Goal: Task Accomplishment & Management: Complete application form

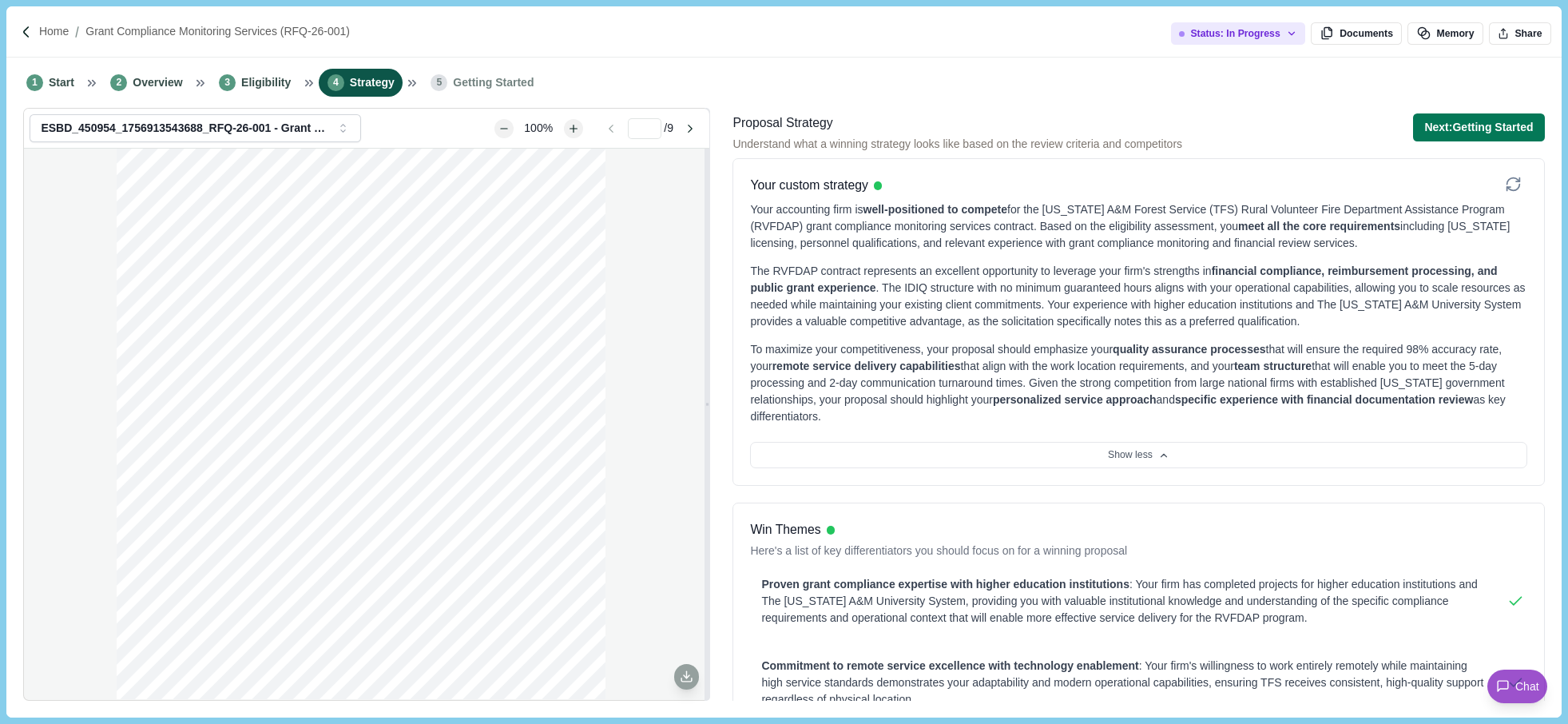
scroll to position [1032, 0]
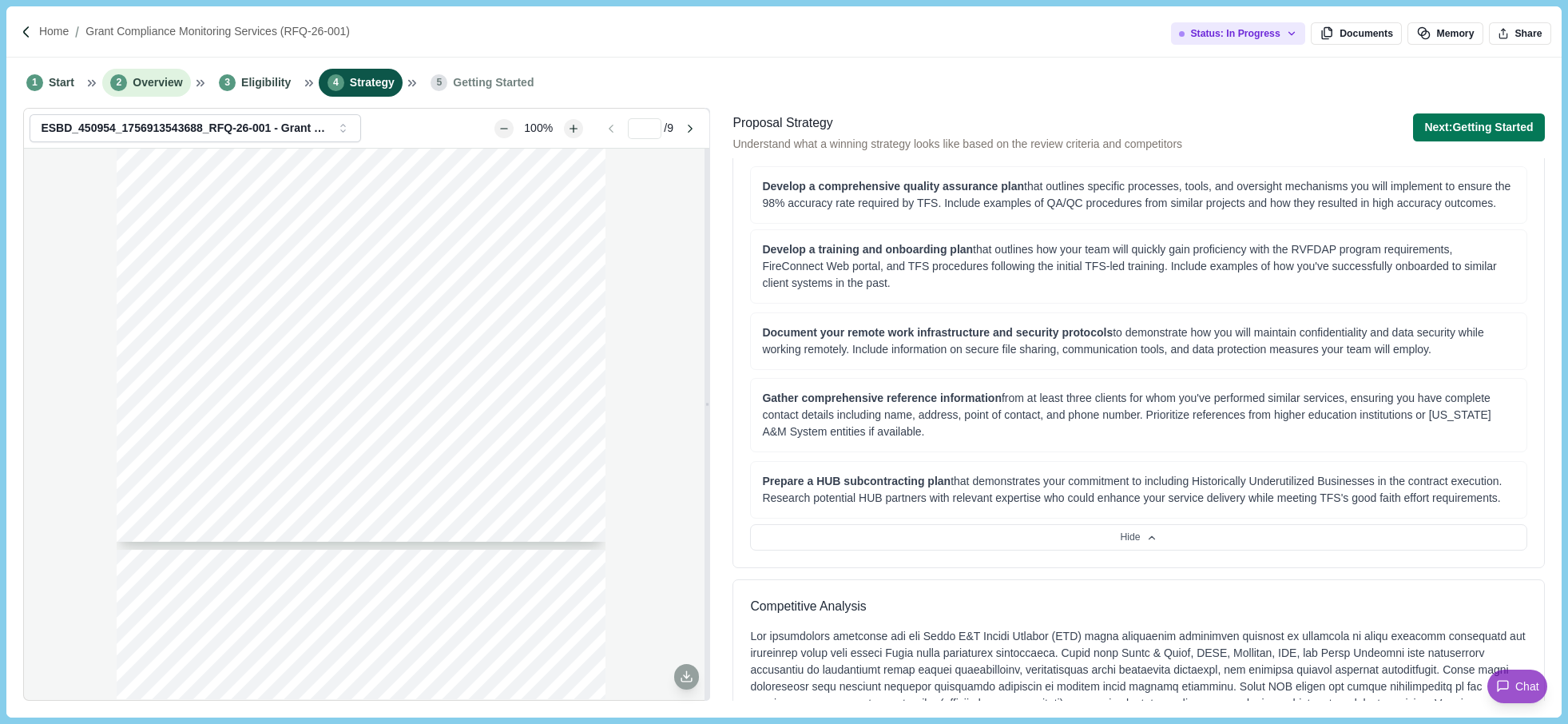
click at [132, 76] on span "Overview" at bounding box center [157, 83] width 49 height 17
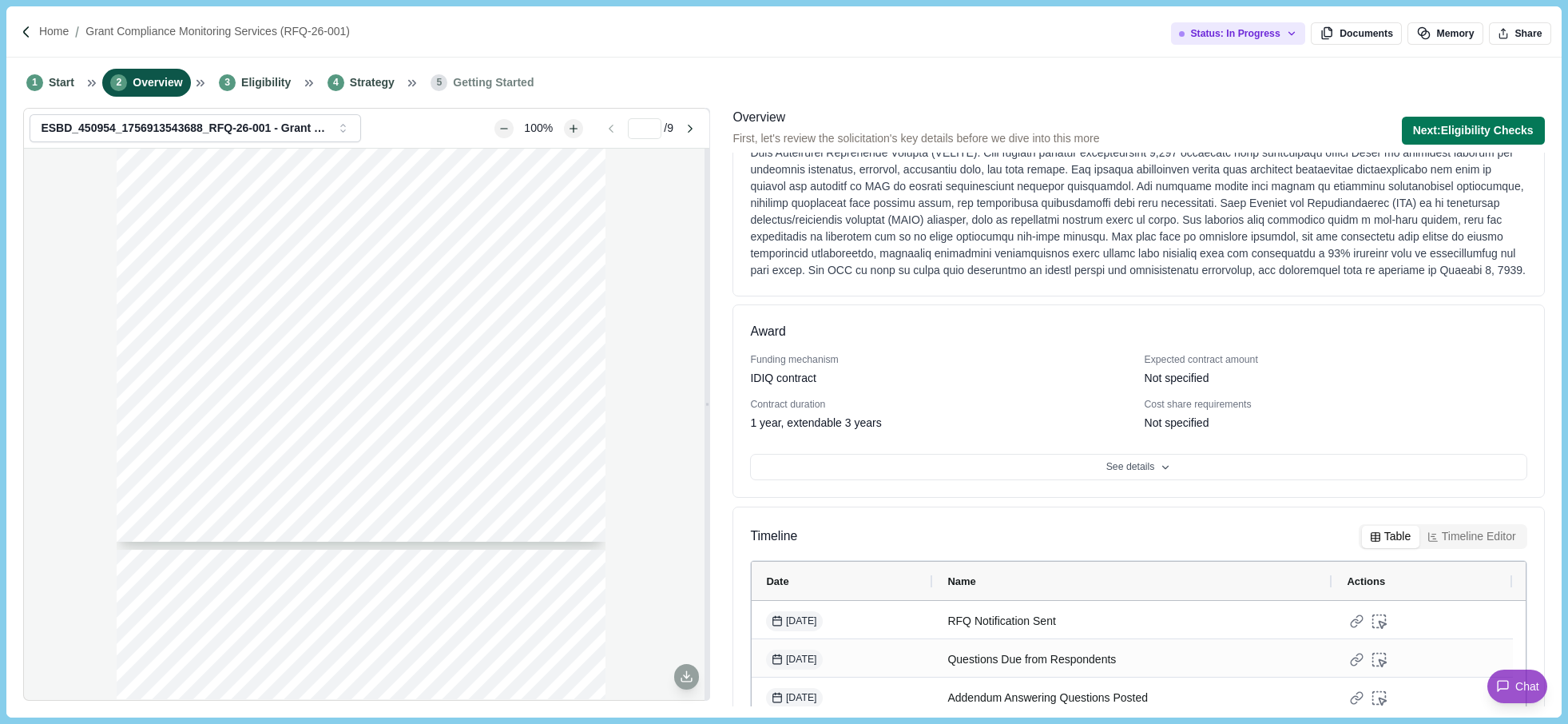
scroll to position [224, 0]
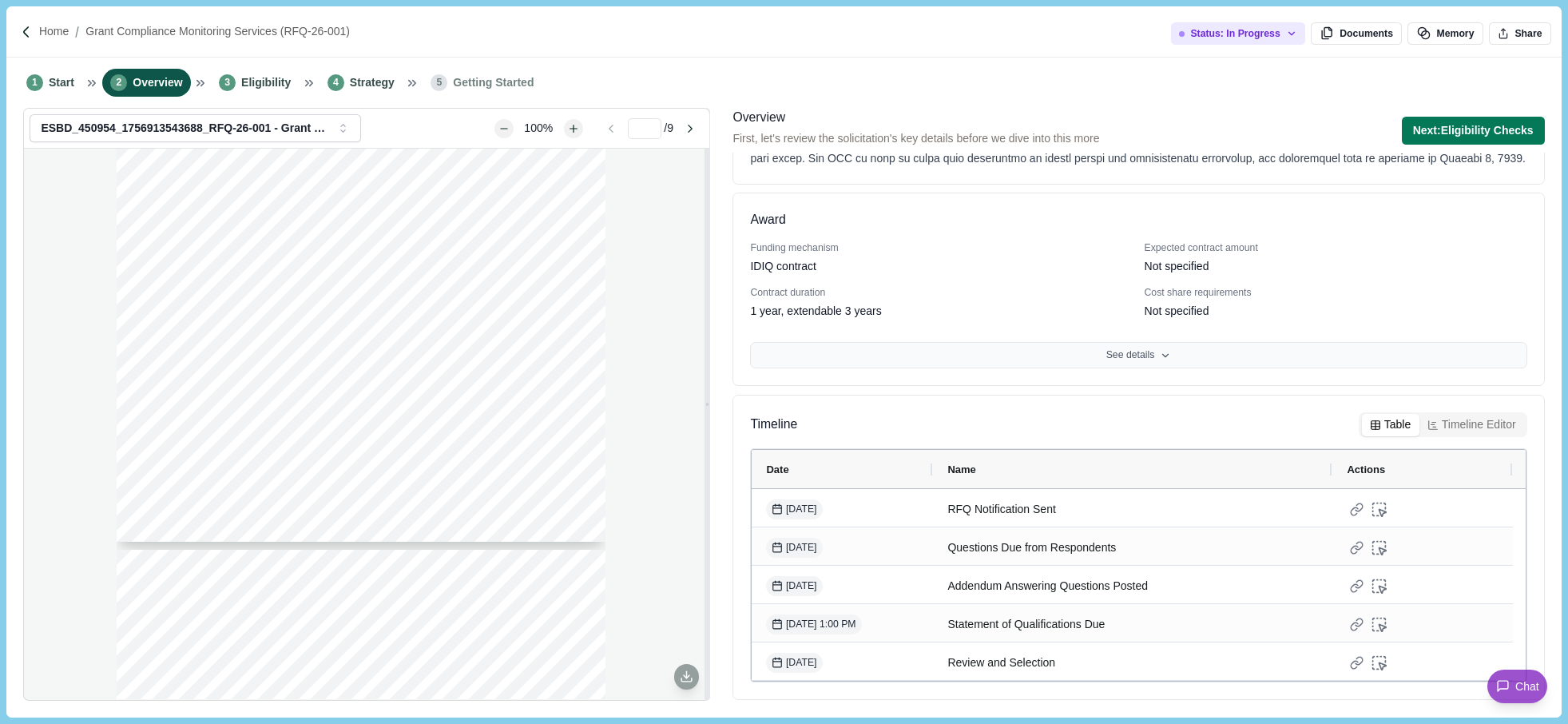
click at [1053, 354] on button "See details" at bounding box center [1138, 355] width 776 height 27
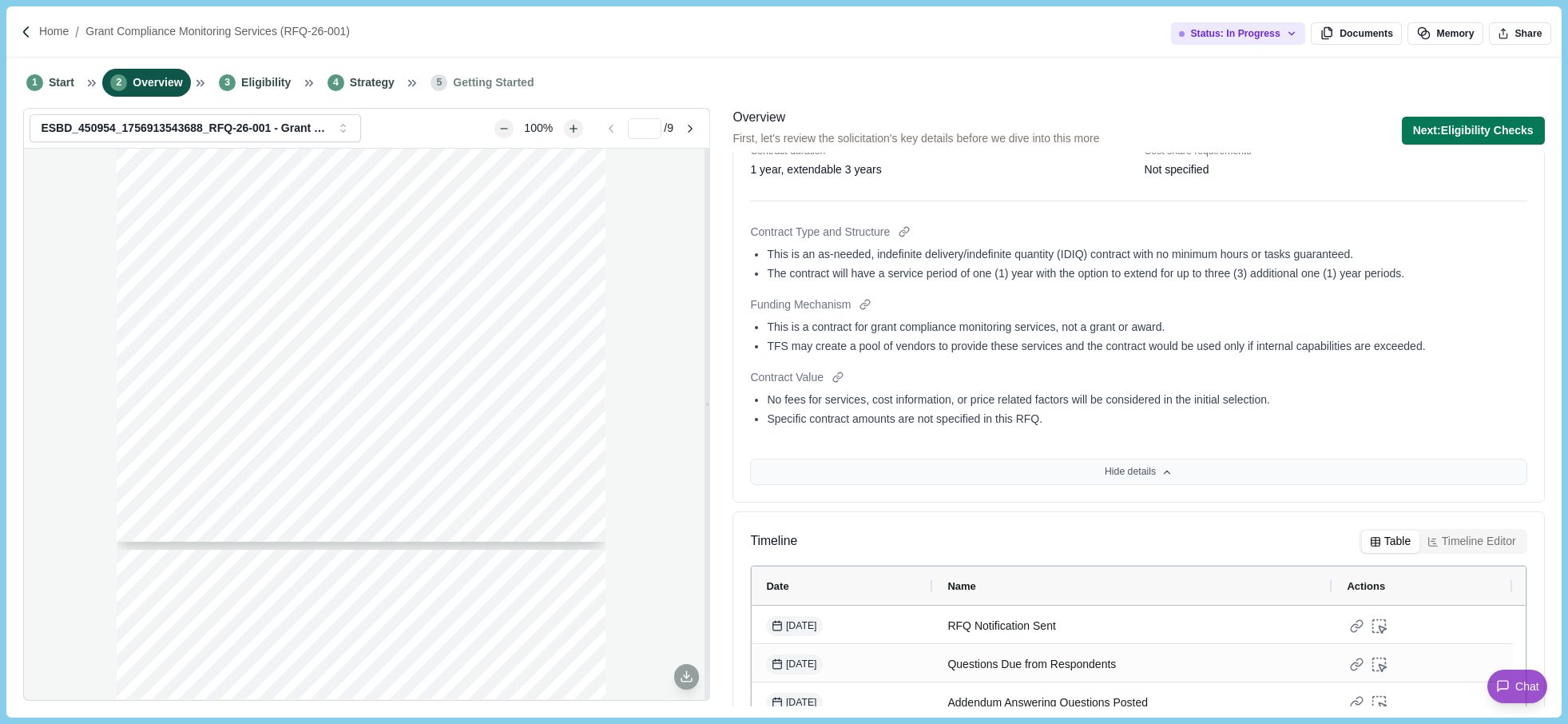
scroll to position [482, 0]
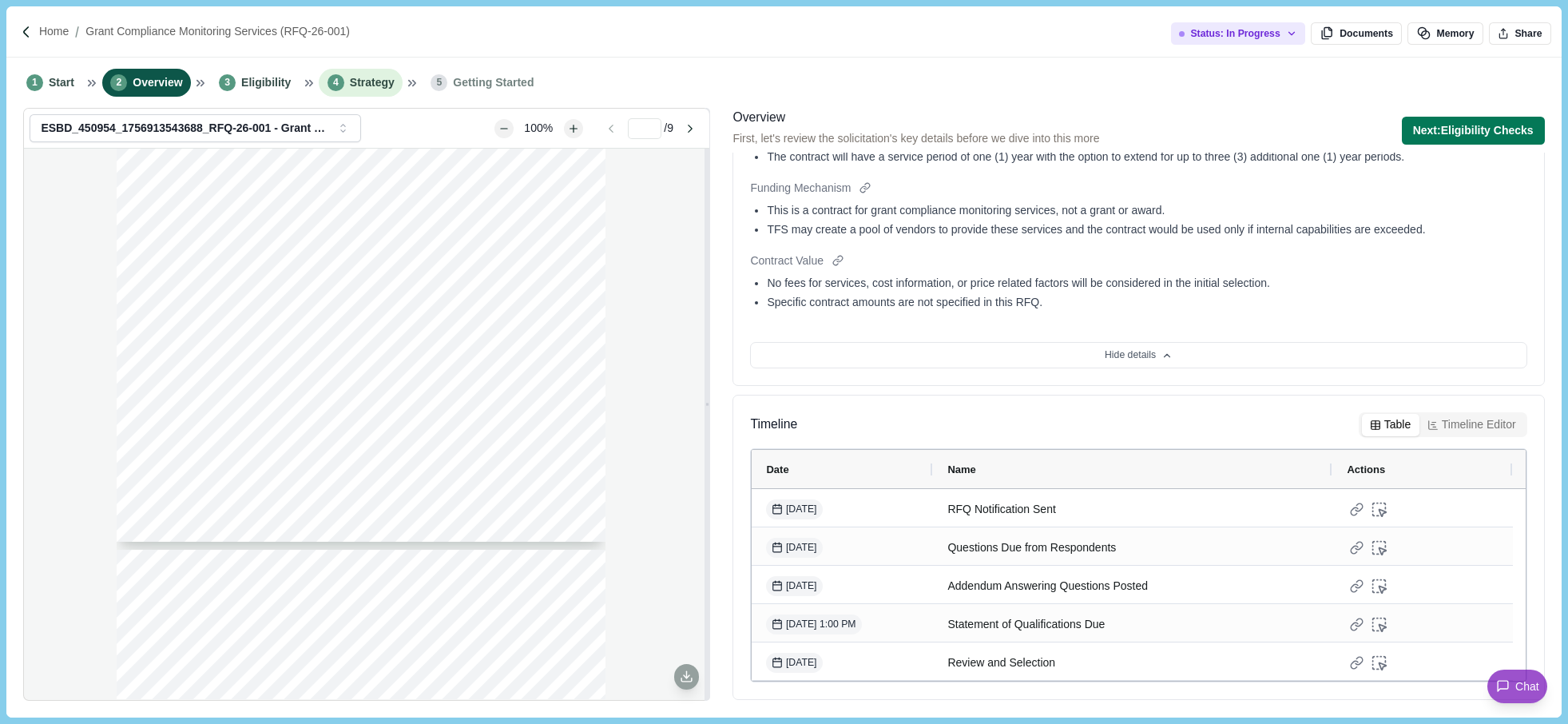
click at [350, 76] on span "Strategy" at bounding box center [372, 83] width 45 height 17
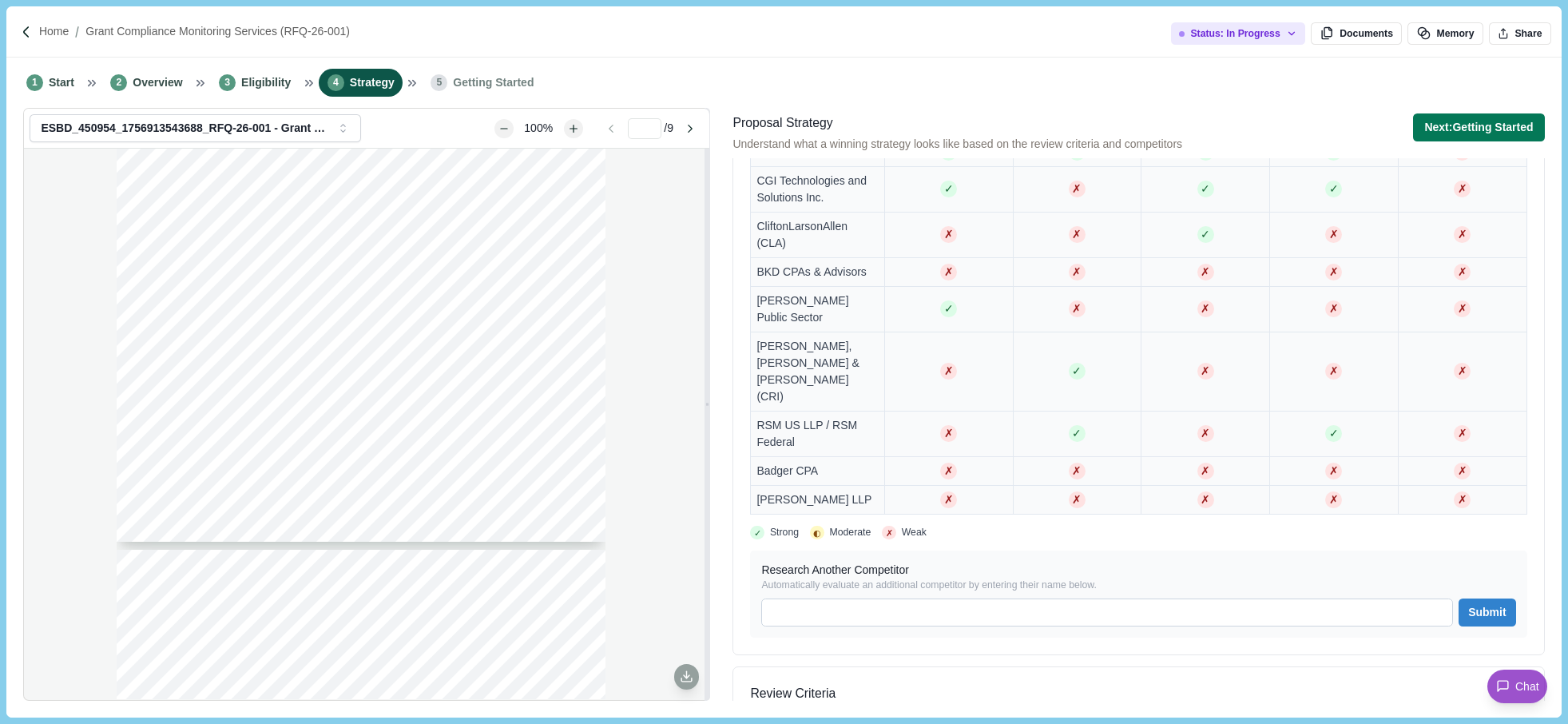
scroll to position [1526, 0]
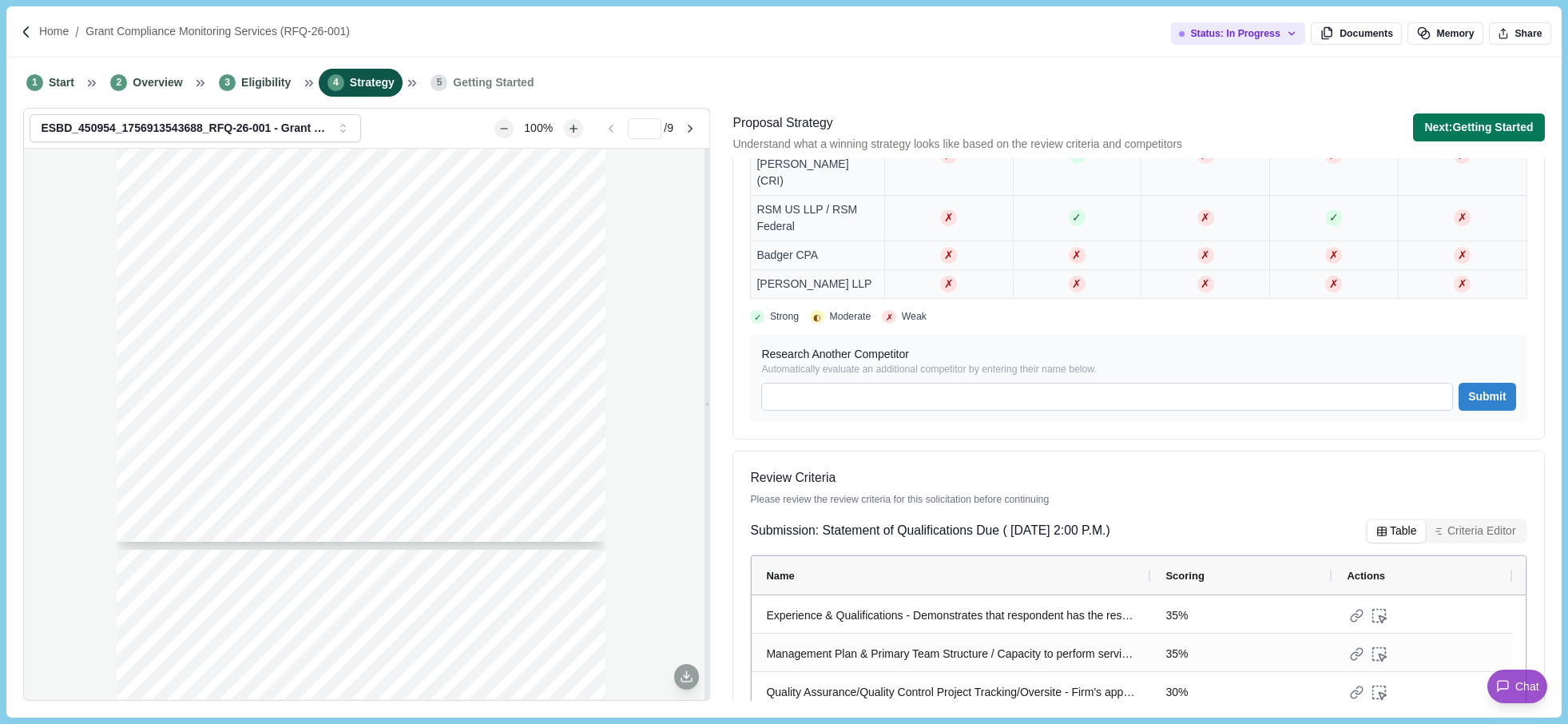
click at [466, 86] on span "Getting Started" at bounding box center [494, 83] width 81 height 17
click at [1438, 120] on button "Next: Getting Started" at bounding box center [1479, 127] width 131 height 28
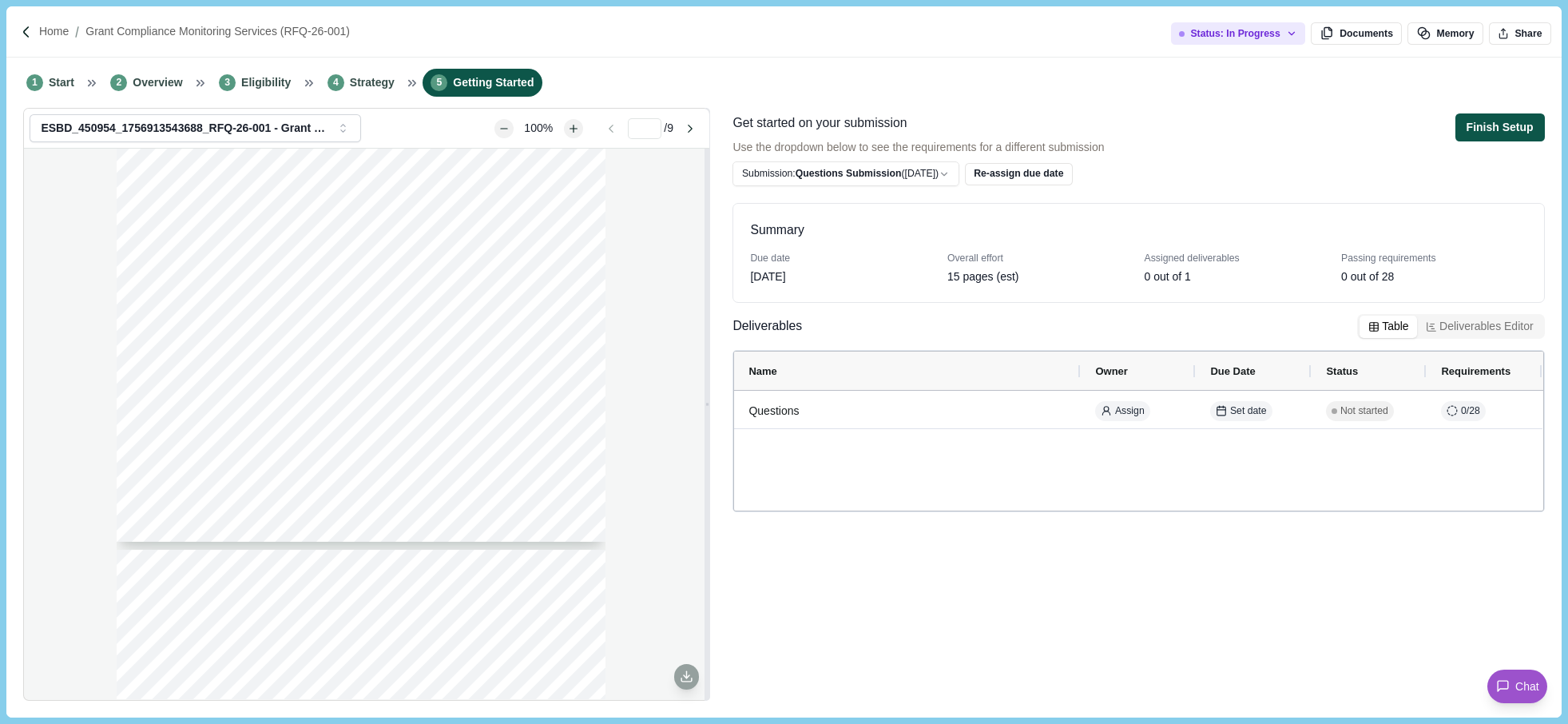
click at [1524, 129] on button "Finish Setup" at bounding box center [1500, 127] width 89 height 28
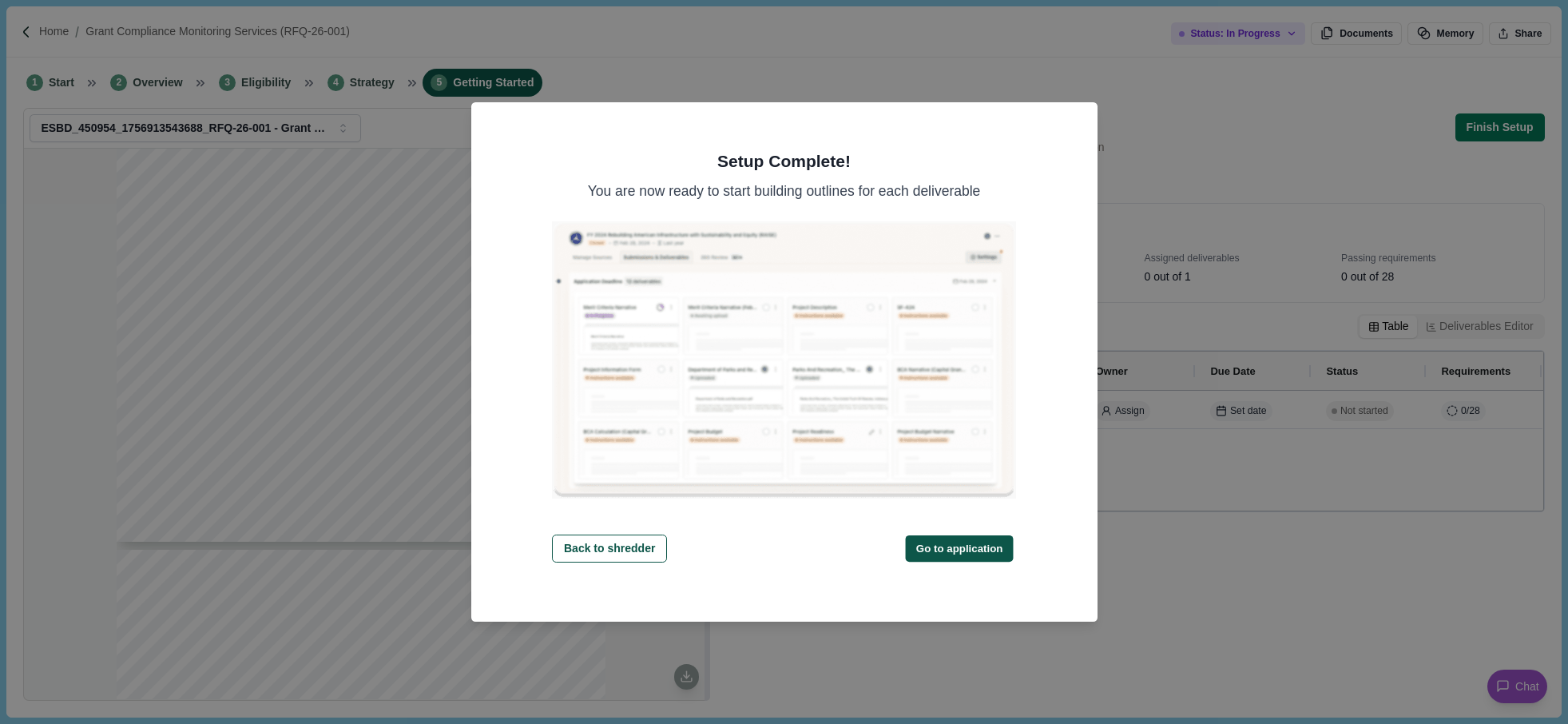
click at [953, 553] on button "Go to application" at bounding box center [959, 548] width 108 height 26
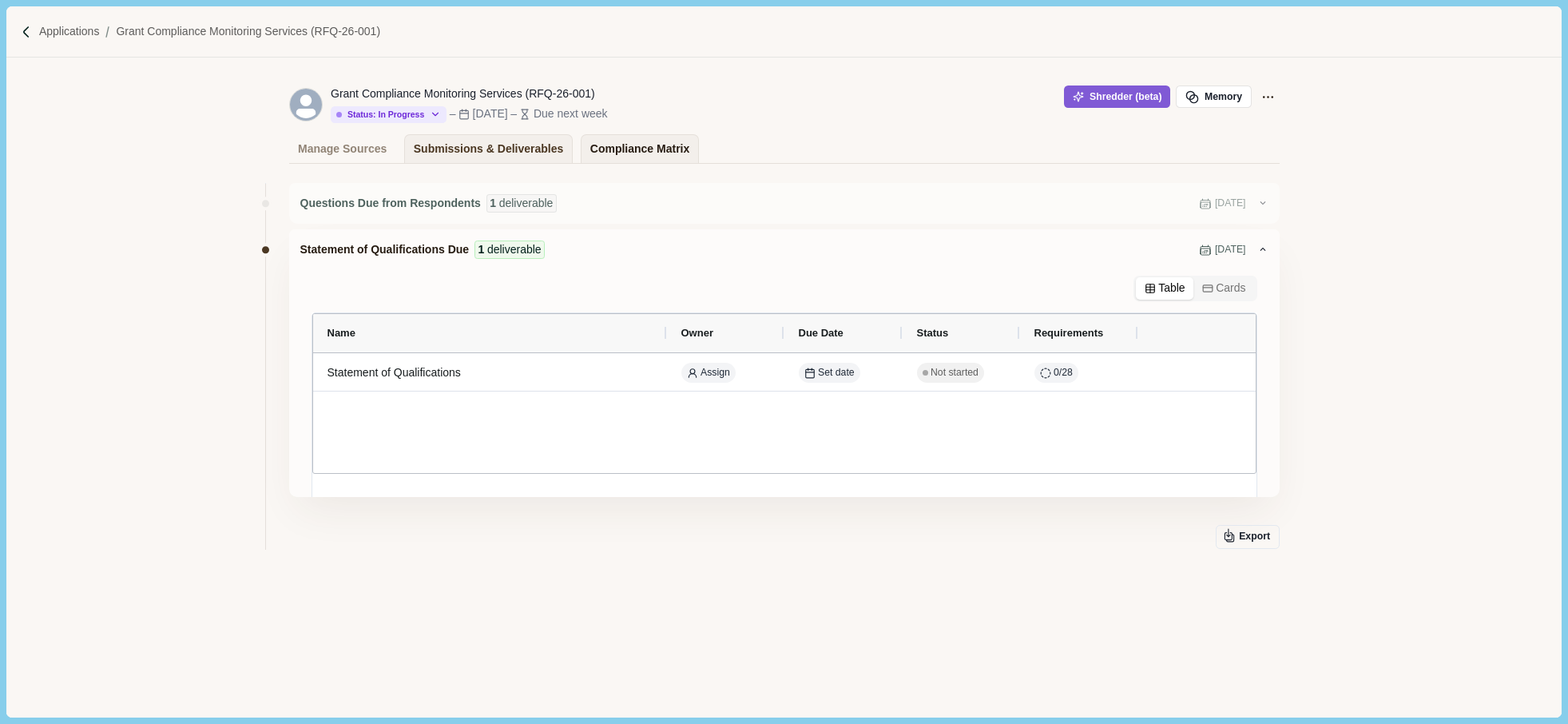
click at [653, 148] on div "Compliance Matrix" at bounding box center [640, 148] width 99 height 28
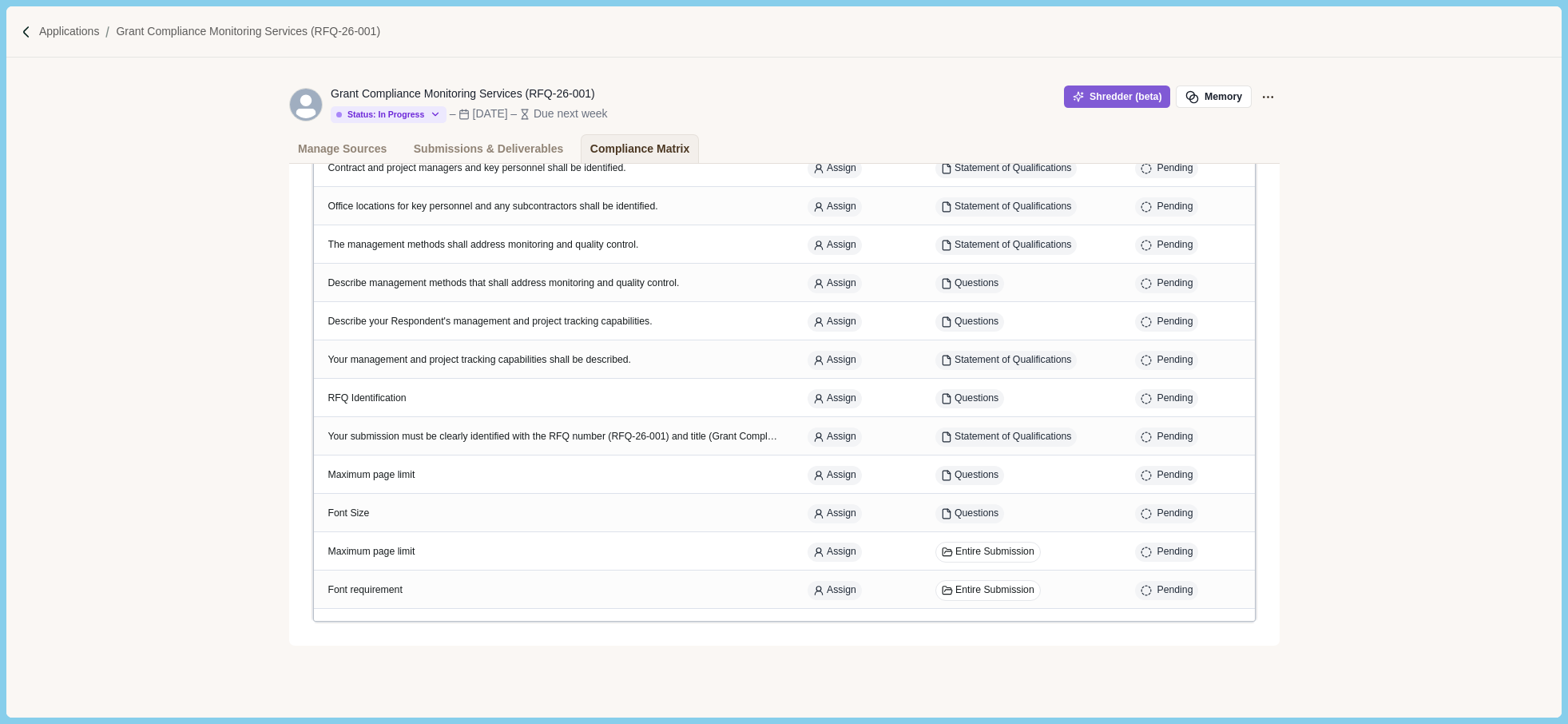
scroll to position [1897, 0]
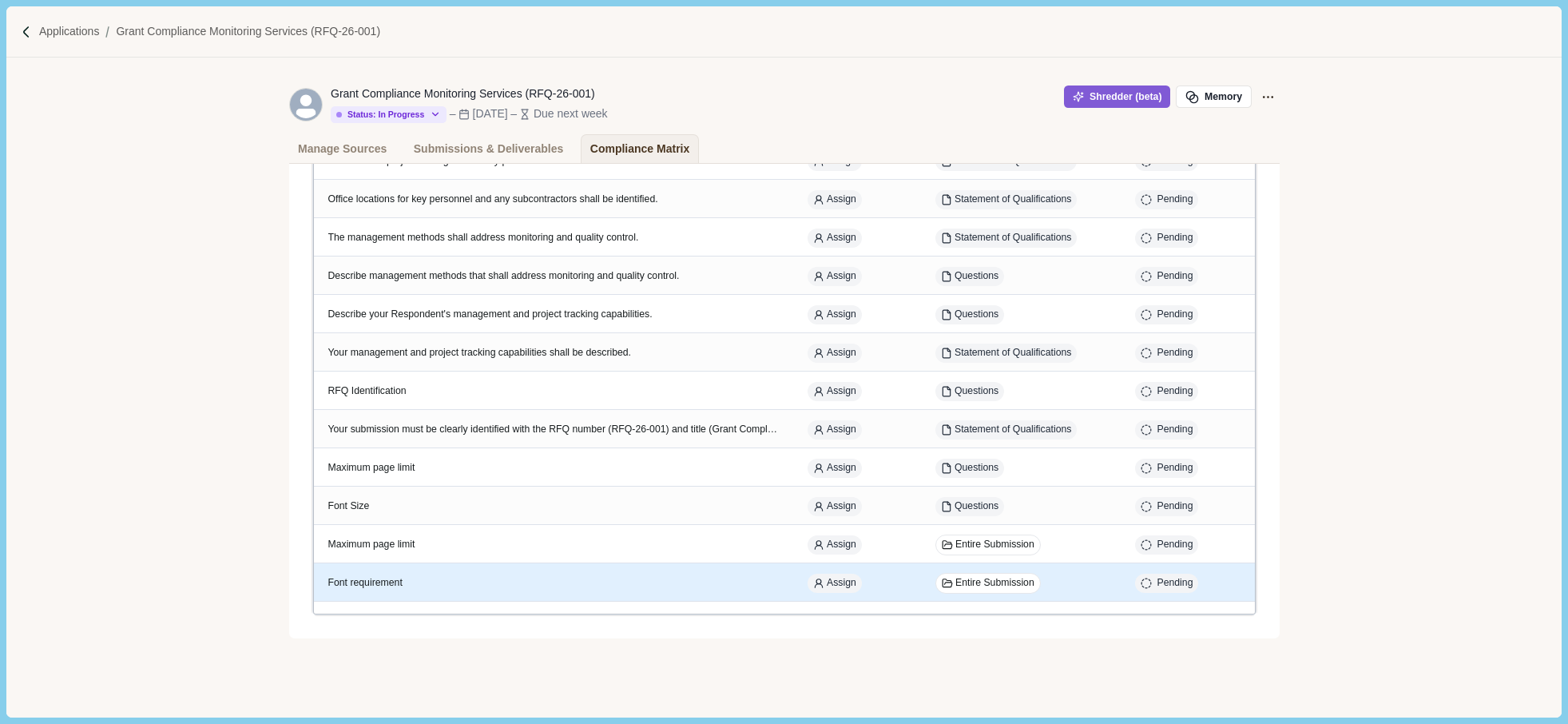
click at [427, 578] on div "Font requirement" at bounding box center [553, 583] width 451 height 14
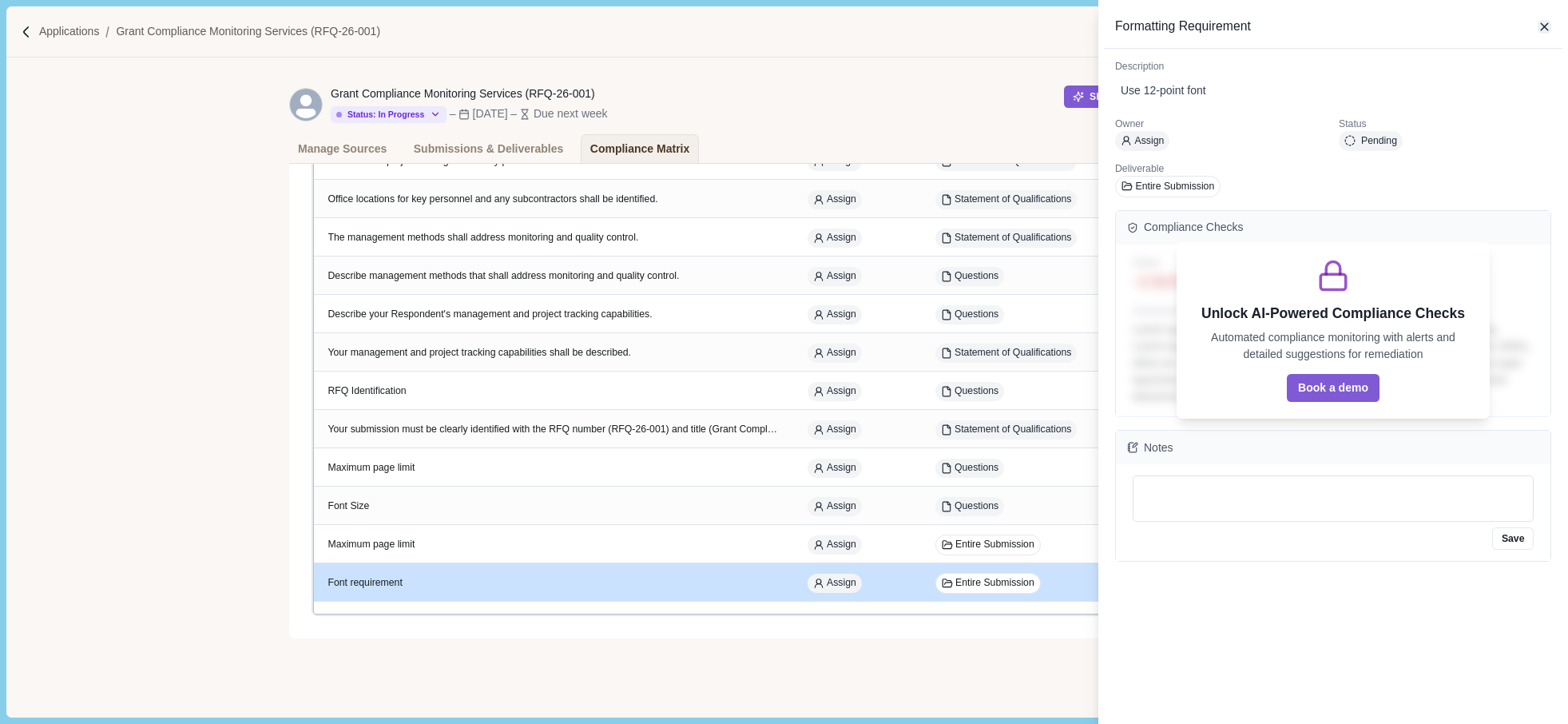
click at [1547, 25] on icon "button" at bounding box center [1546, 27] width 14 height 14
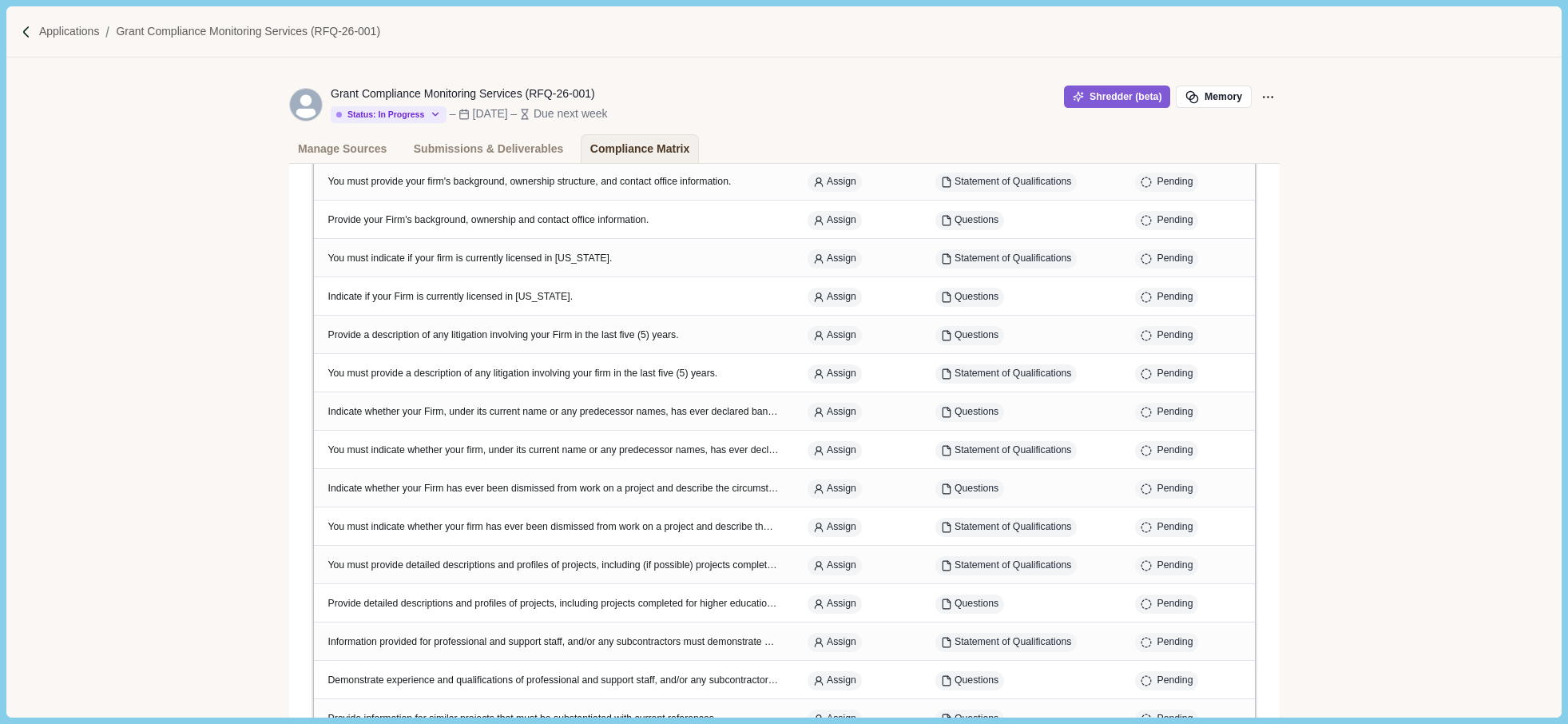
scroll to position [0, 0]
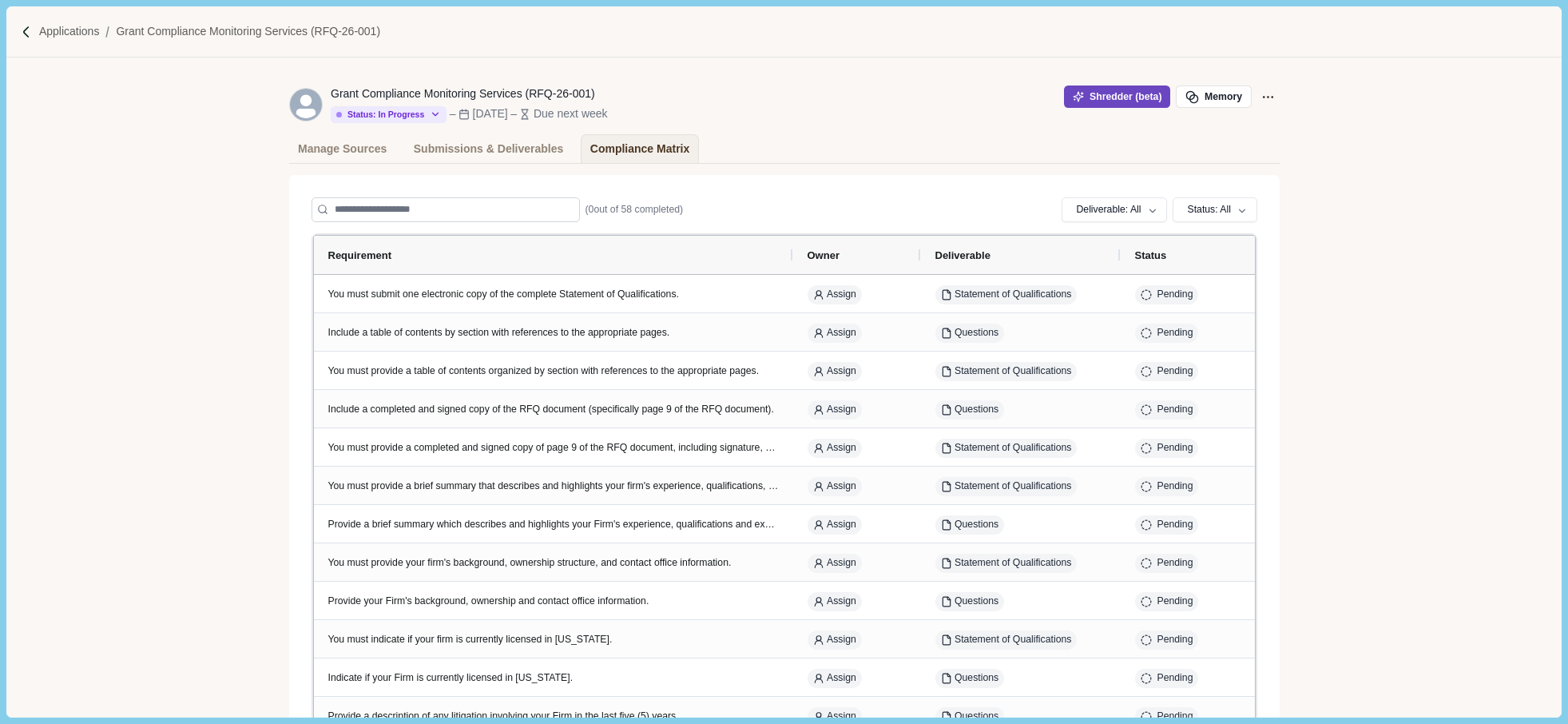
click at [1133, 95] on button "Shredder (beta)" at bounding box center [1117, 96] width 106 height 22
click at [79, 38] on p "Applications" at bounding box center [69, 31] width 60 height 17
click at [354, 151] on div "Manage Sources" at bounding box center [342, 148] width 89 height 28
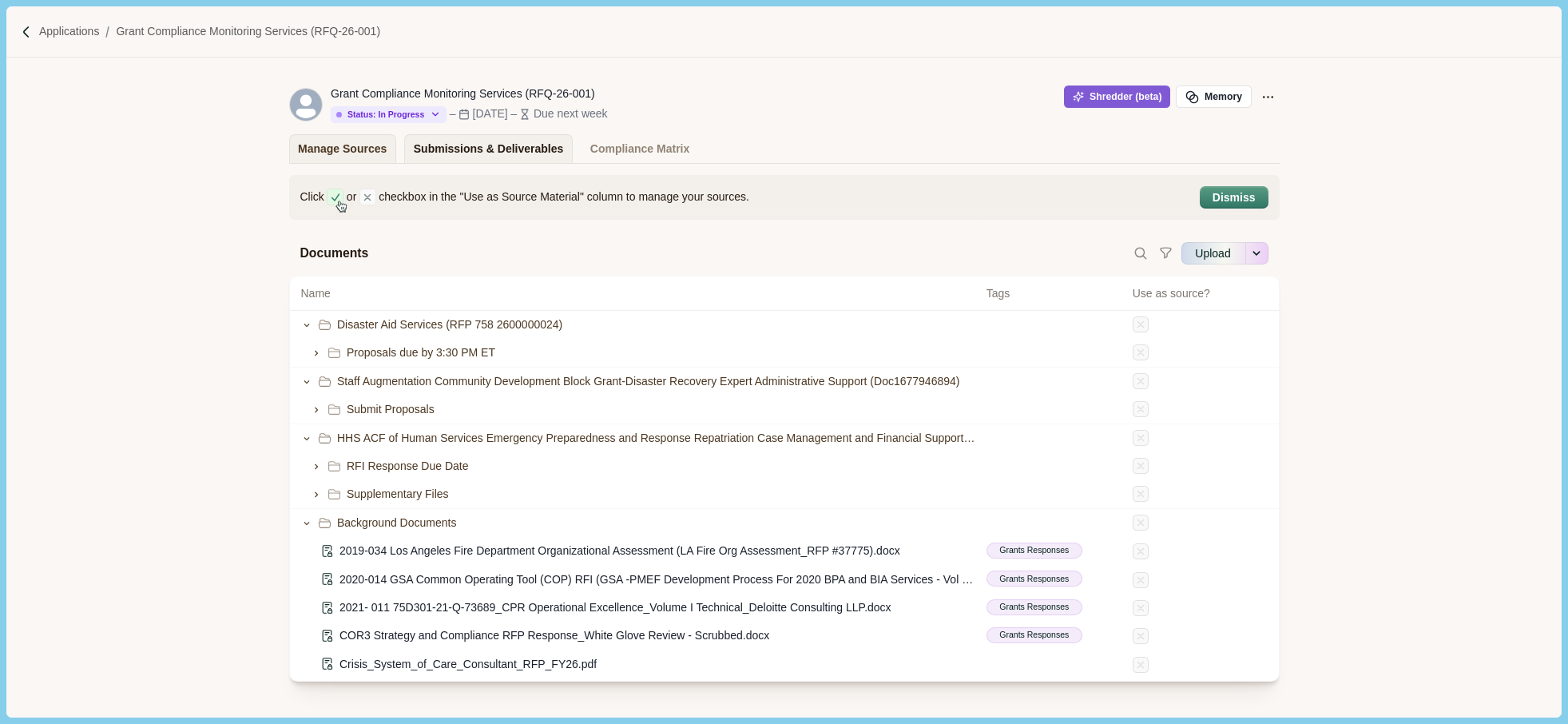
click at [459, 142] on div "Submissions & Deliverables" at bounding box center [488, 148] width 150 height 28
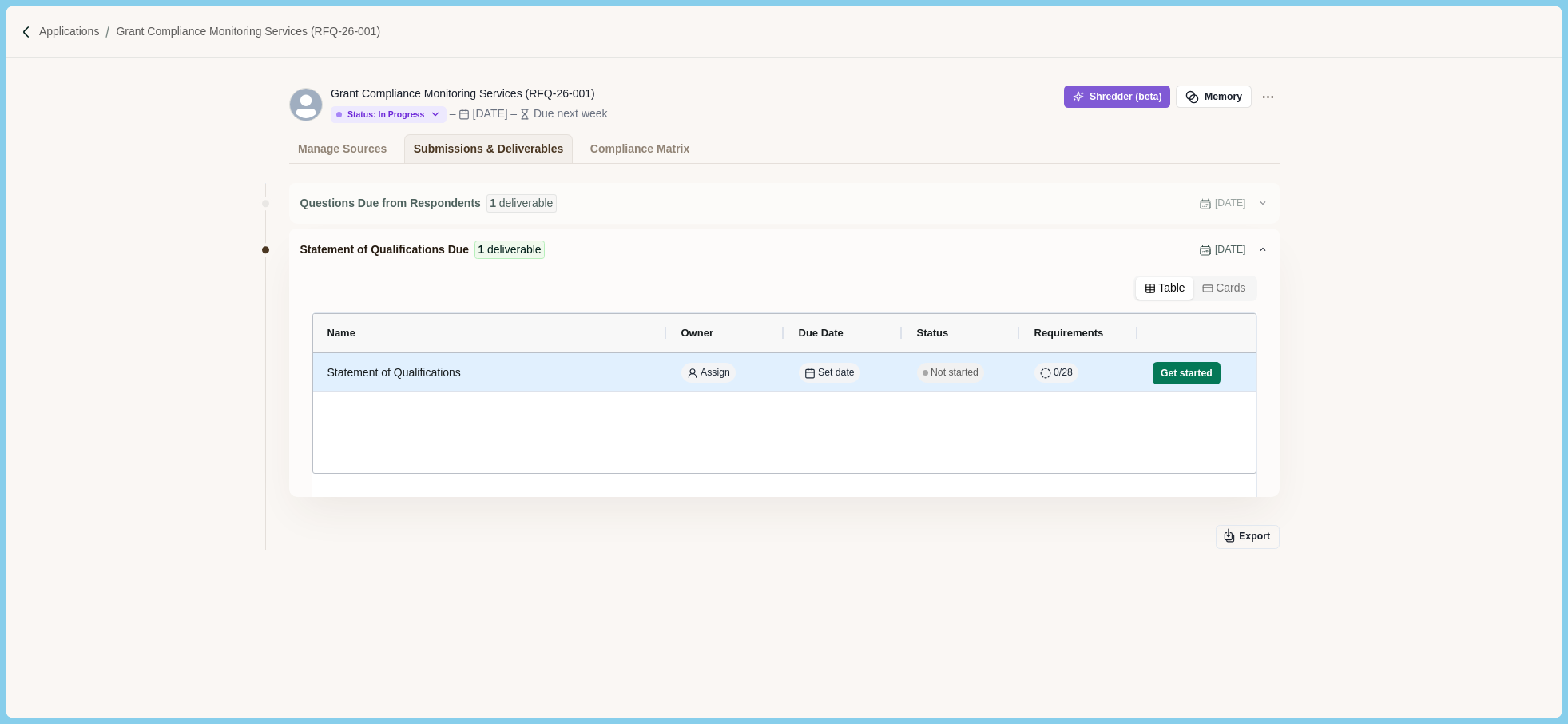
click at [425, 379] on div "Statement of Qualifications" at bounding box center [489, 372] width 325 height 31
select select "********"
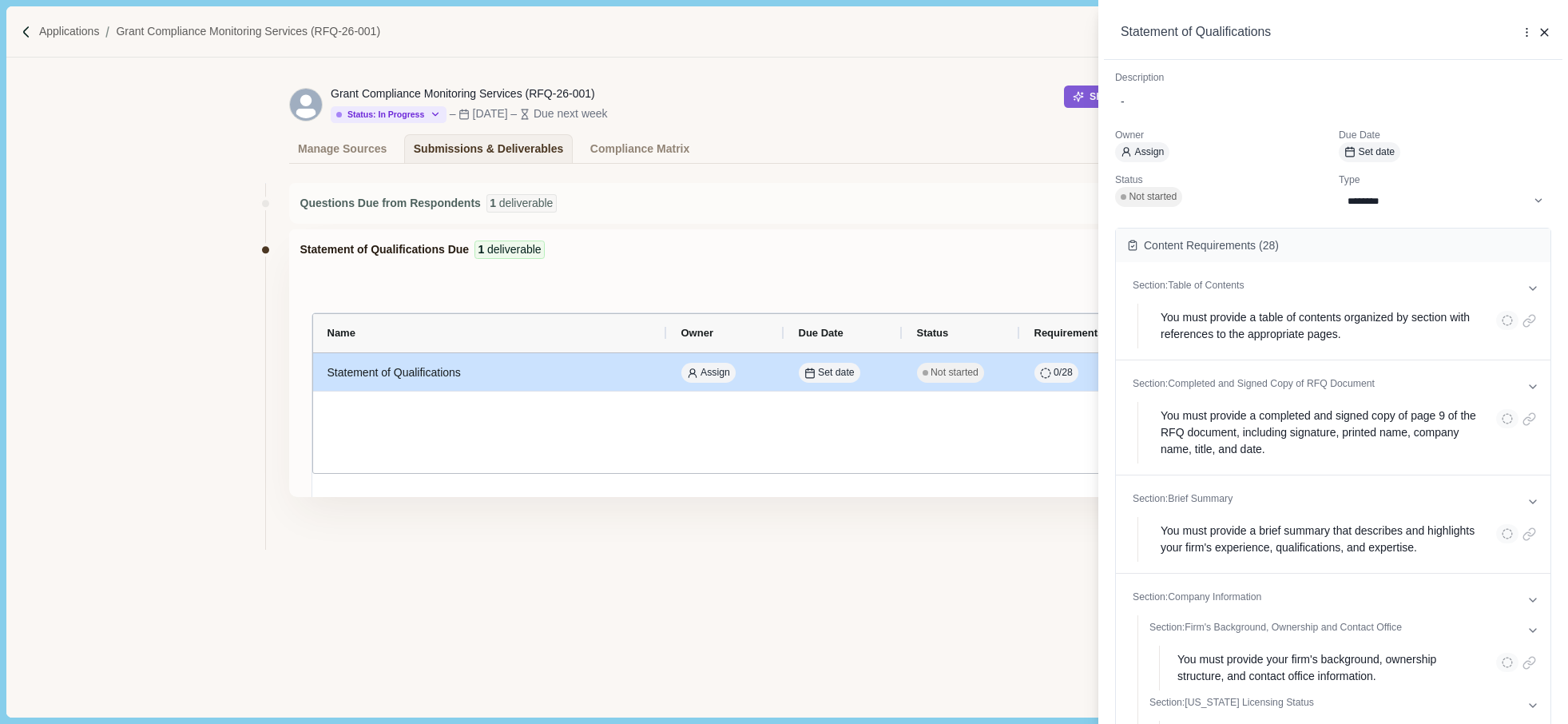
click at [696, 575] on div "**********" at bounding box center [784, 362] width 1568 height 724
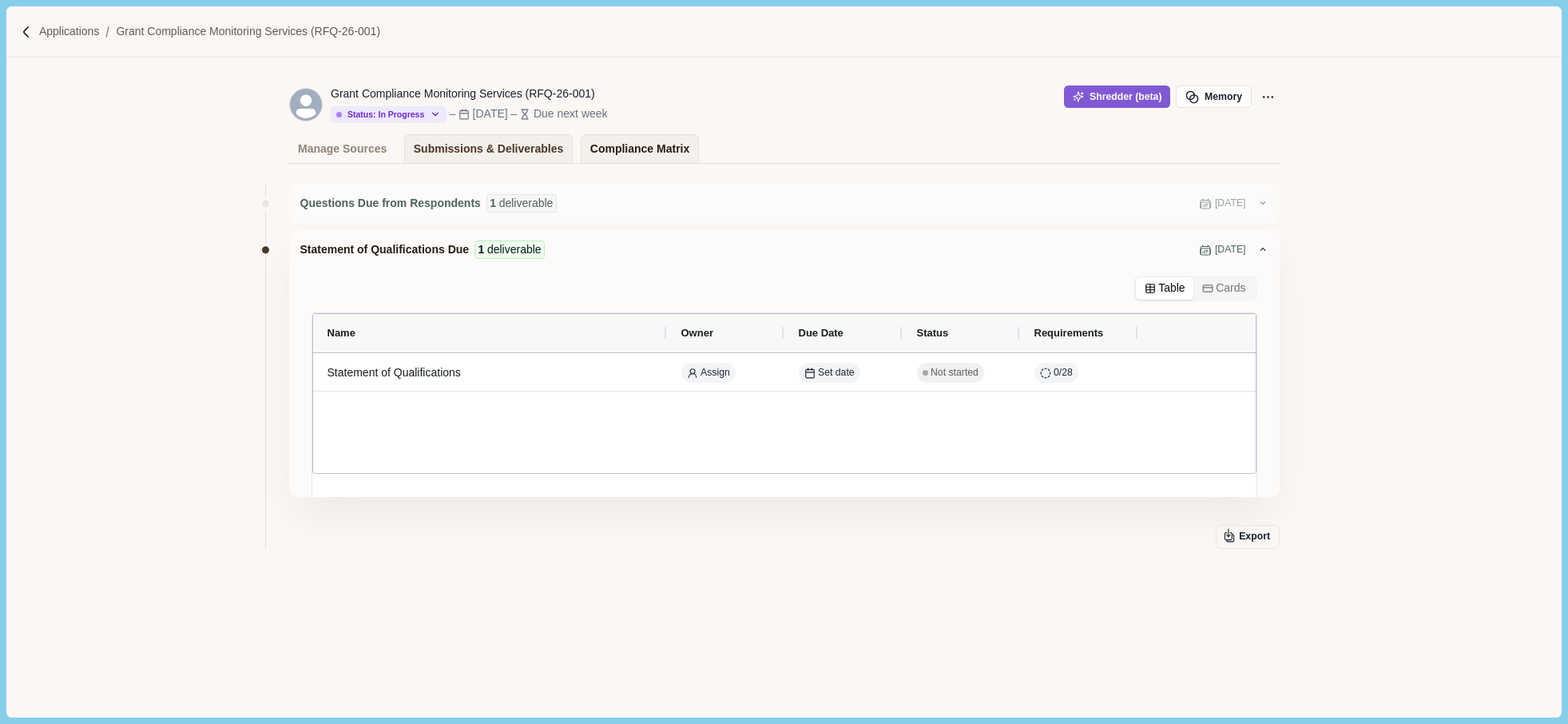
click at [607, 147] on div "Compliance Matrix" at bounding box center [640, 148] width 99 height 28
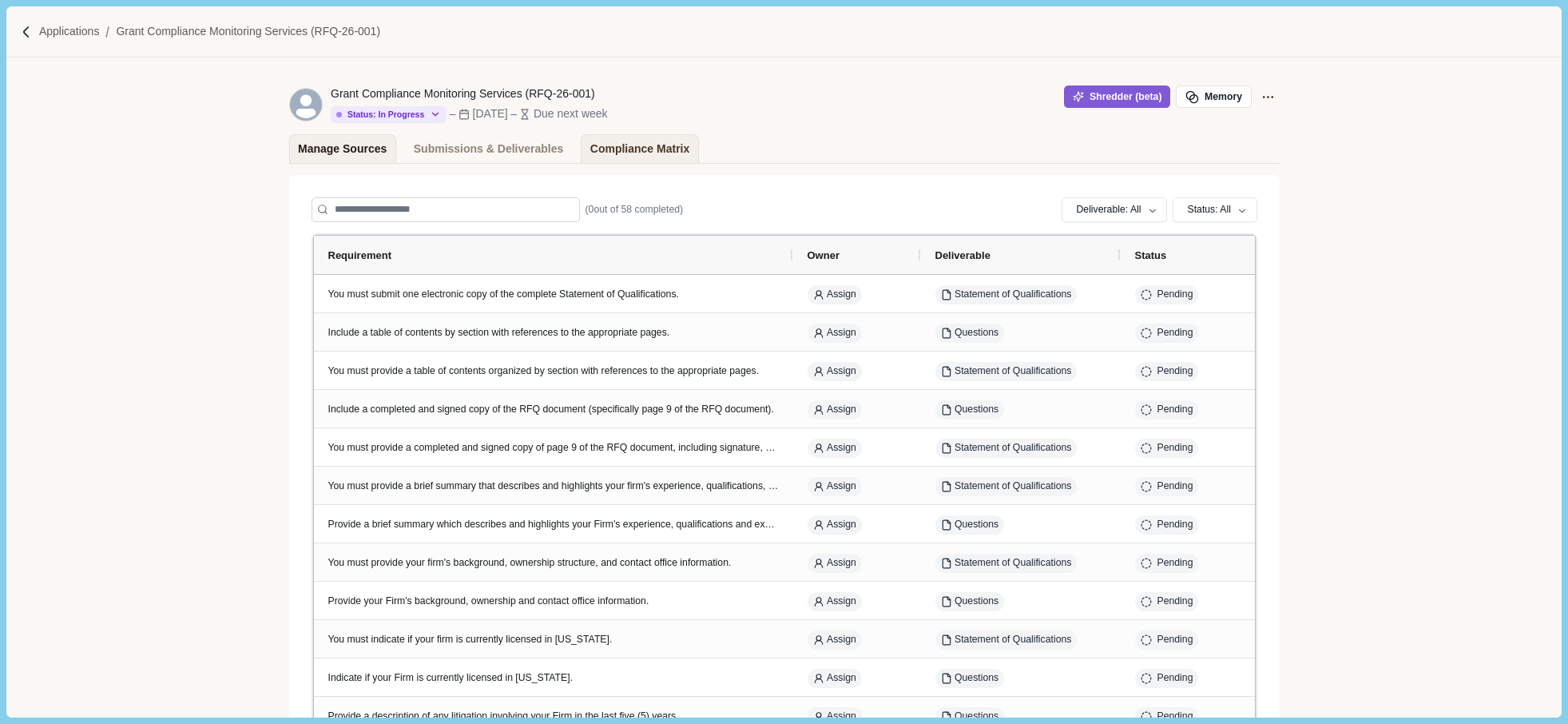
click at [357, 146] on div "Manage Sources" at bounding box center [342, 148] width 89 height 28
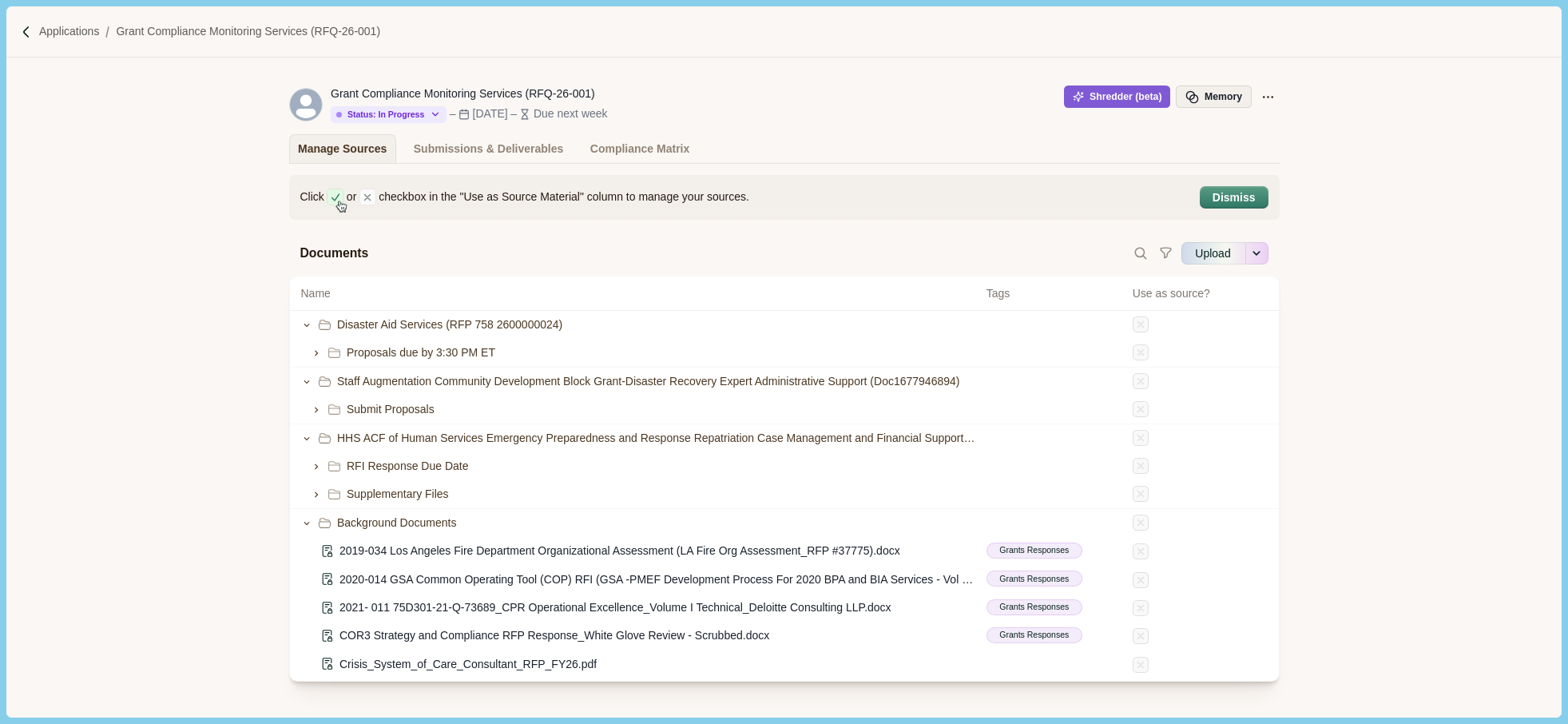
click at [1217, 89] on button "Memory" at bounding box center [1213, 96] width 75 height 22
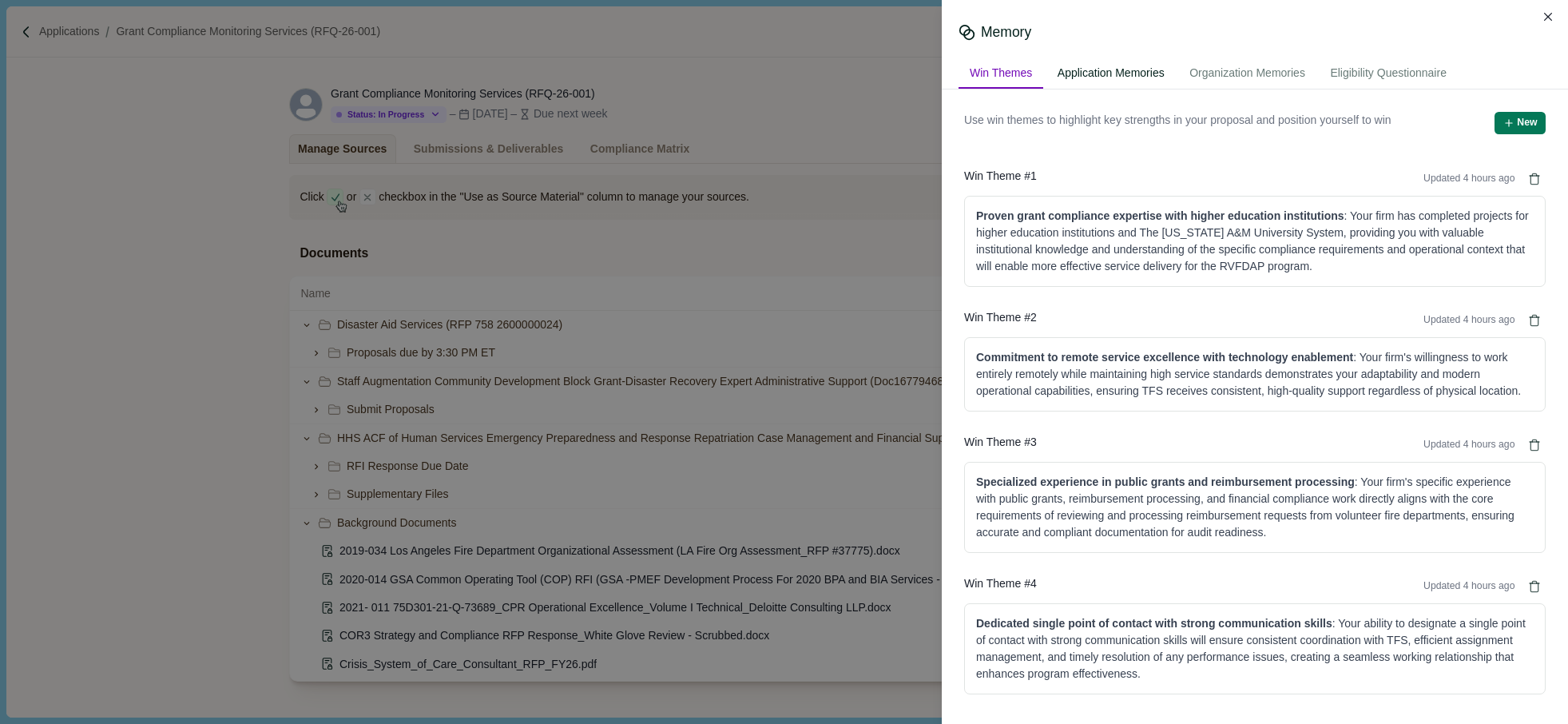
click at [1104, 75] on div "Application Memories" at bounding box center [1111, 74] width 130 height 30
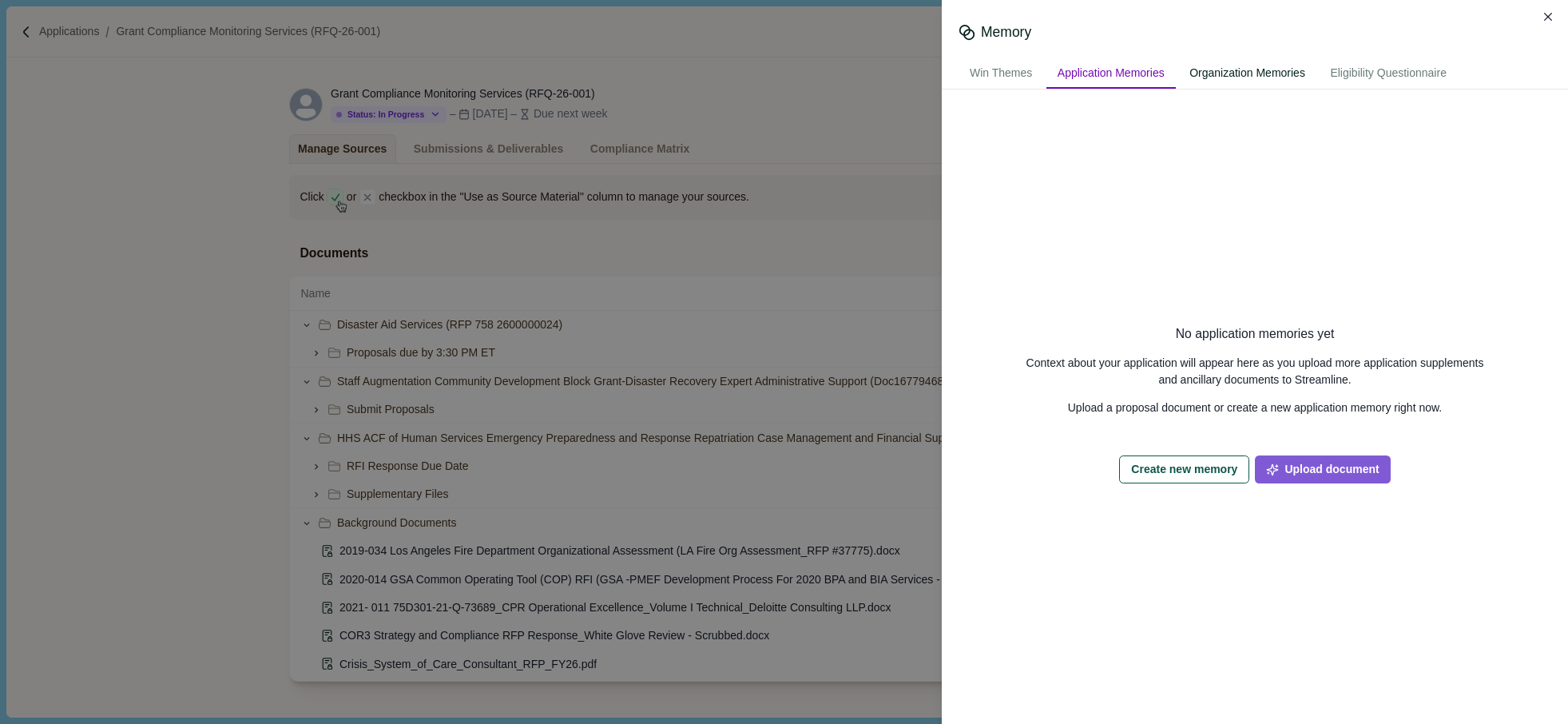
click at [1239, 75] on div "Organization Memories" at bounding box center [1248, 74] width 139 height 30
click at [1014, 61] on div "Win Themes" at bounding box center [1001, 74] width 85 height 30
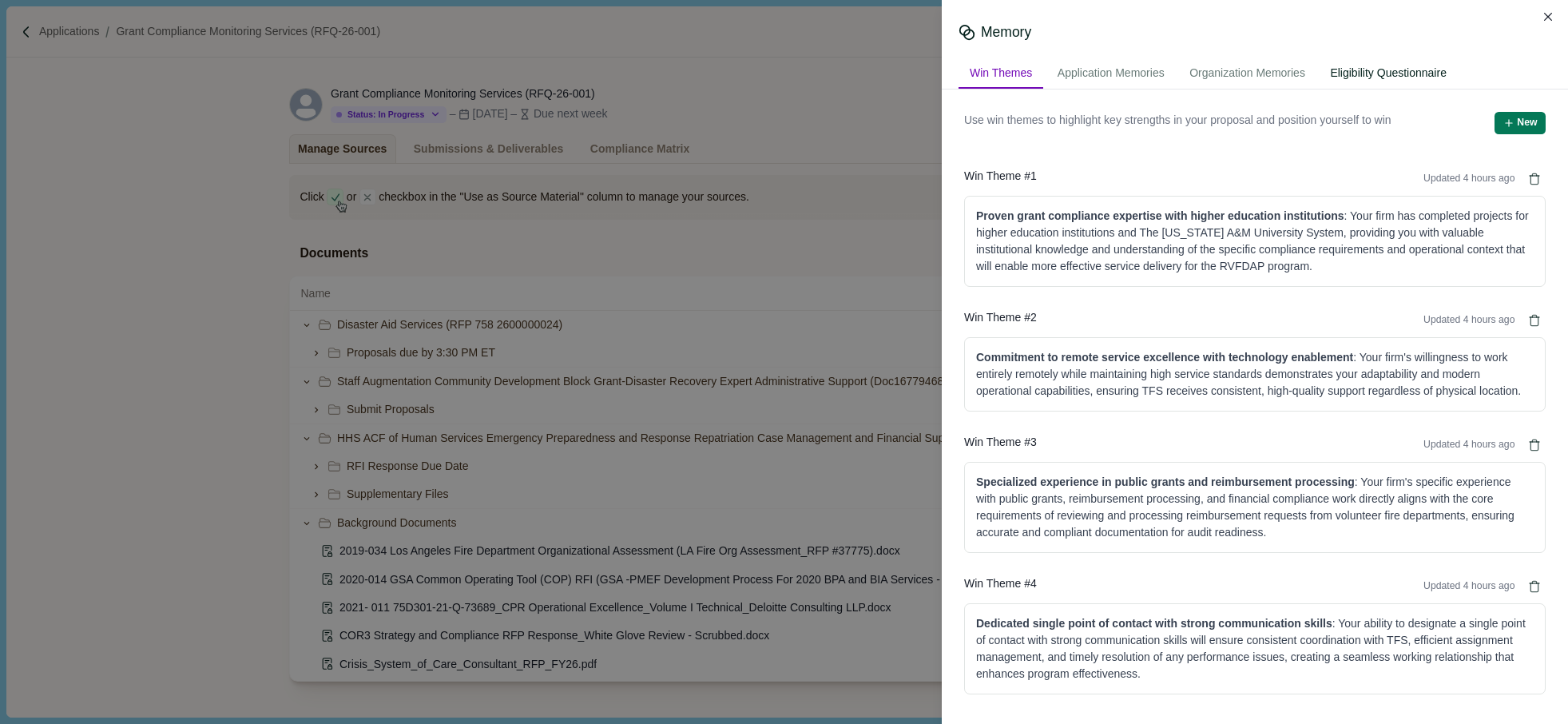
click at [1427, 72] on div "Eligibility Questionnaire" at bounding box center [1388, 74] width 139 height 30
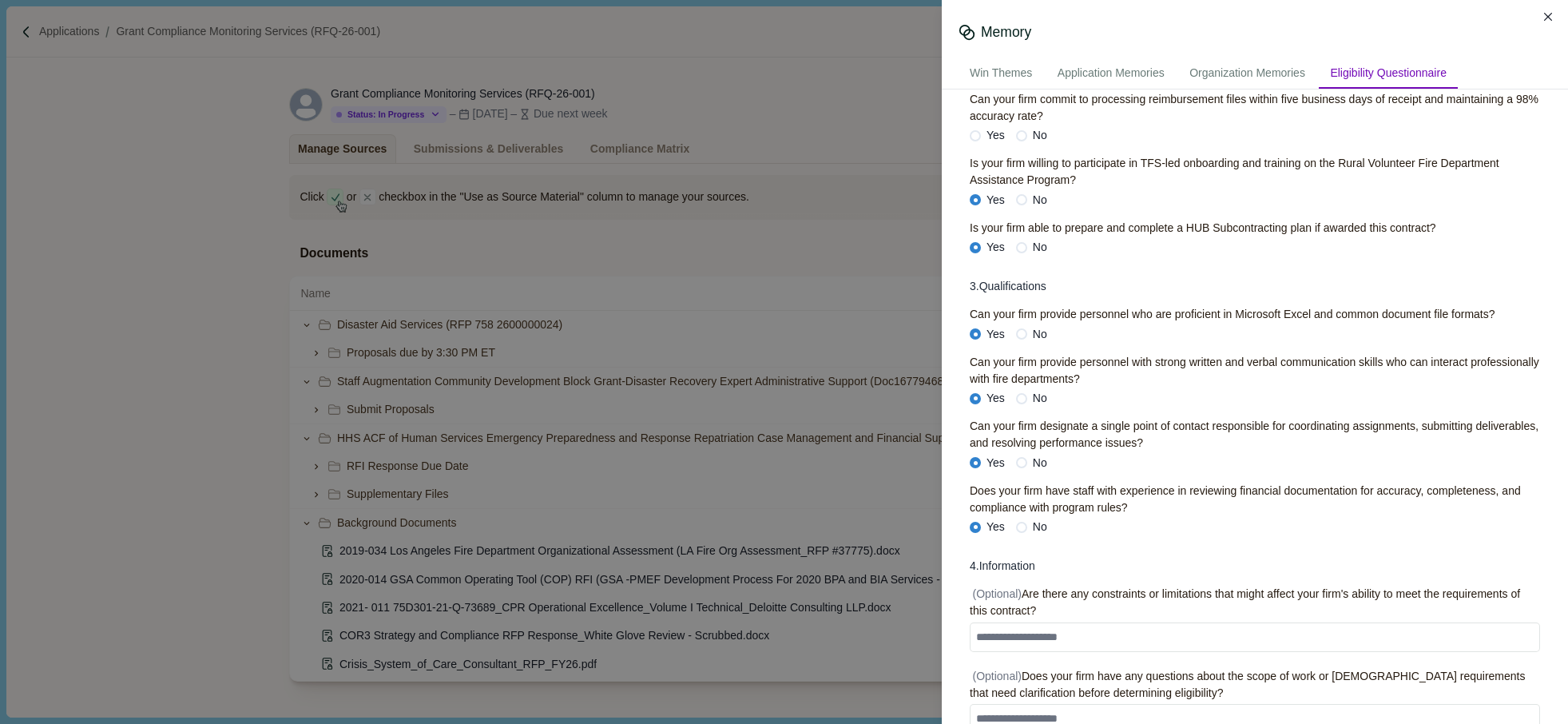
scroll to position [727, 0]
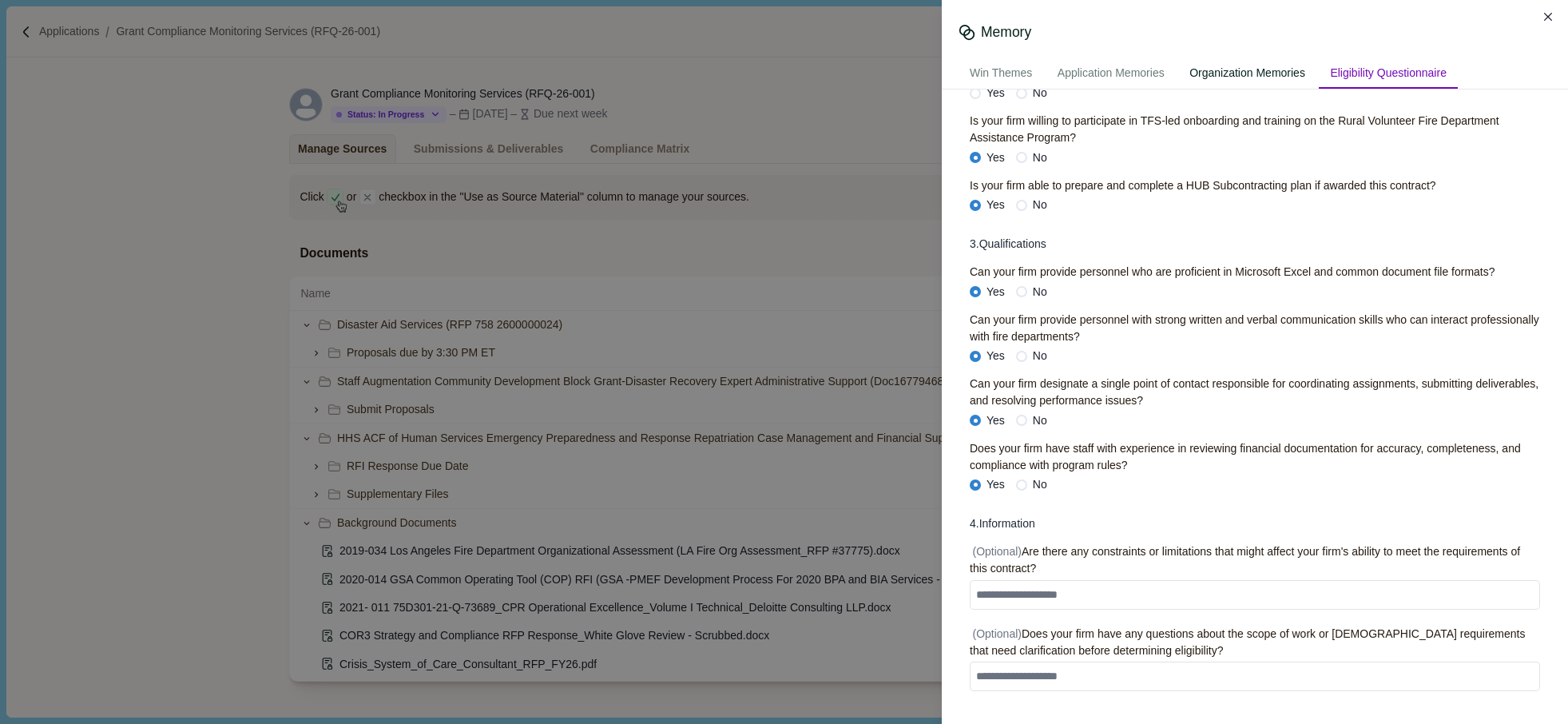
click at [1233, 77] on div "Organization Memories" at bounding box center [1248, 74] width 139 height 30
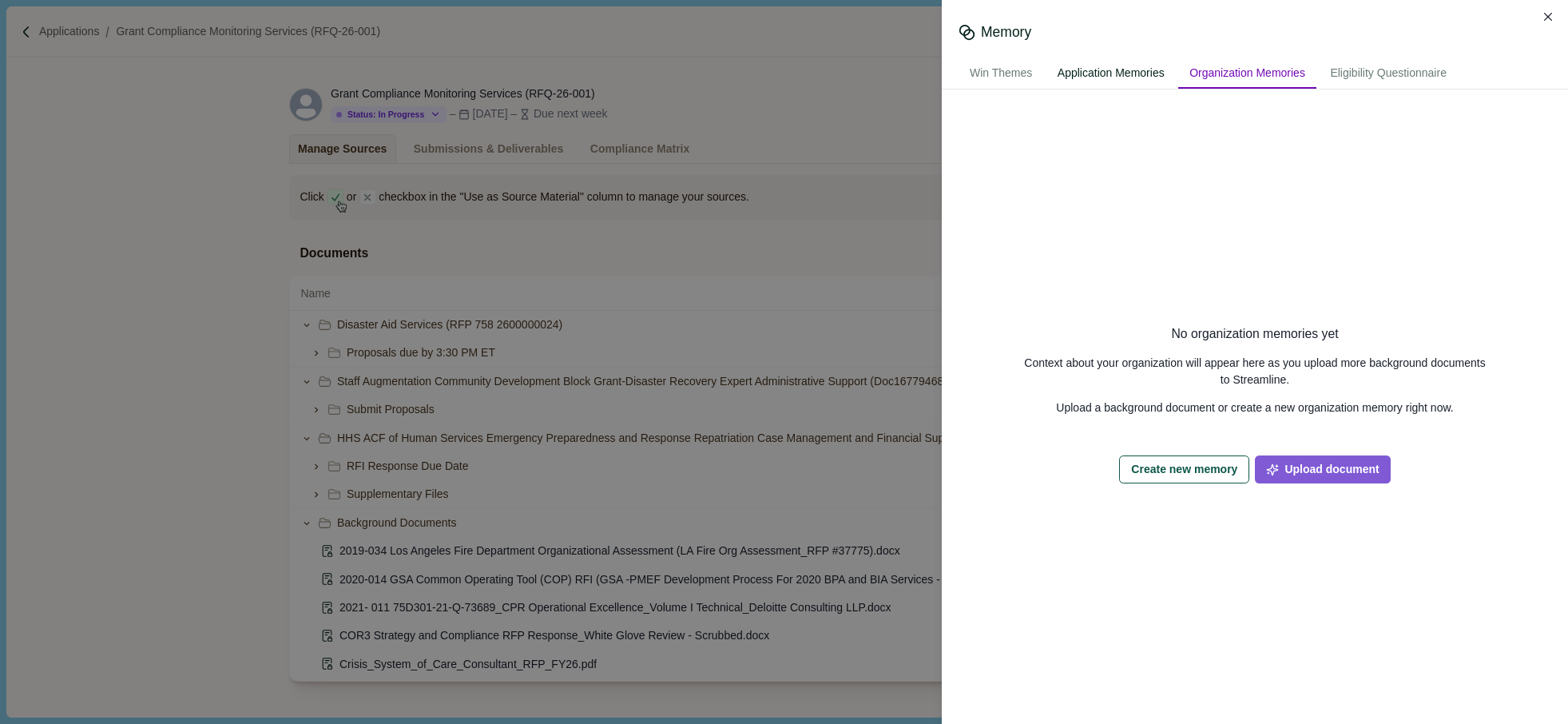
click at [1138, 75] on div "Application Memories" at bounding box center [1111, 74] width 130 height 30
click at [1011, 77] on div "Win Themes" at bounding box center [1001, 74] width 85 height 30
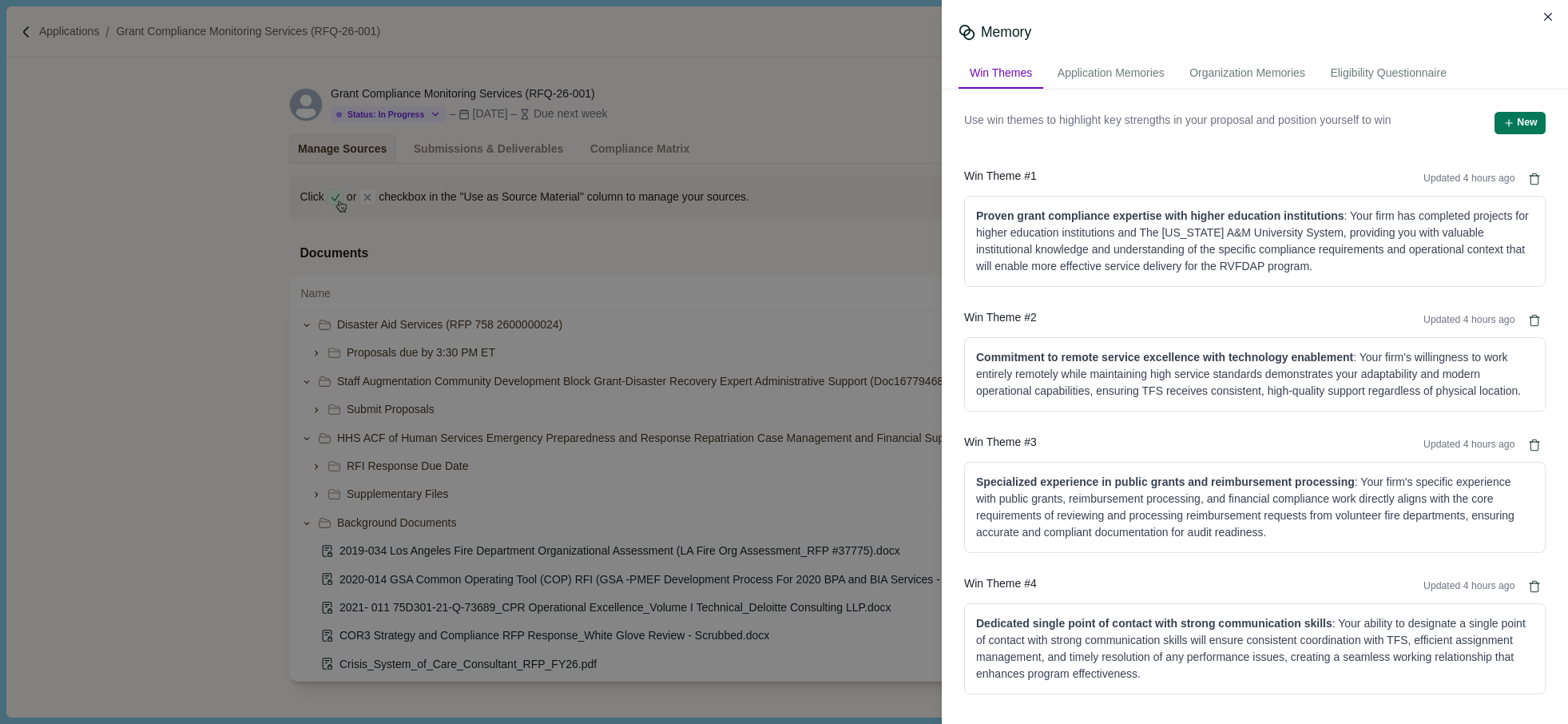
click at [905, 72] on div "Memory Win Themes Application Memories Organization Memories Eligibility Questi…" at bounding box center [784, 362] width 1568 height 724
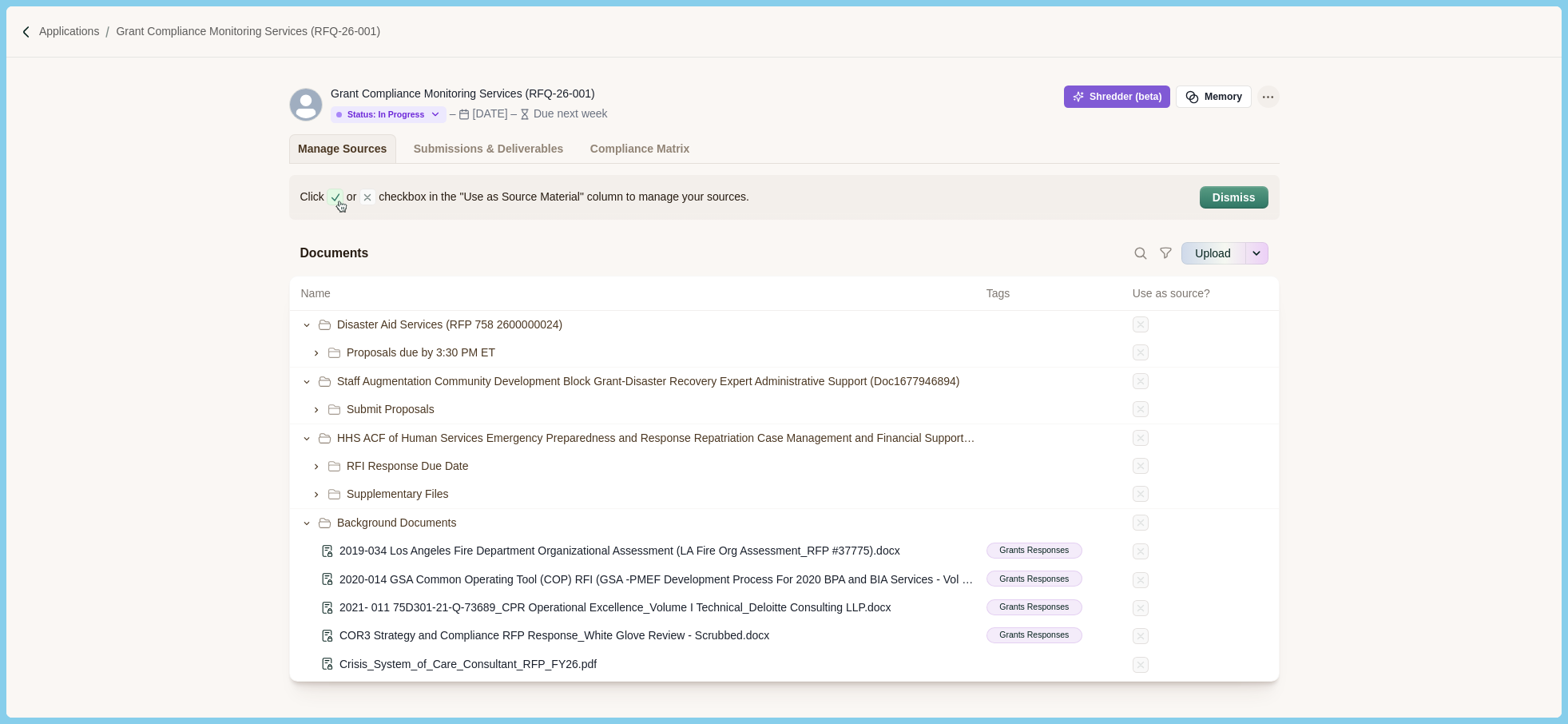
click at [1263, 94] on icon "Application Actions" at bounding box center [1268, 97] width 17 height 17
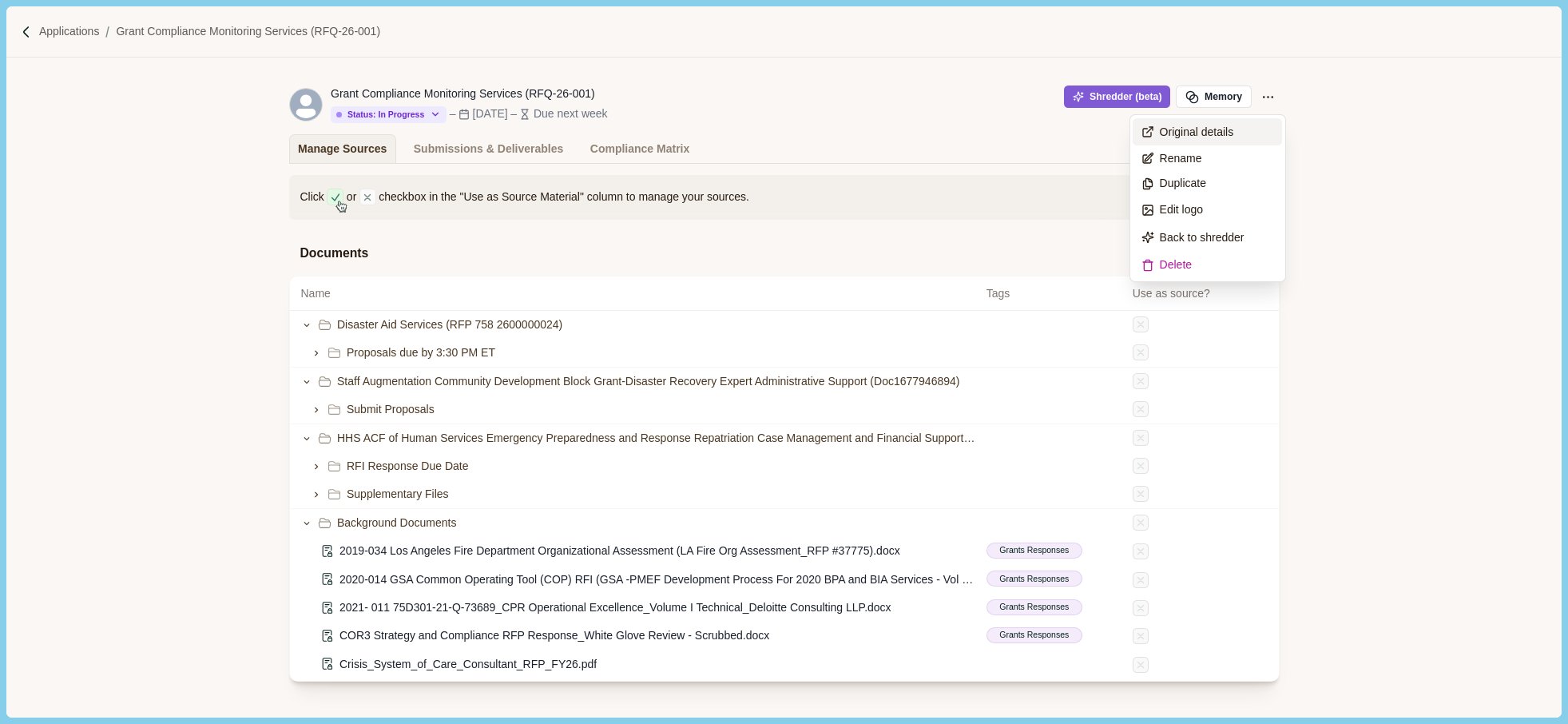
click at [1195, 134] on span "Original details" at bounding box center [1197, 132] width 75 height 17
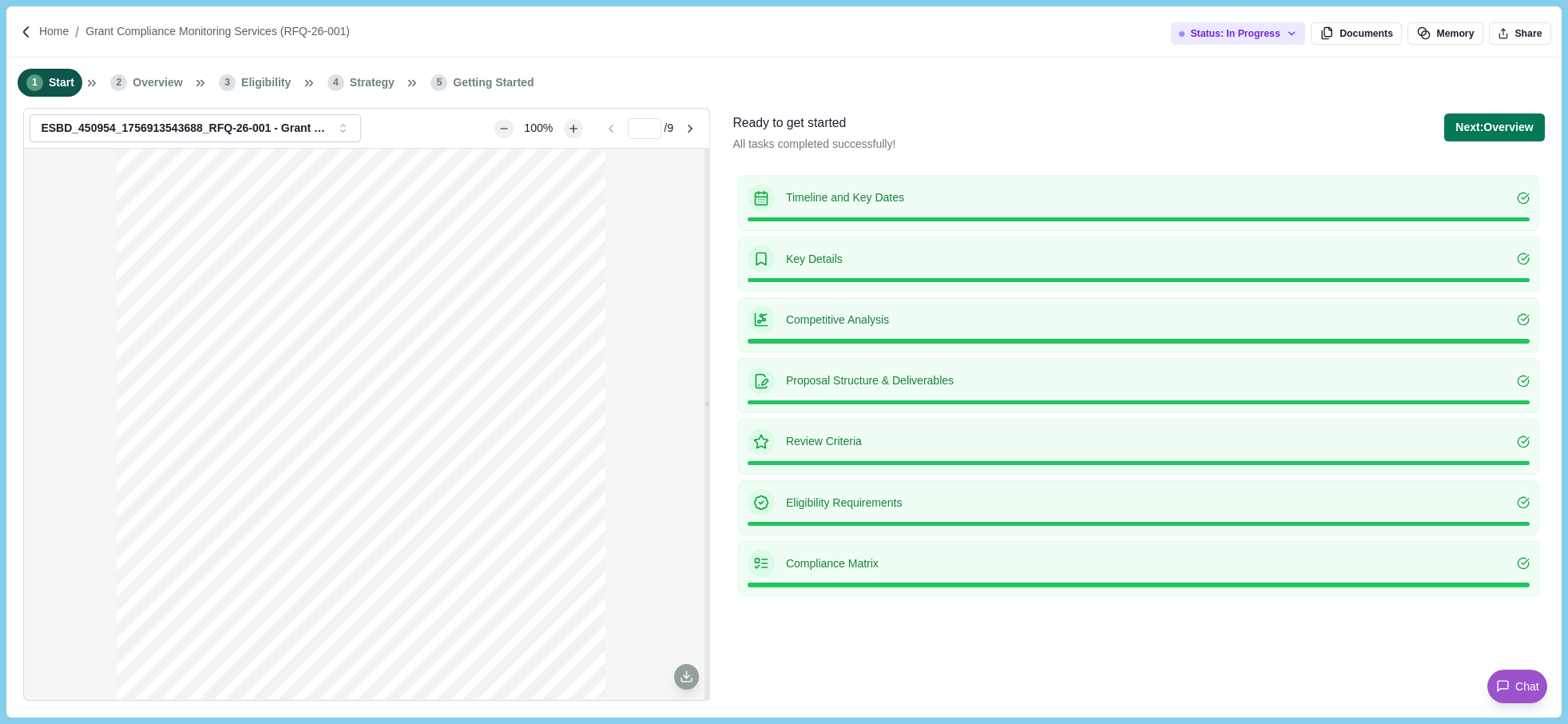
click at [162, 82] on span "Overview" at bounding box center [157, 83] width 49 height 17
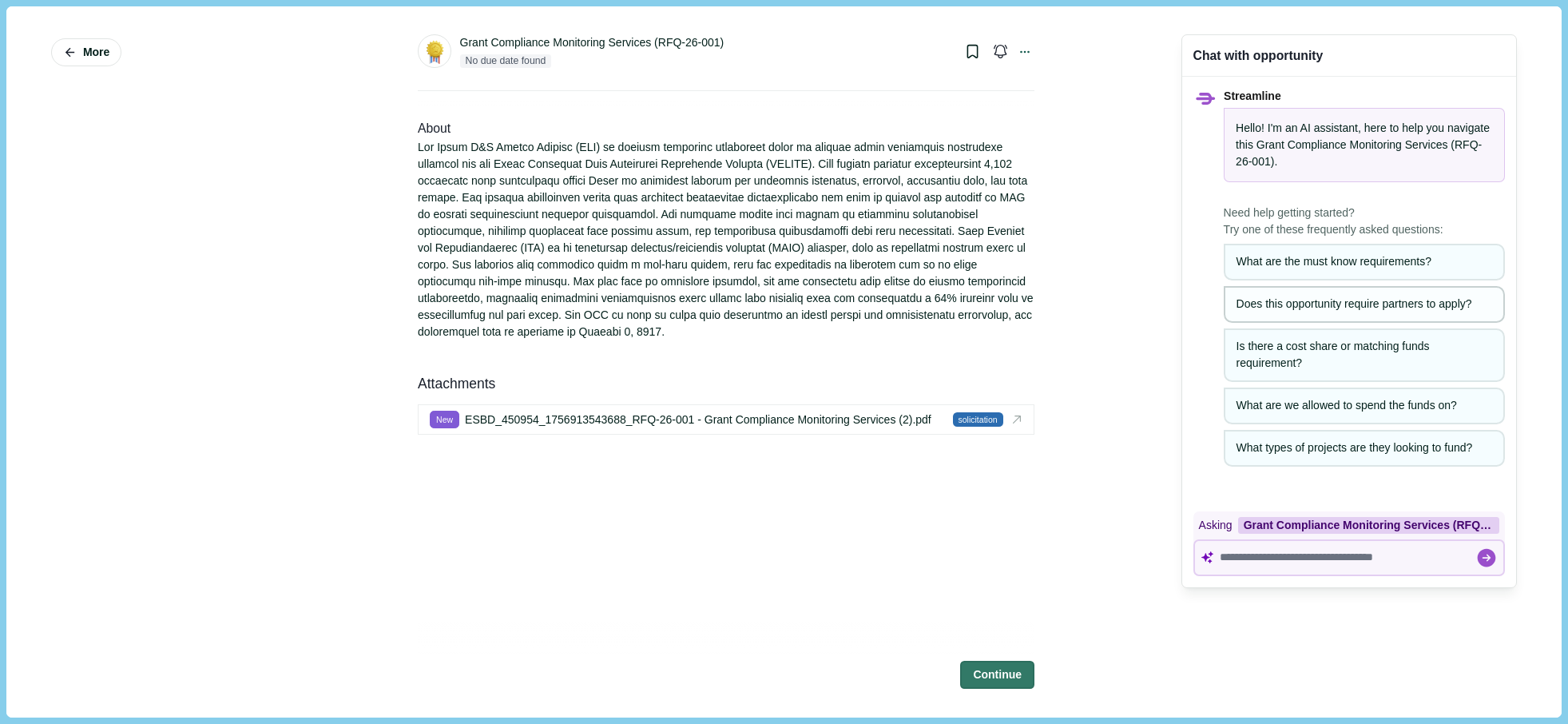
click at [1431, 317] on button "Does this opportunity require partners to apply?" at bounding box center [1365, 304] width 282 height 37
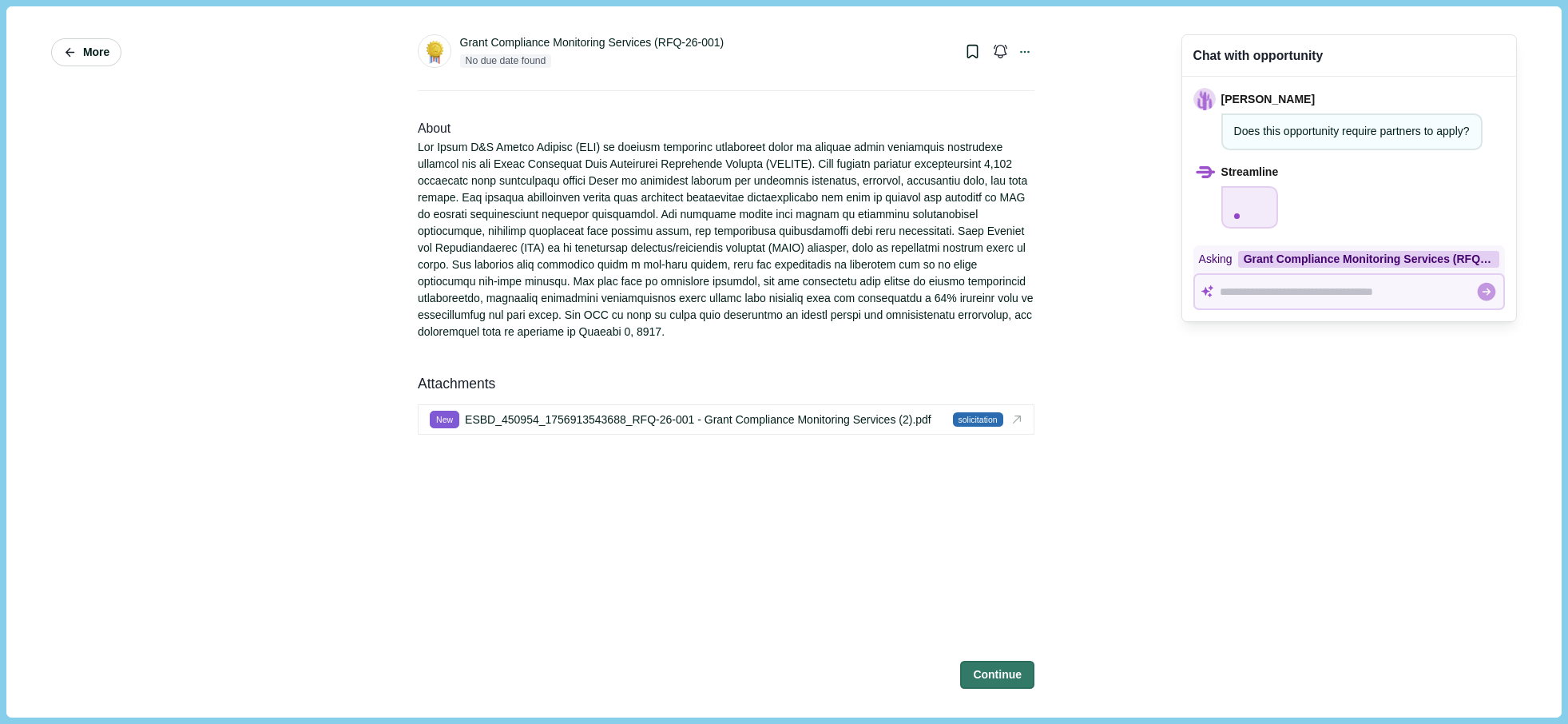
click at [86, 43] on button "More" at bounding box center [86, 52] width 70 height 28
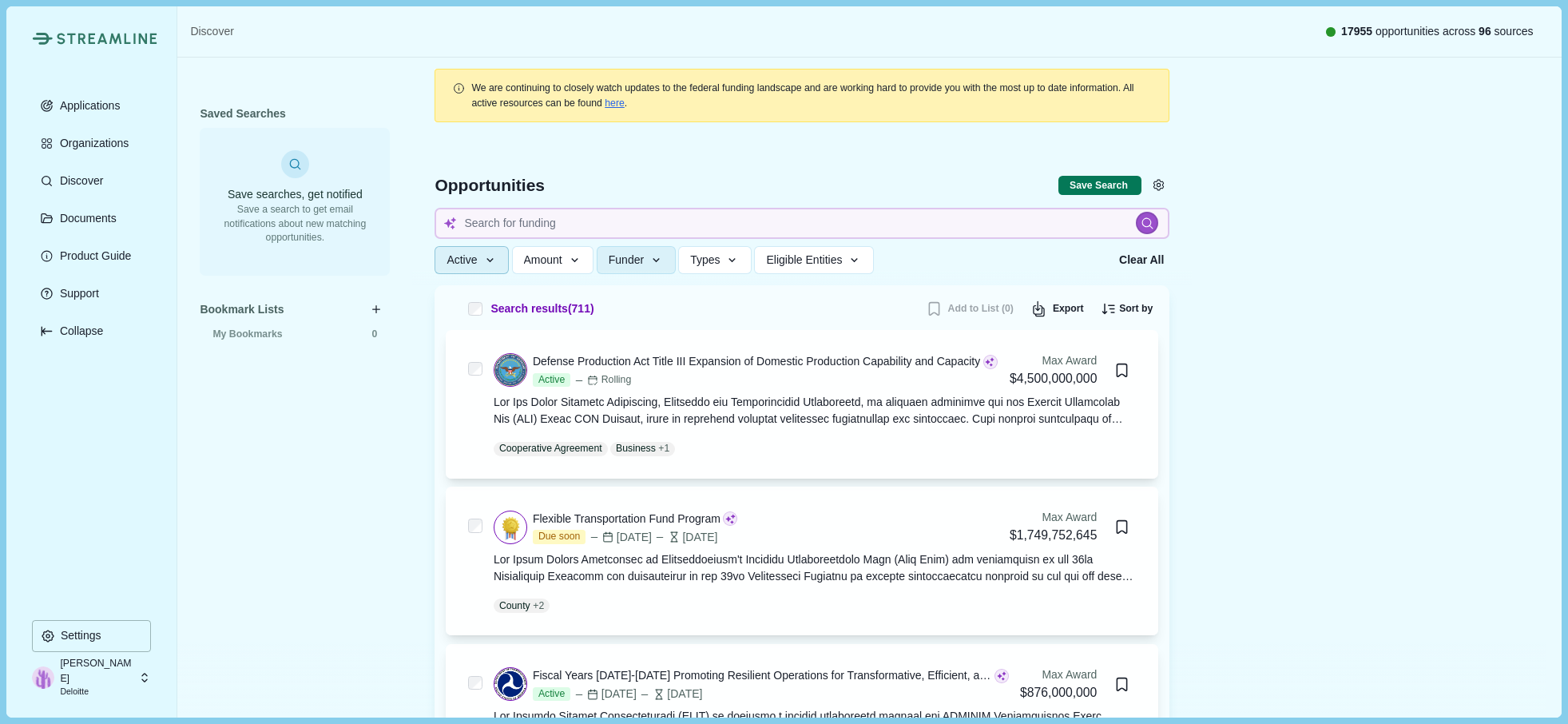
click at [483, 263] on icon "button" at bounding box center [490, 261] width 14 height 14
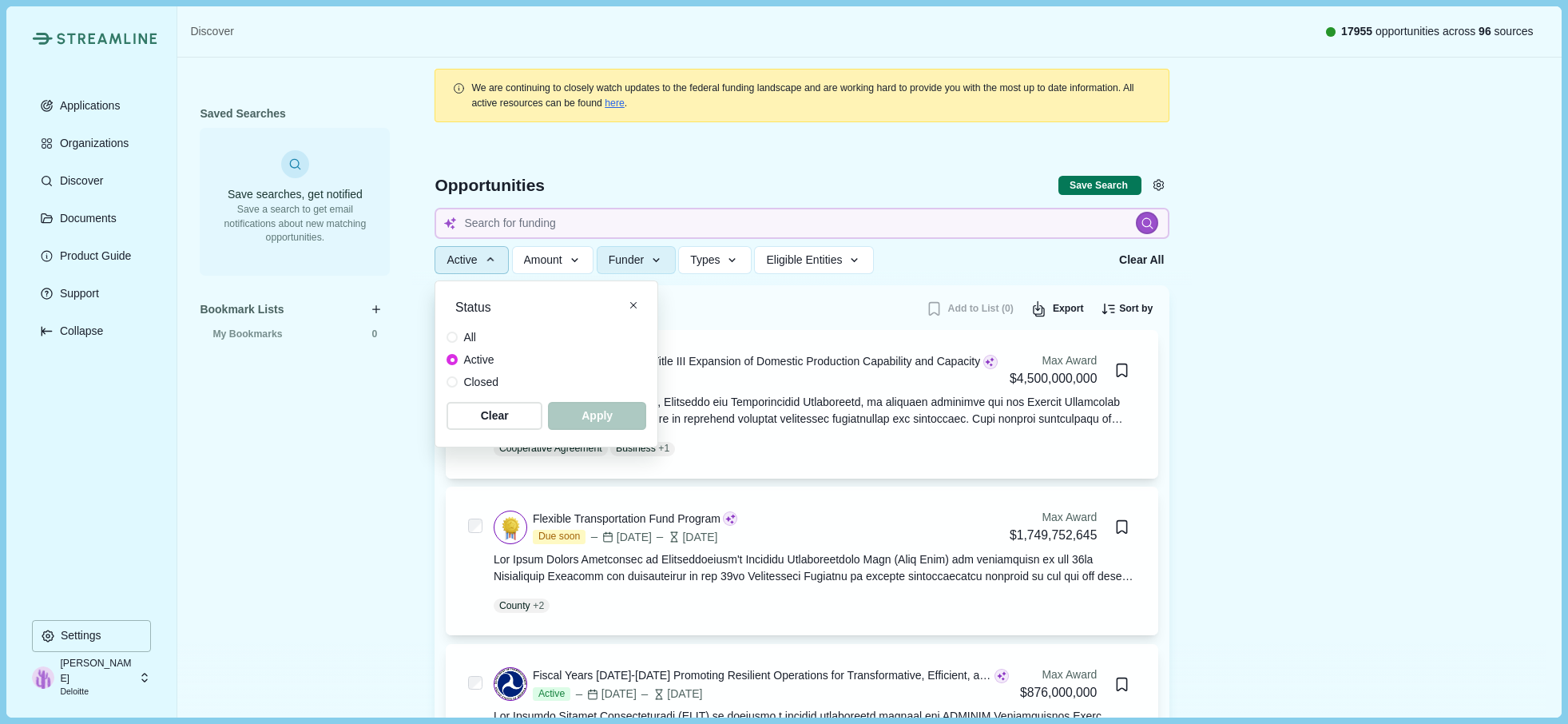
click at [465, 344] on span "All" at bounding box center [470, 337] width 13 height 17
click at [610, 420] on span "button" at bounding box center [597, 416] width 94 height 26
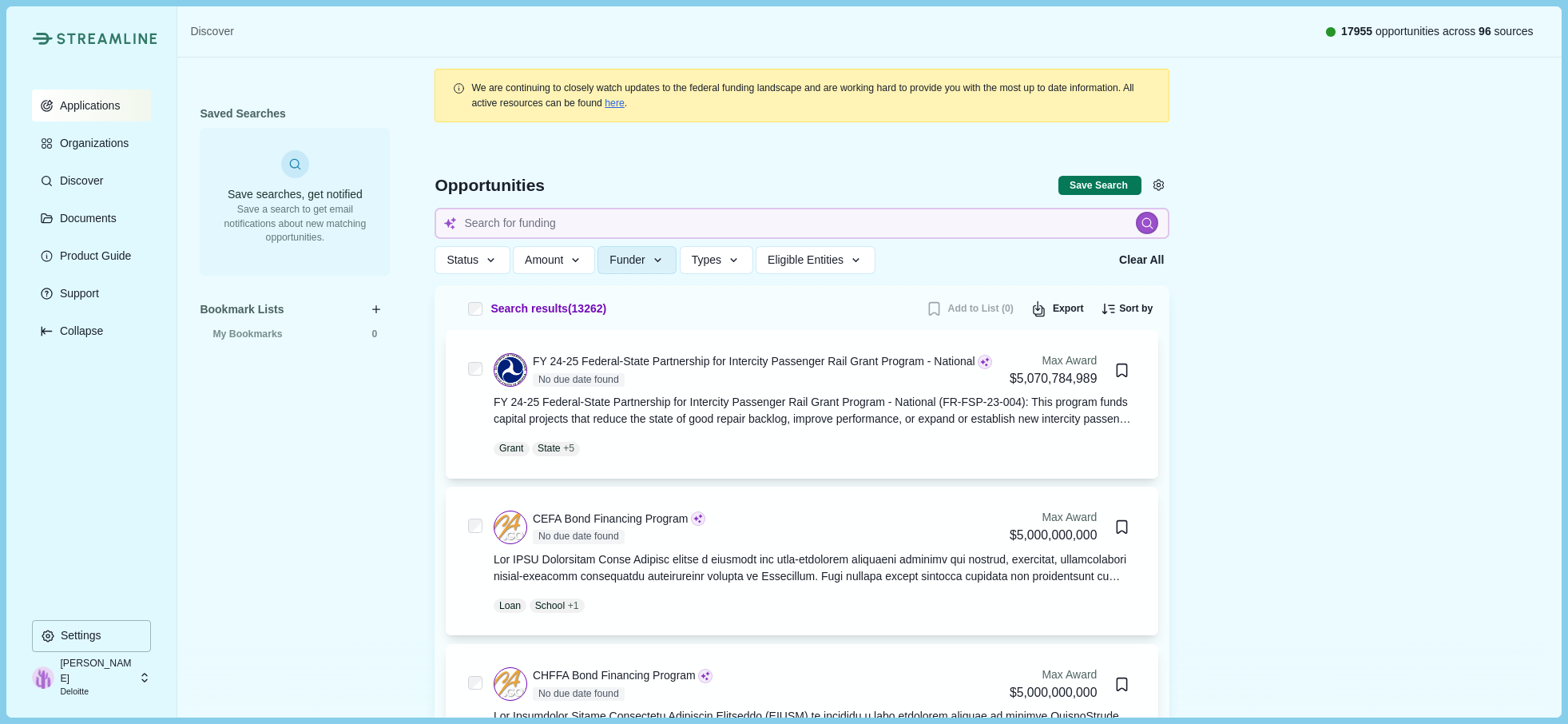
click at [90, 111] on p "Applications" at bounding box center [87, 105] width 67 height 13
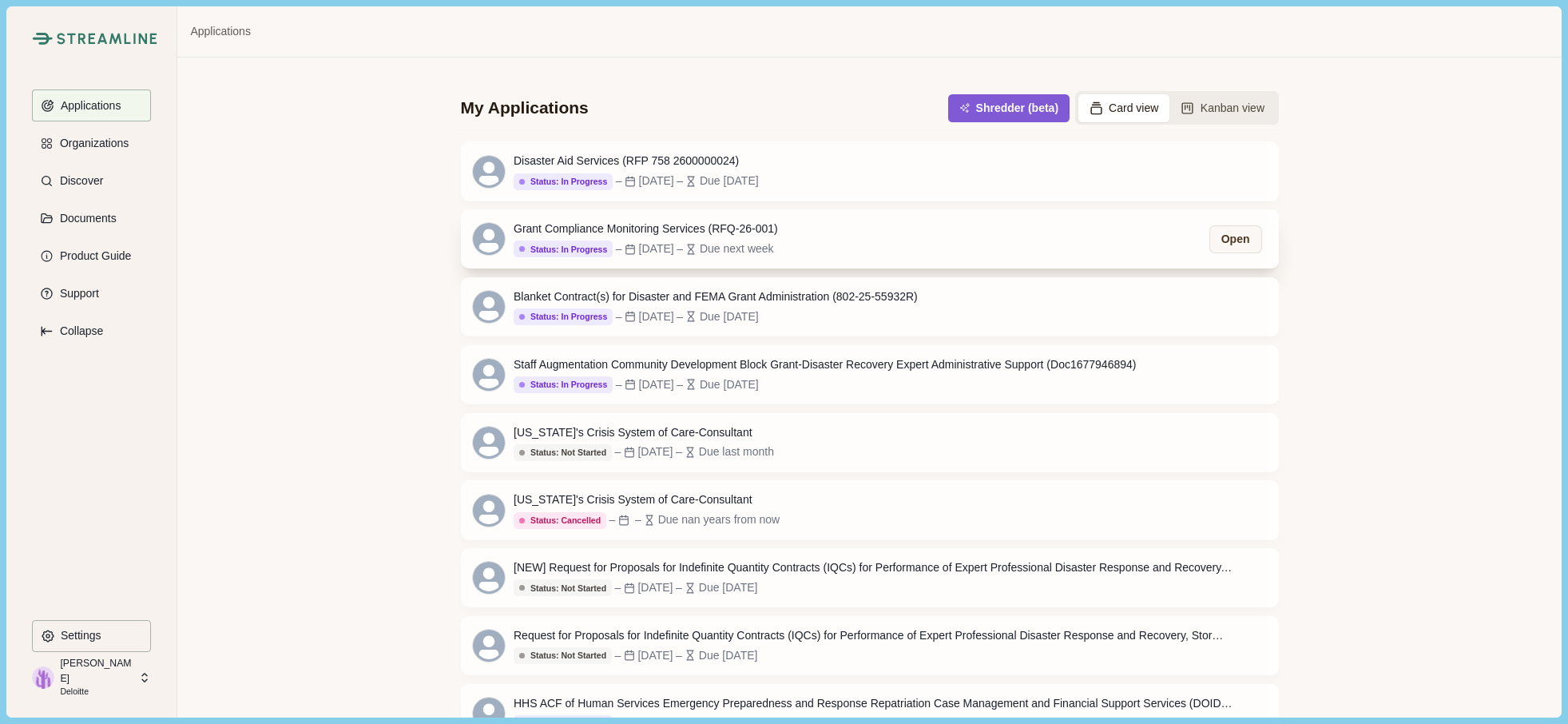
click at [588, 229] on div "Grant Compliance Monitoring Services (RFQ-26-001)" at bounding box center [646, 228] width 264 height 17
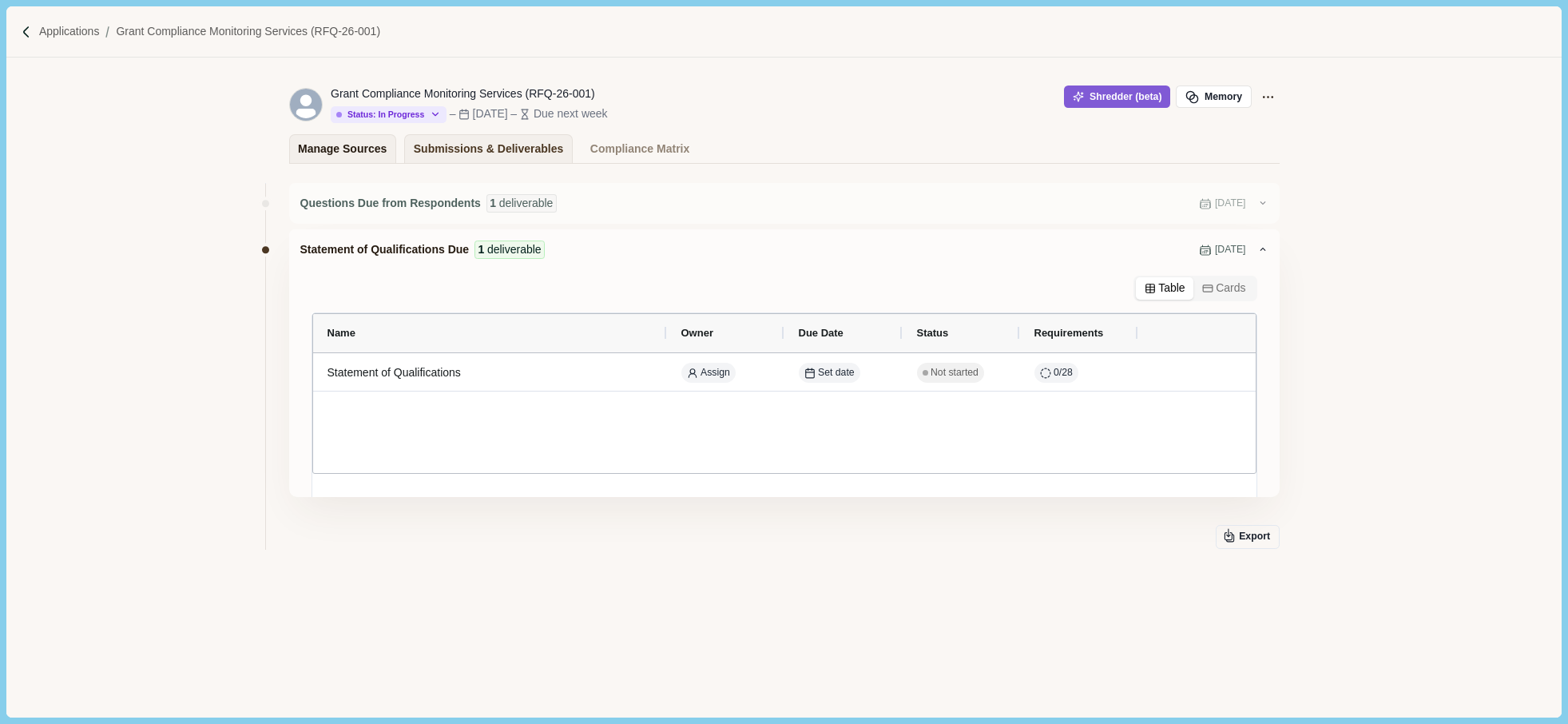
click at [358, 155] on div "Manage Sources" at bounding box center [342, 148] width 89 height 28
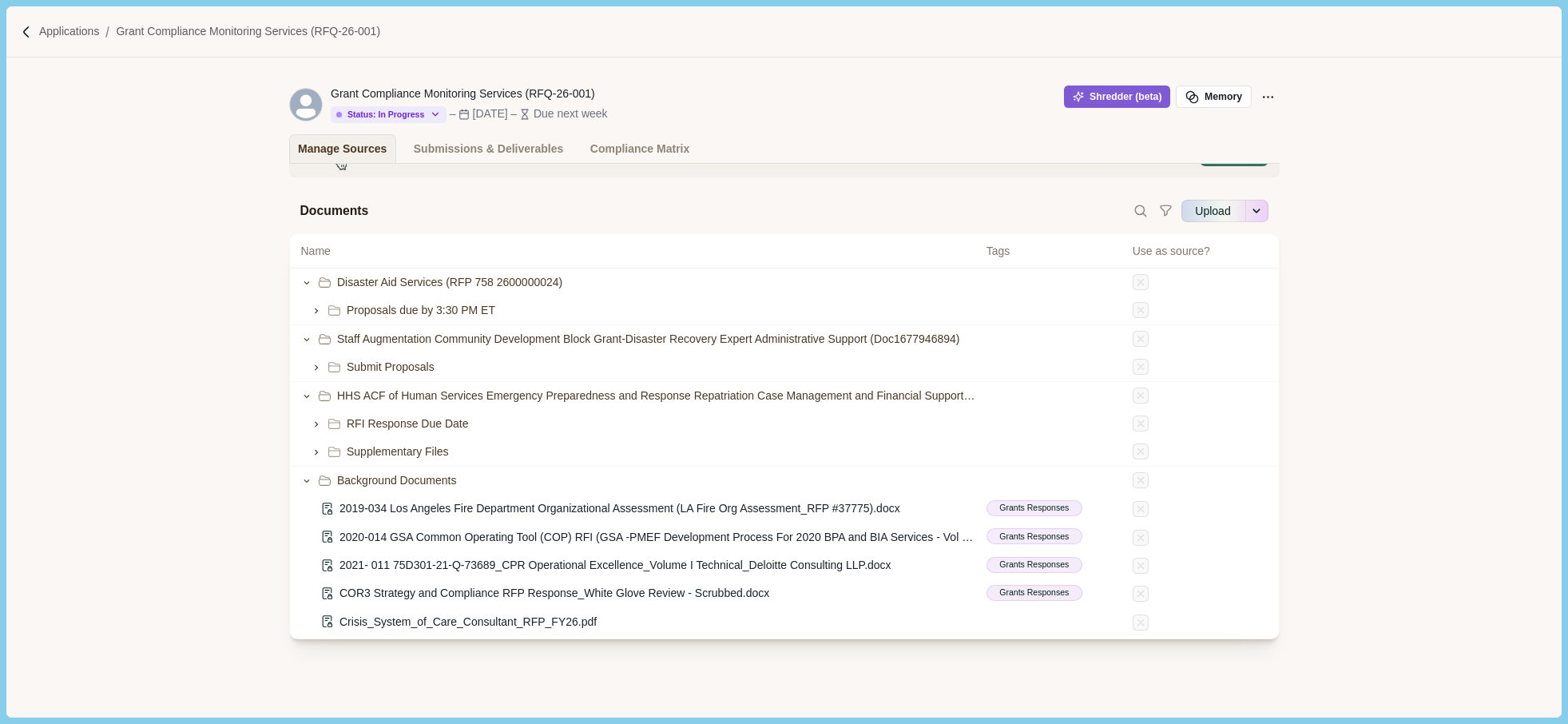
scroll to position [43, 0]
click at [1015, 512] on span "Grants Responses" at bounding box center [1034, 508] width 69 height 13
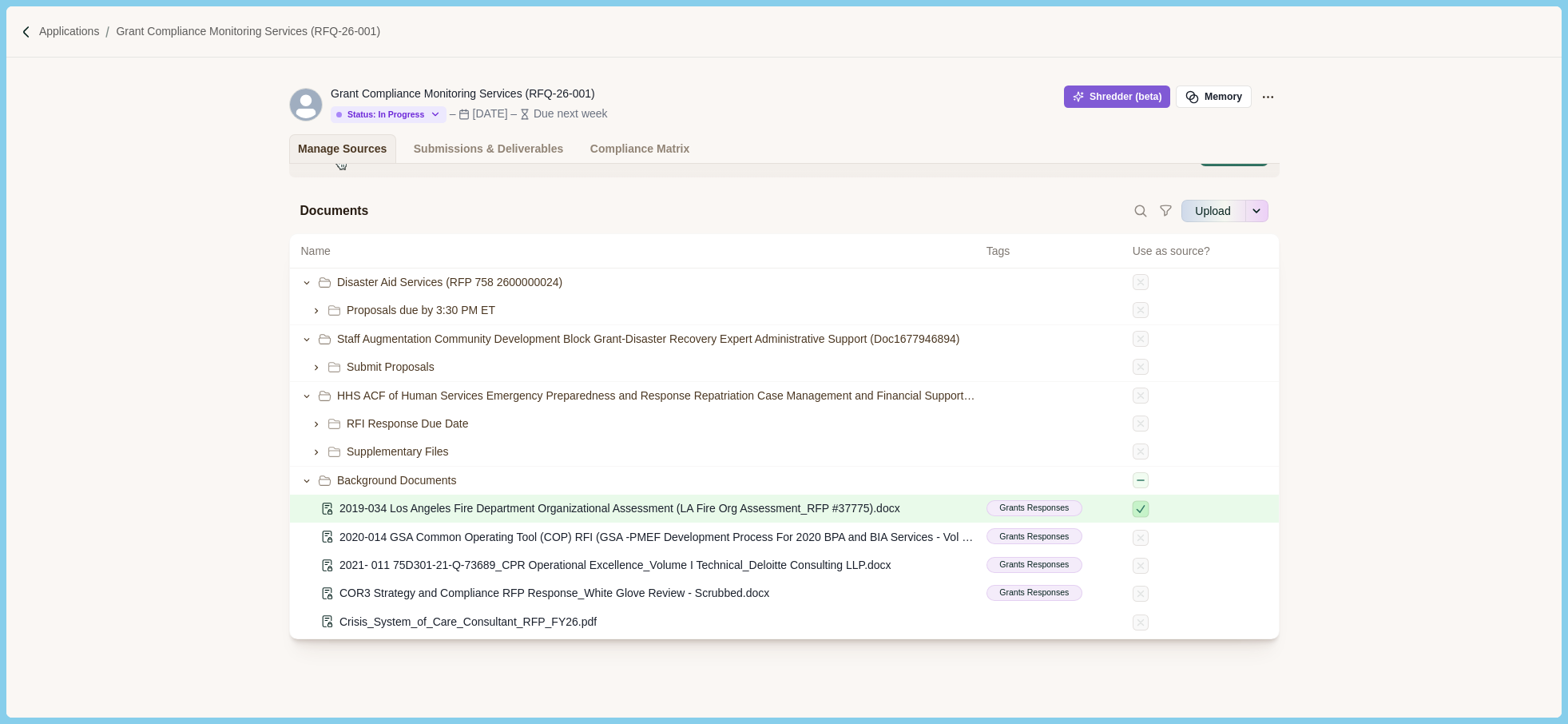
click at [1134, 514] on icon at bounding box center [1140, 509] width 12 height 12
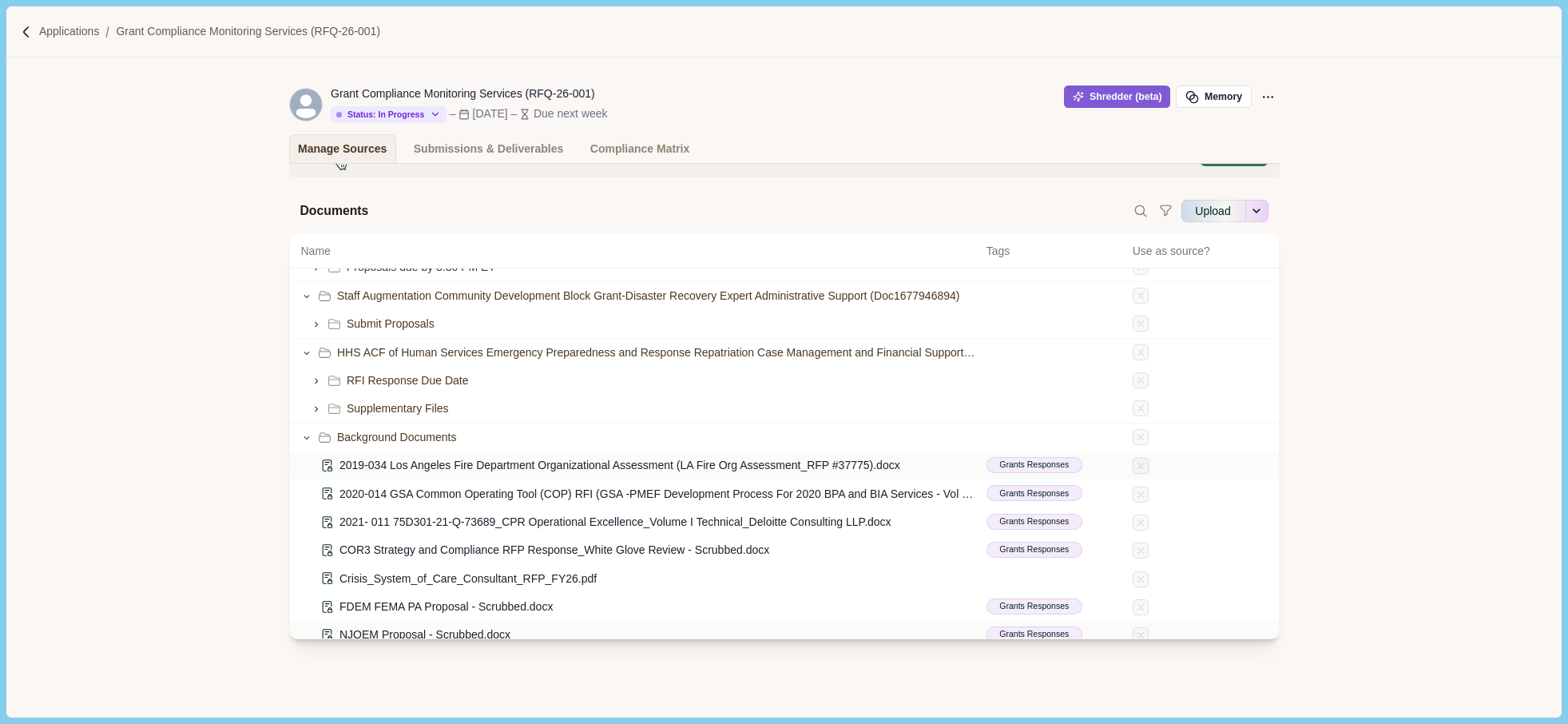
scroll to position [0, 0]
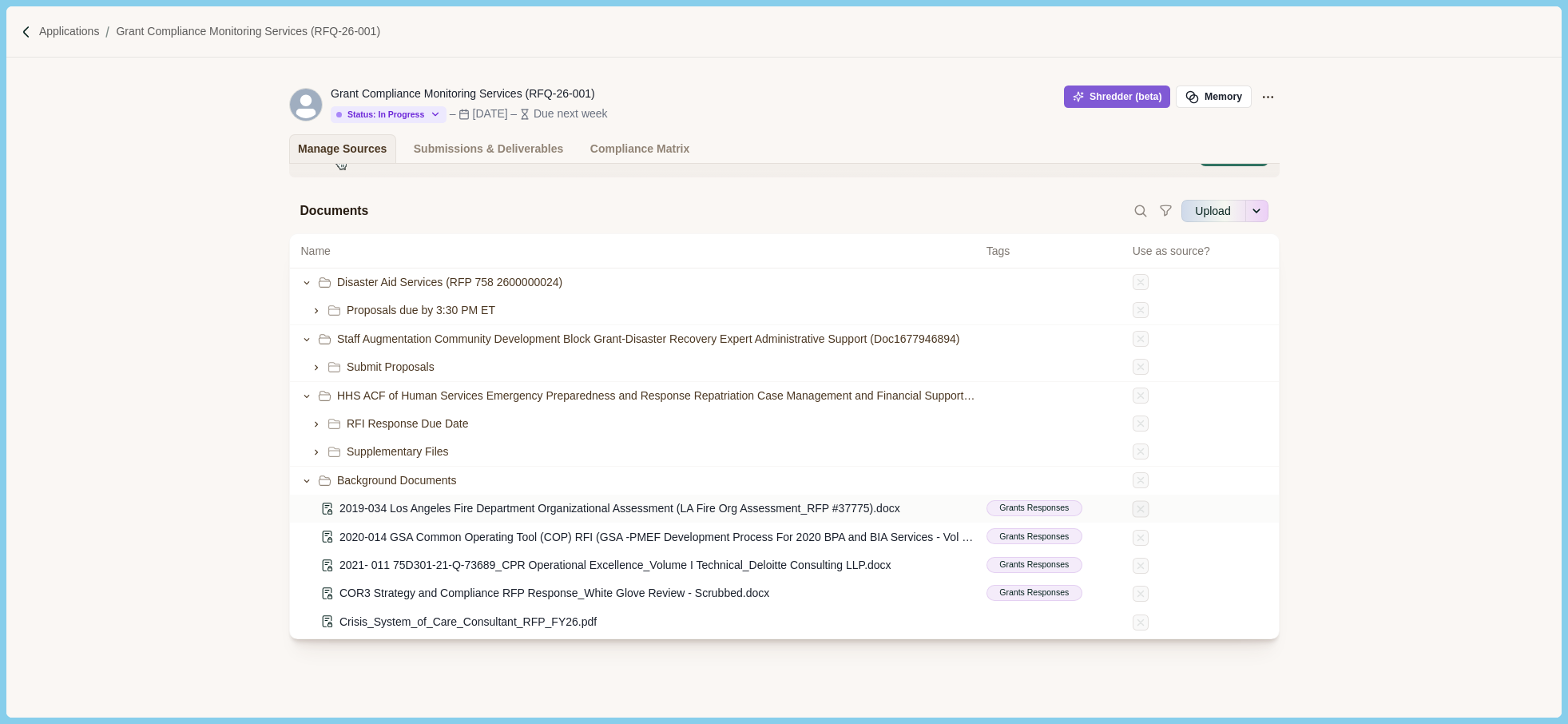
click at [482, 504] on span "2019-034 Los Angeles Fire Department Organizational Assessment (LA Fire Org Ass…" at bounding box center [619, 508] width 560 height 17
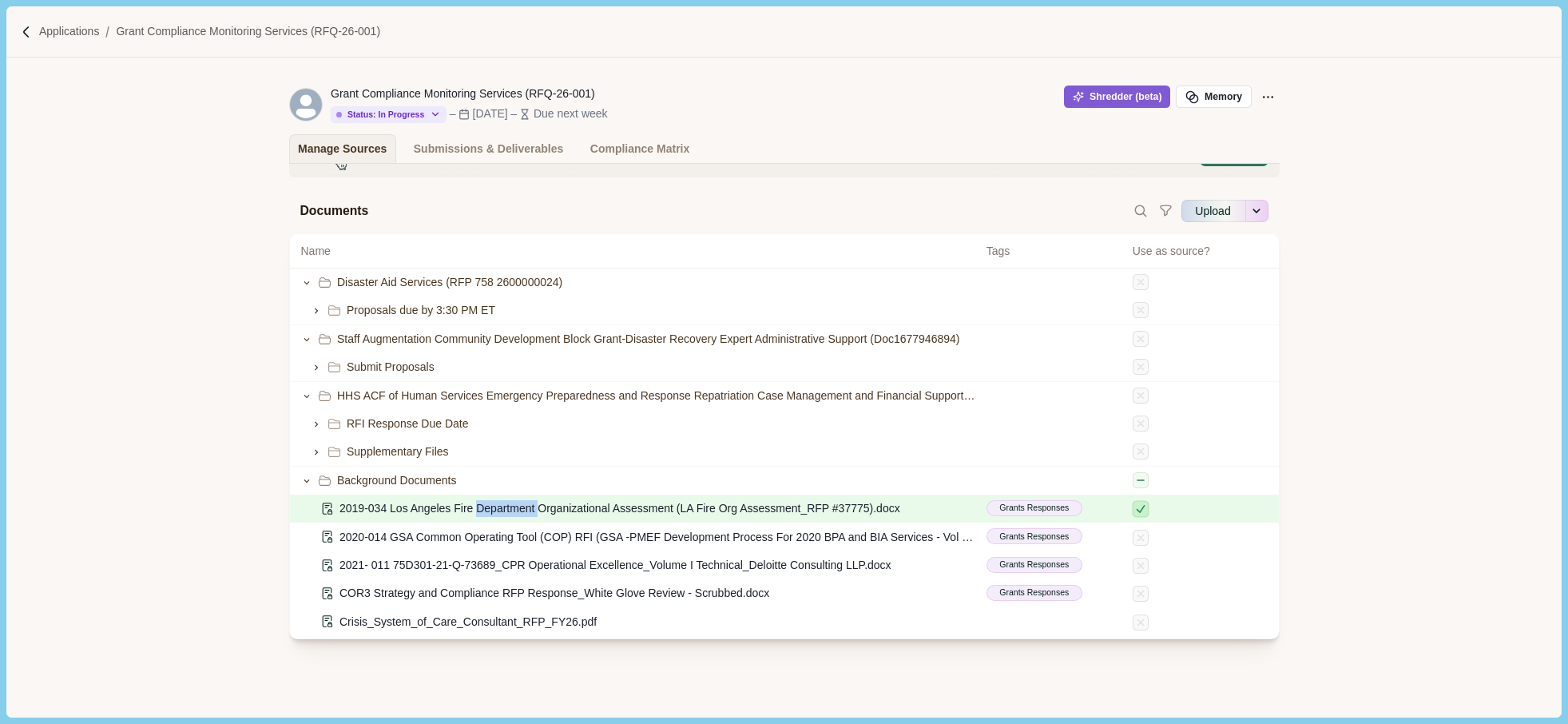
click at [482, 504] on span "2019-034 Los Angeles Fire Department Organizational Assessment (LA Fire Org Ass…" at bounding box center [619, 508] width 560 height 17
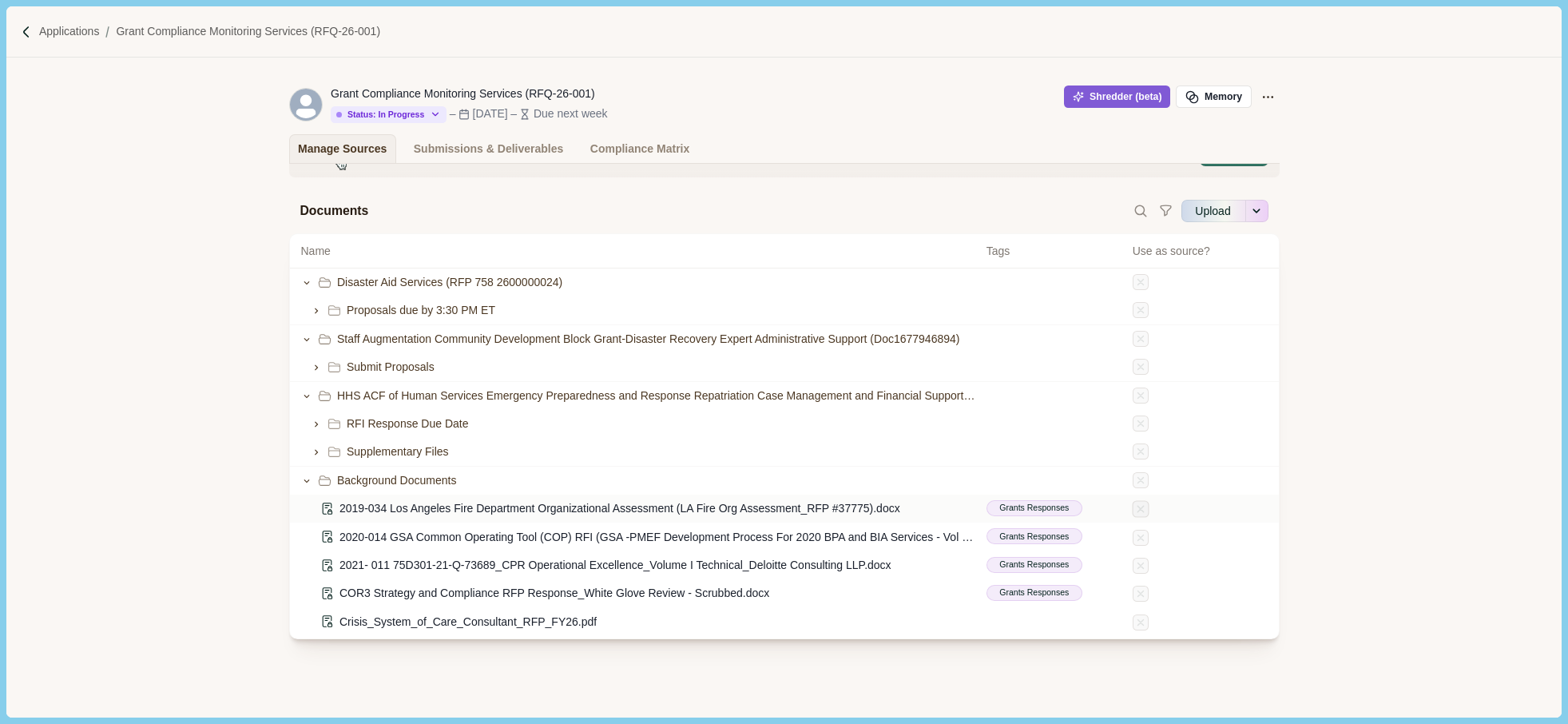
drag, startPoint x: 482, startPoint y: 504, endPoint x: 399, endPoint y: 514, distance: 83.6
click at [399, 514] on span "2019-034 Los Angeles Fire Department Organizational Assessment (LA Fire Org Ass…" at bounding box center [619, 508] width 560 height 17
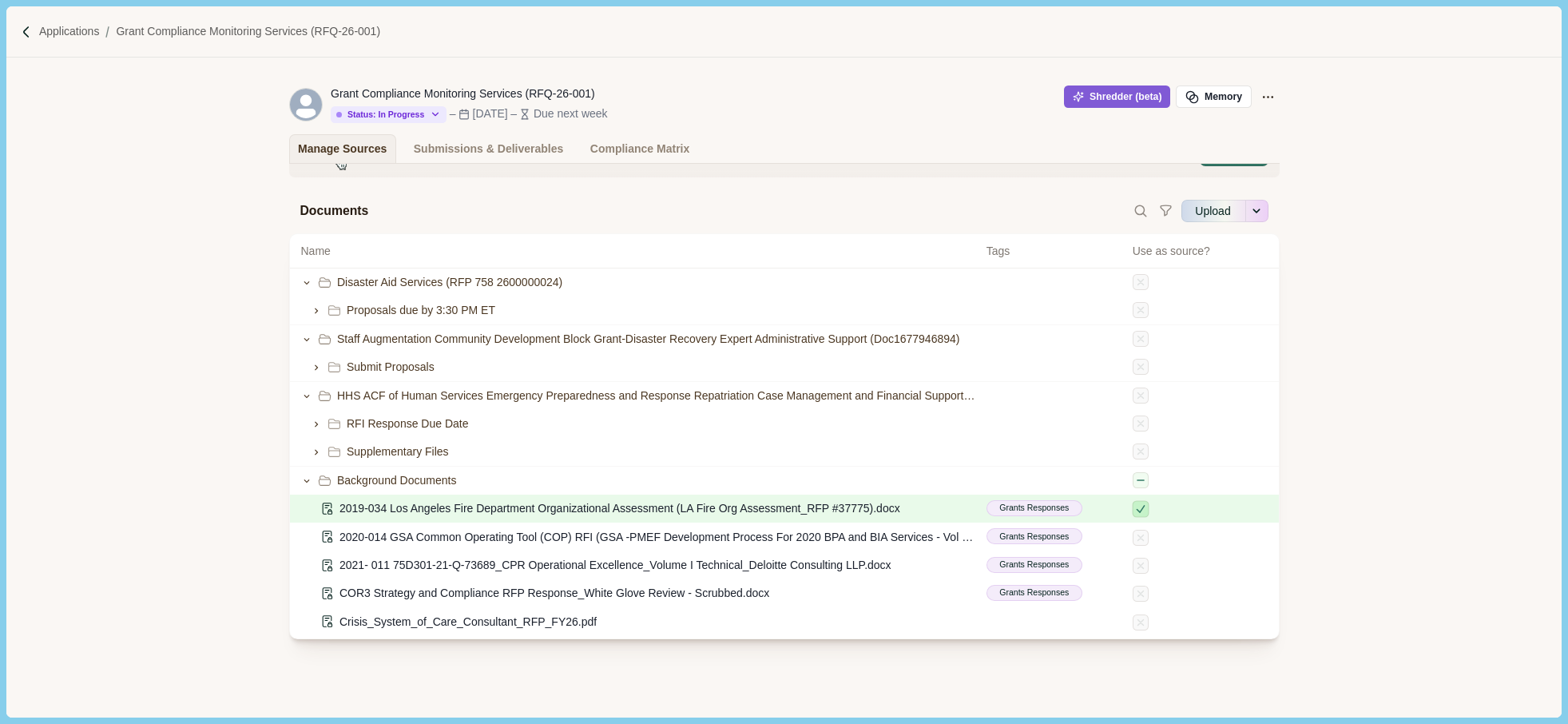
click at [1035, 501] on span "Grants Responses" at bounding box center [1035, 508] width 96 height 16
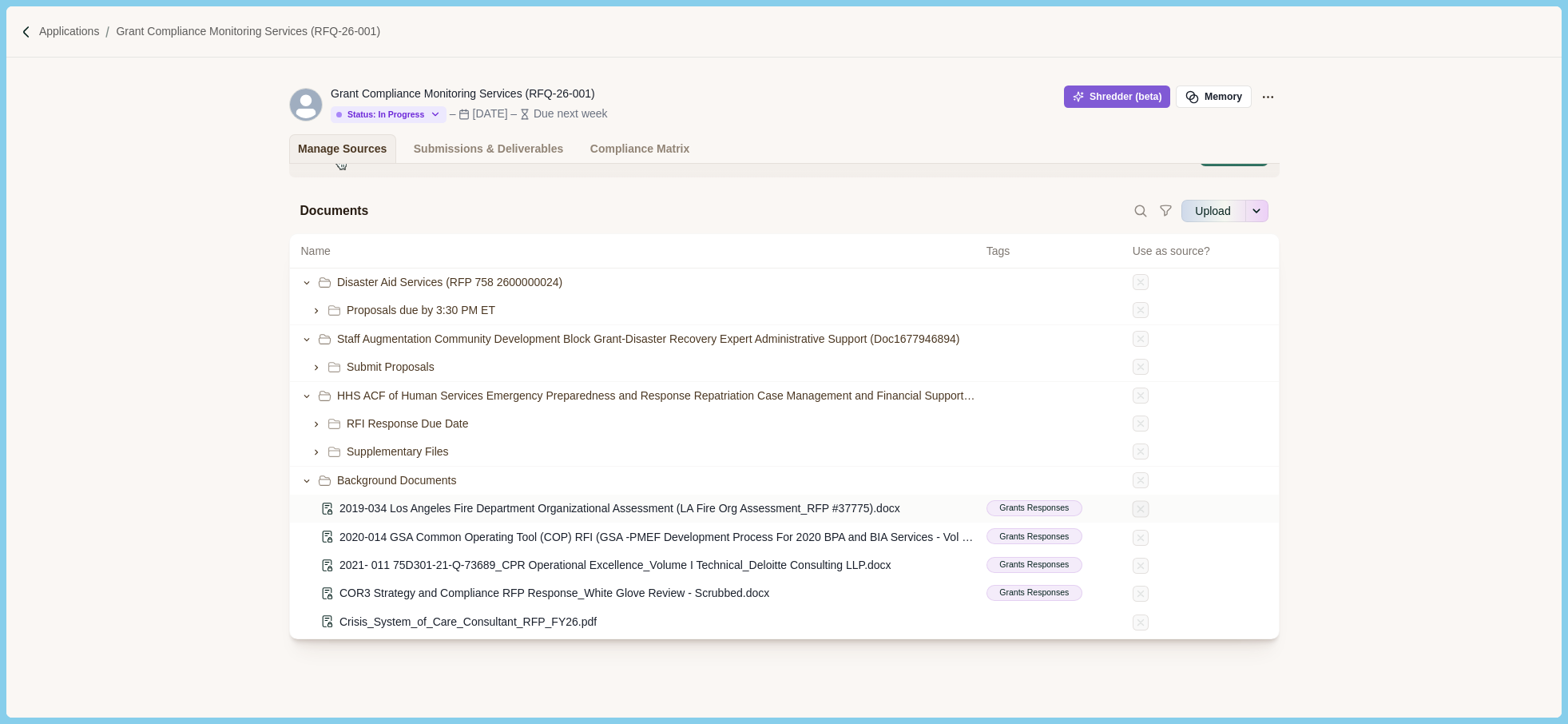
click at [1026, 517] on button "Grants Responses" at bounding box center [1035, 508] width 96 height 17
click at [1133, 515] on div at bounding box center [1200, 508] width 135 height 17
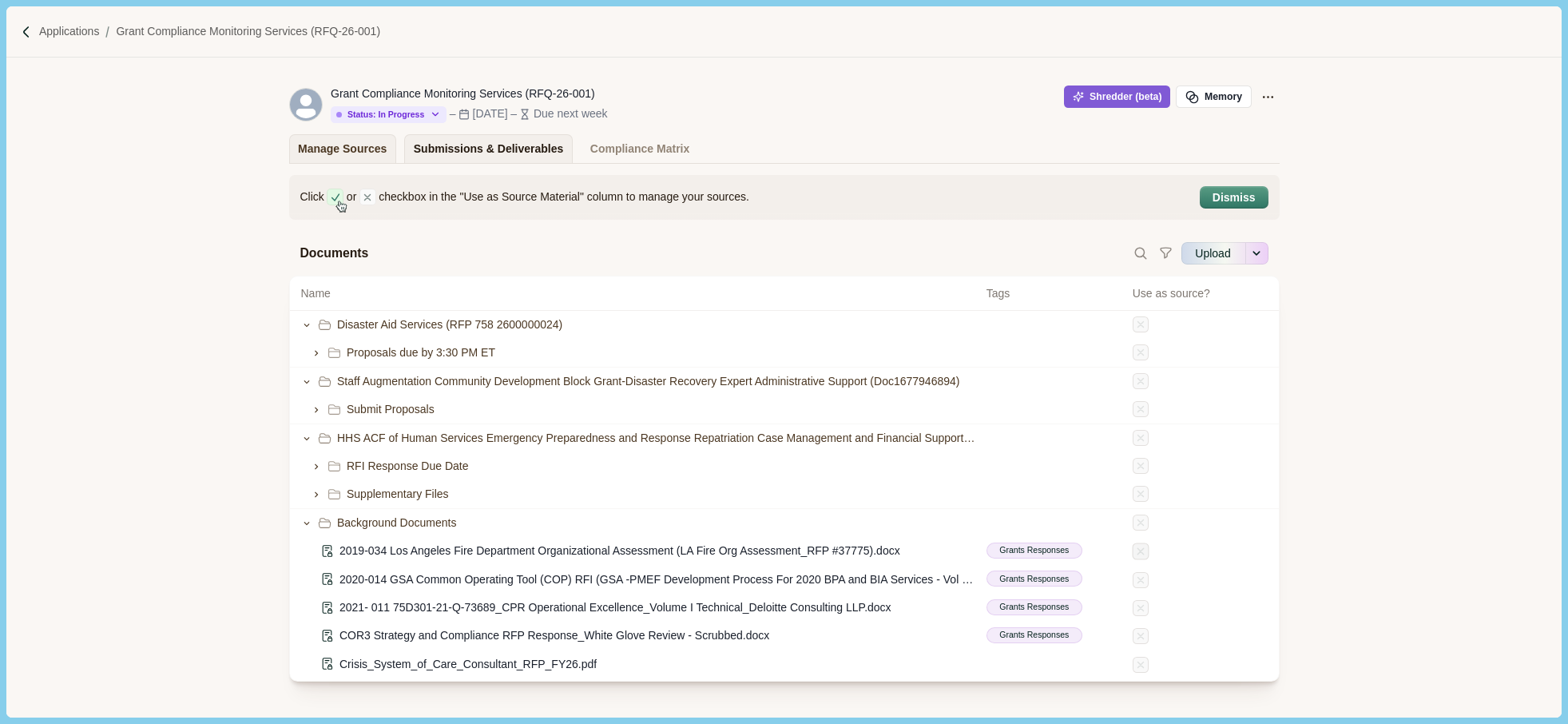
click at [438, 153] on div "Submissions & Deliverables" at bounding box center [488, 148] width 150 height 28
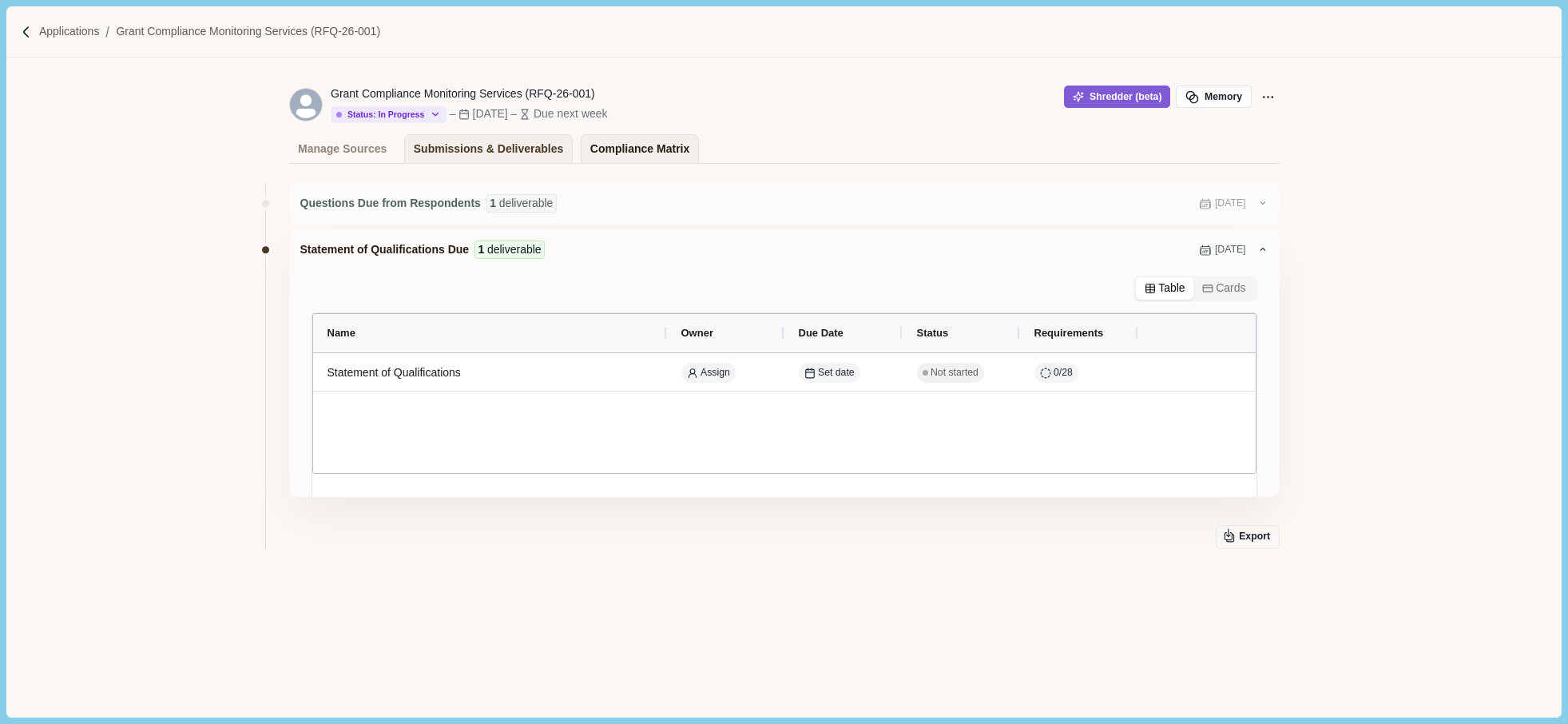
click at [590, 145] on div "Compliance Matrix" at bounding box center [640, 148] width 99 height 28
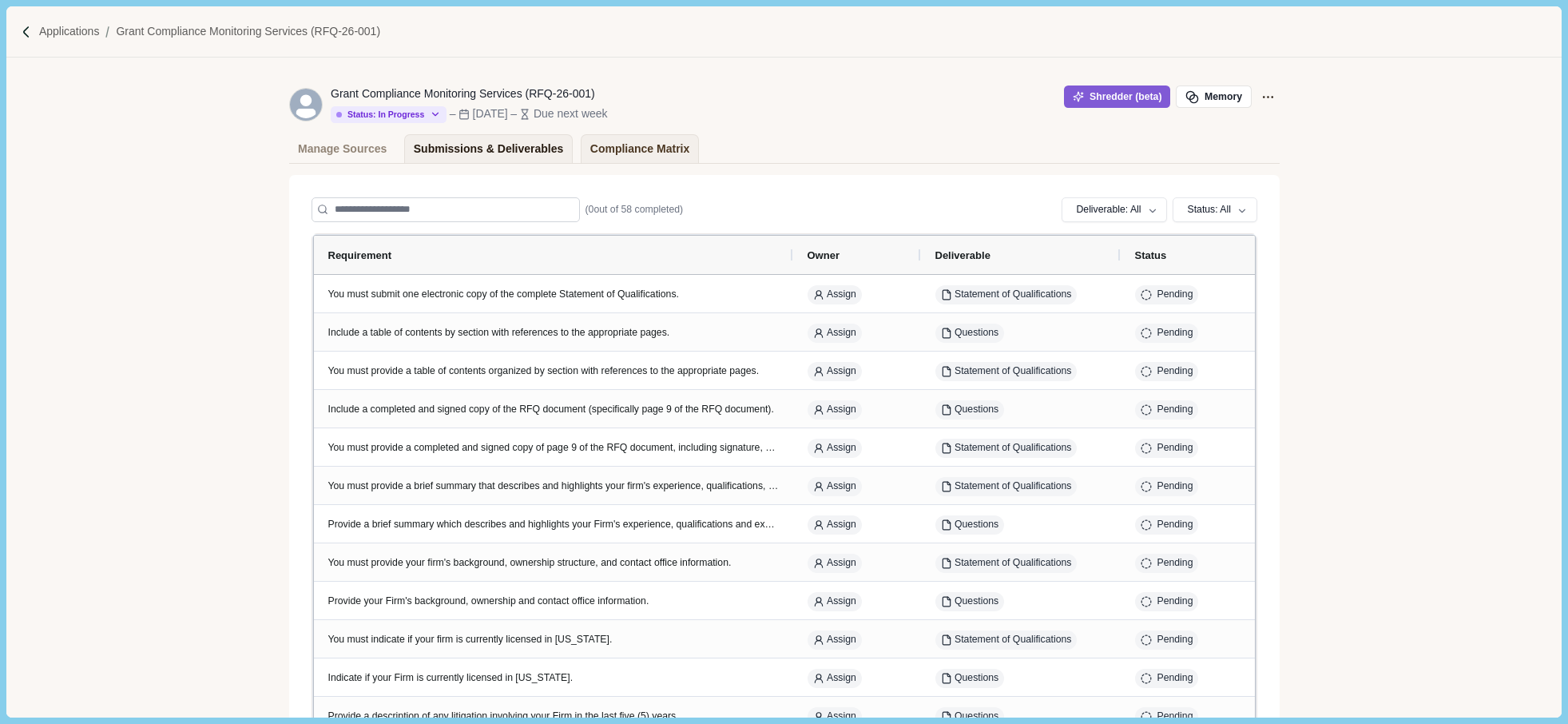
click at [504, 147] on div "Submissions & Deliverables" at bounding box center [488, 148] width 150 height 28
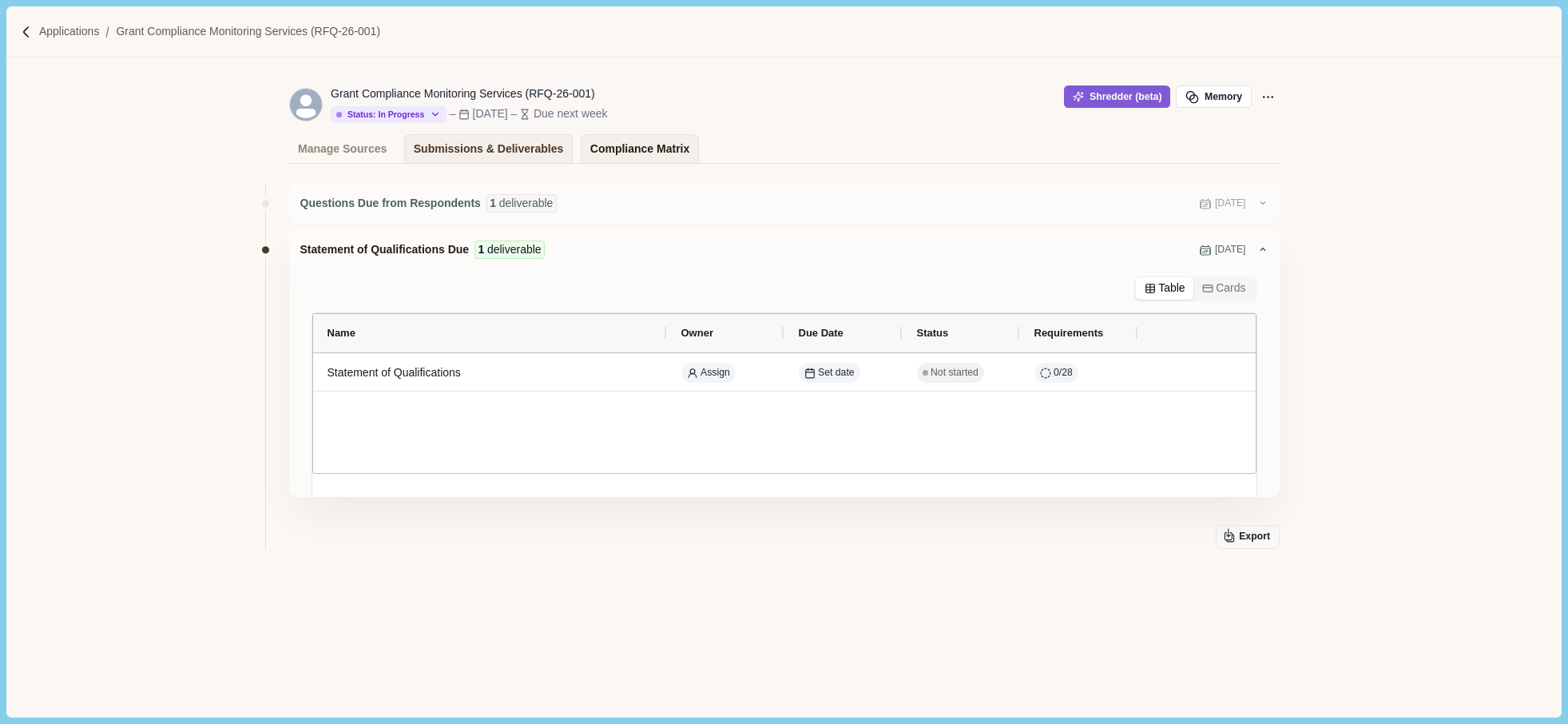
click at [614, 151] on div "Compliance Matrix" at bounding box center [640, 148] width 99 height 28
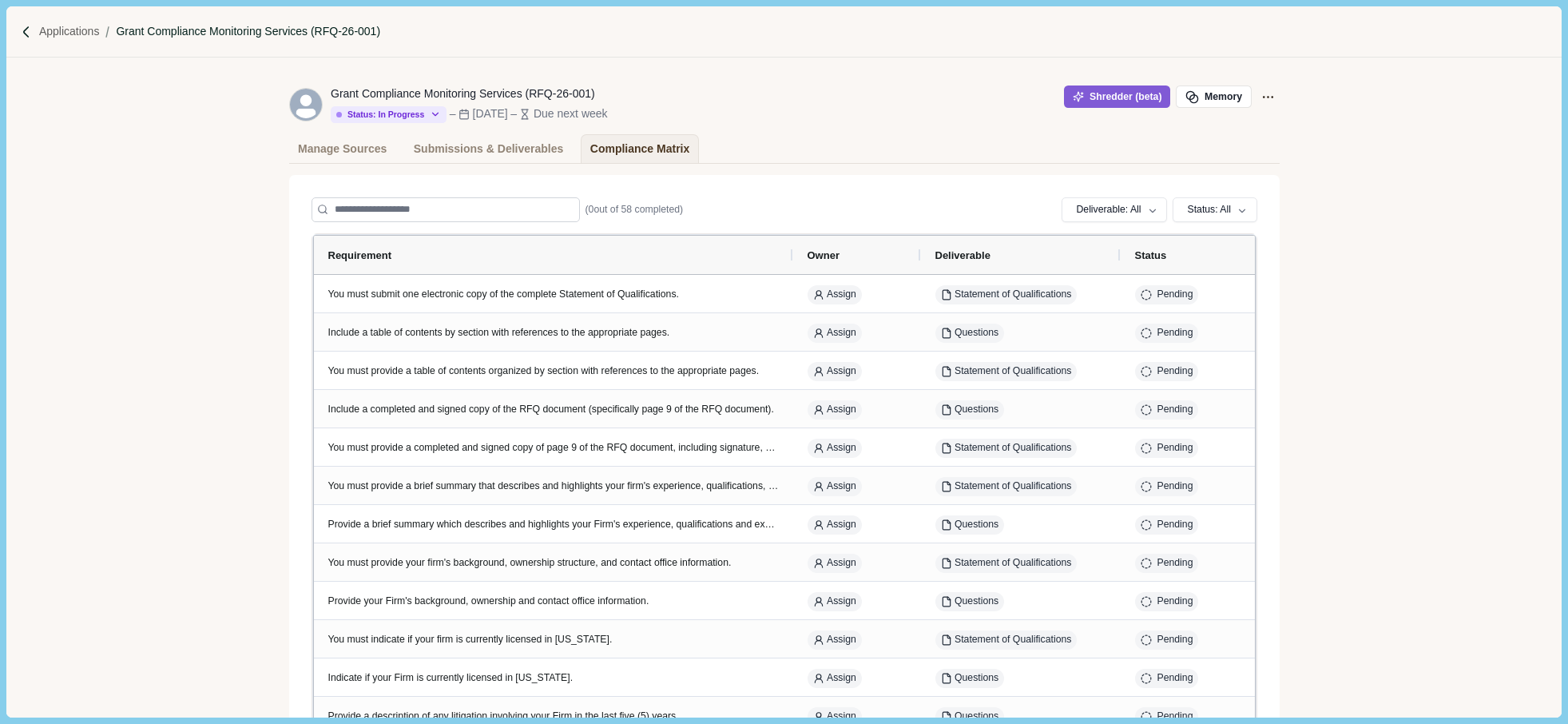
click at [224, 32] on p "Grant Compliance Monitoring Services (RFQ-26-001)" at bounding box center [248, 31] width 264 height 17
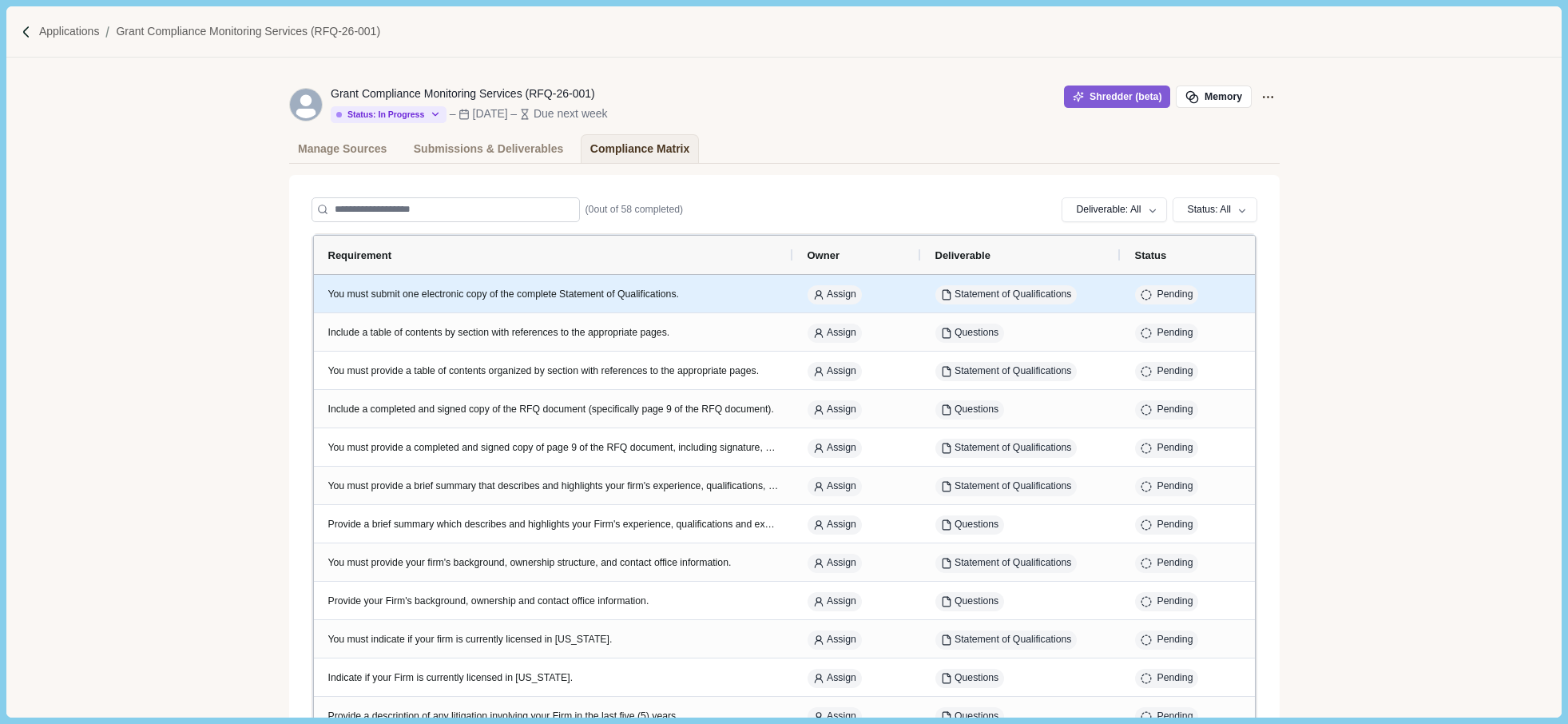
click at [475, 299] on div "You must submit one electronic copy of the complete Statement of Qualifications." at bounding box center [553, 295] width 451 height 14
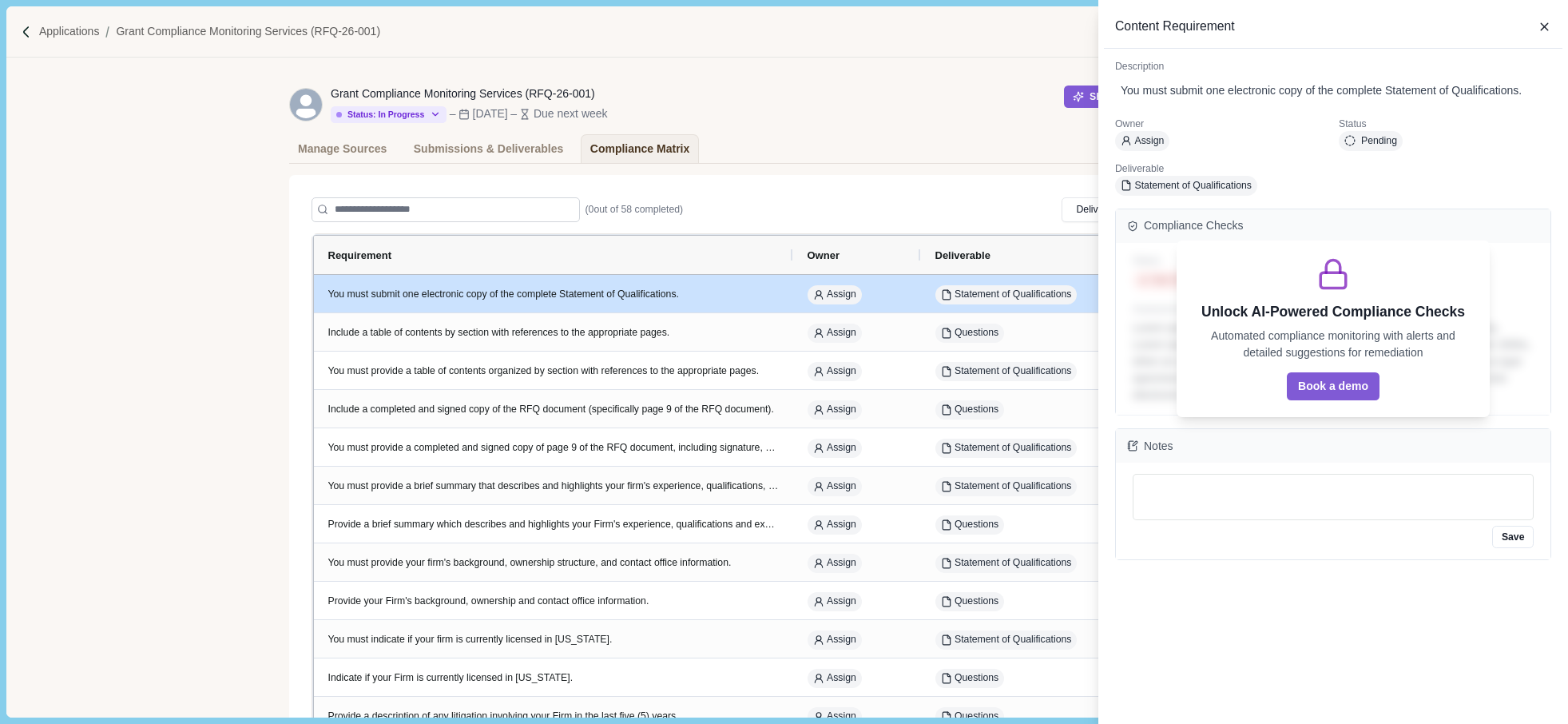
click at [981, 63] on div "Content Requirement Description You must submit one electronic copy of the comp…" at bounding box center [784, 362] width 1568 height 724
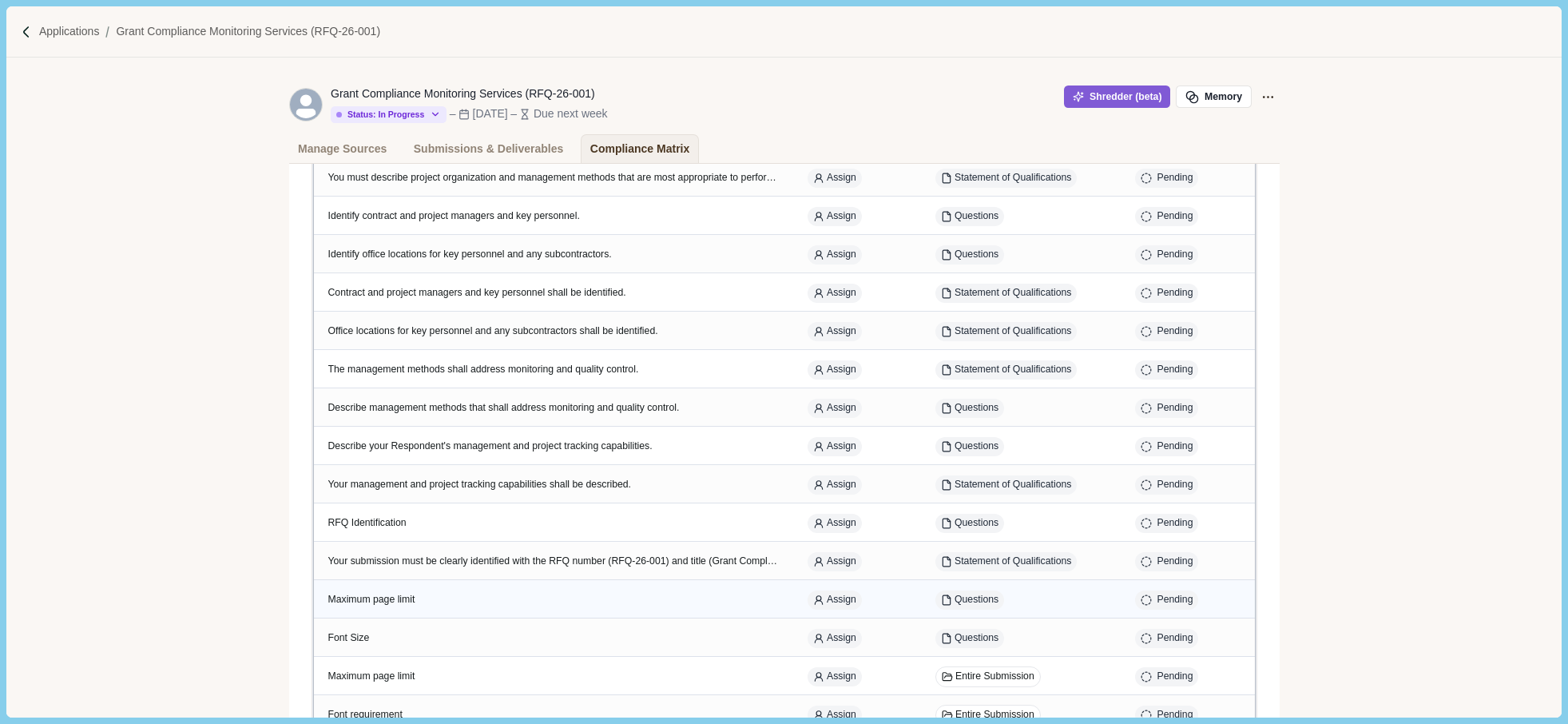
scroll to position [1897, 0]
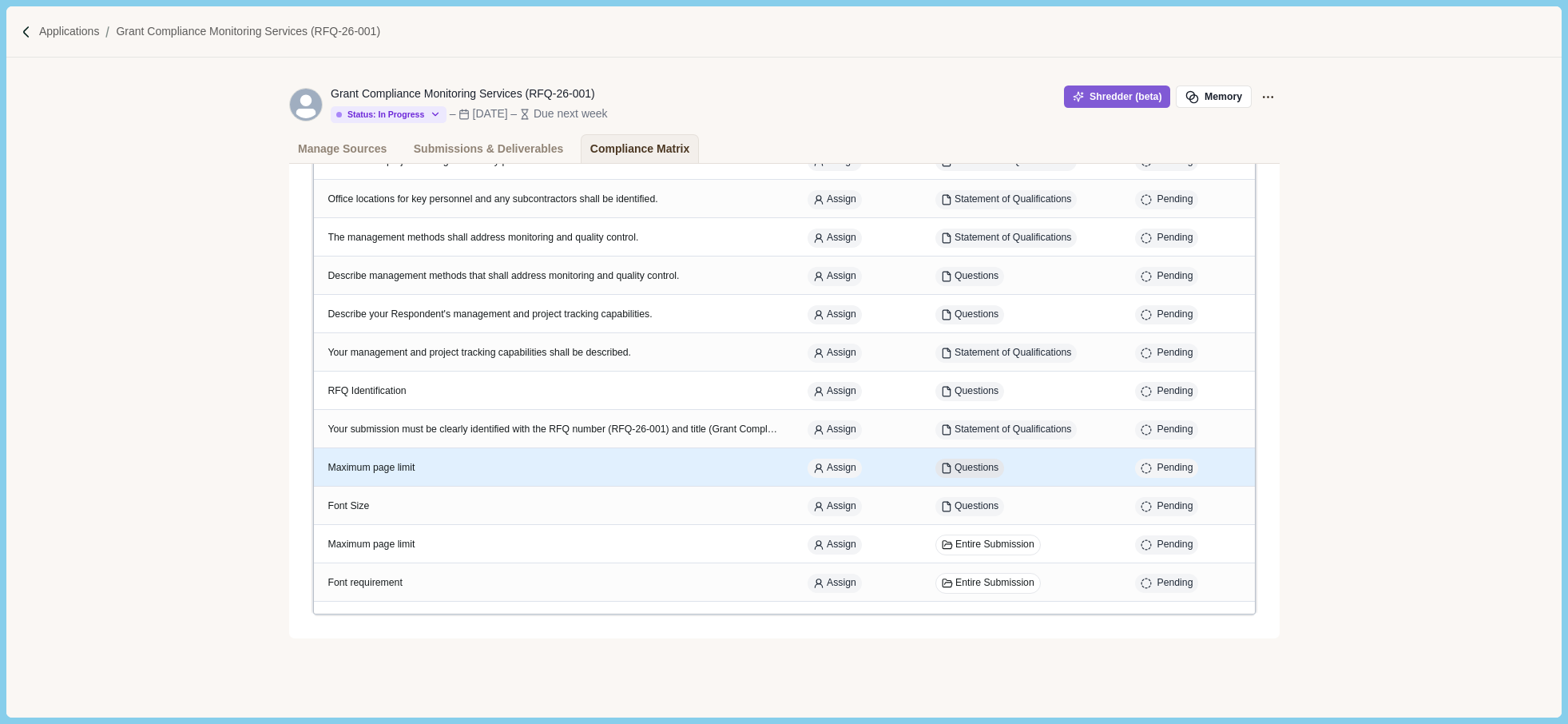
click at [968, 470] on button "Questions" at bounding box center [970, 469] width 69 height 20
select select "********"
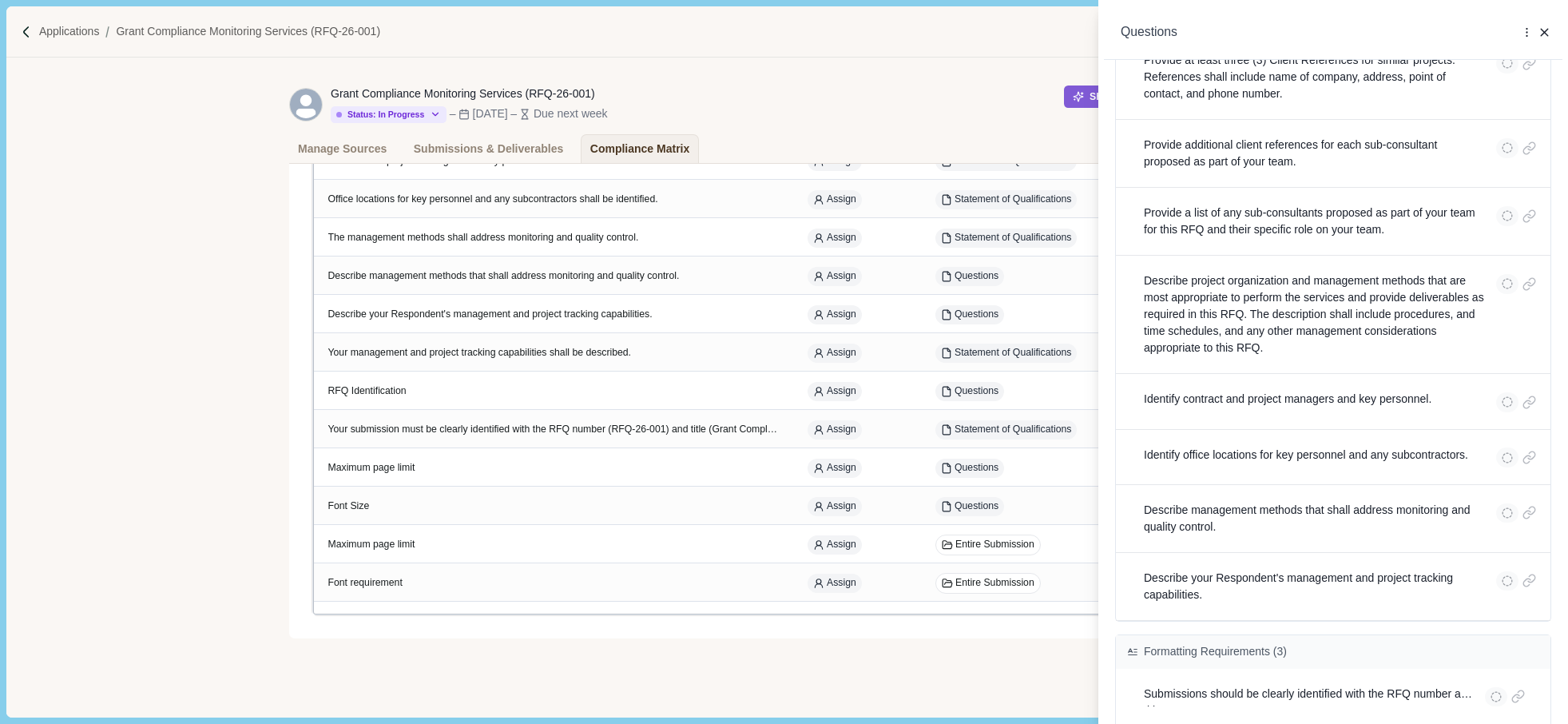
scroll to position [1410, 0]
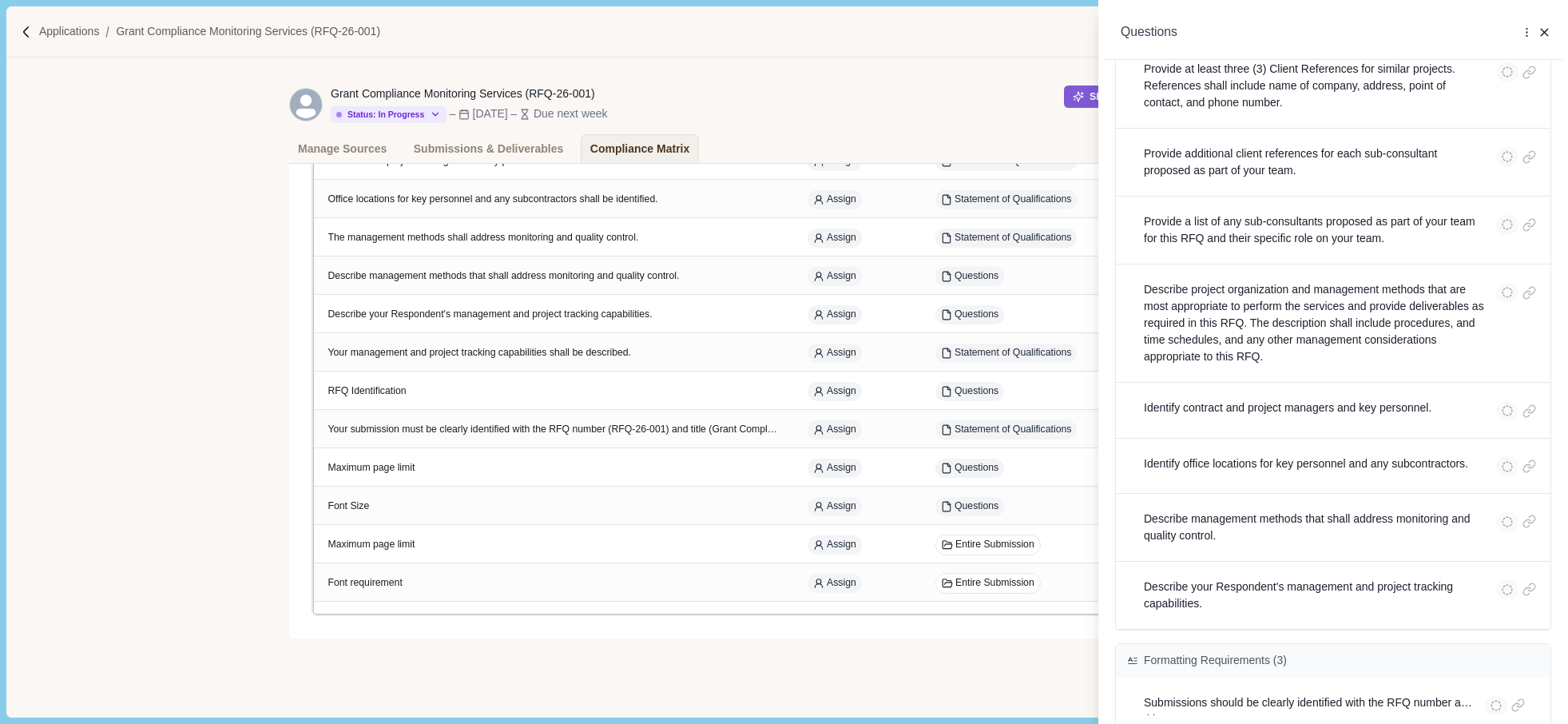
click at [562, 665] on div "**********" at bounding box center [784, 362] width 1568 height 724
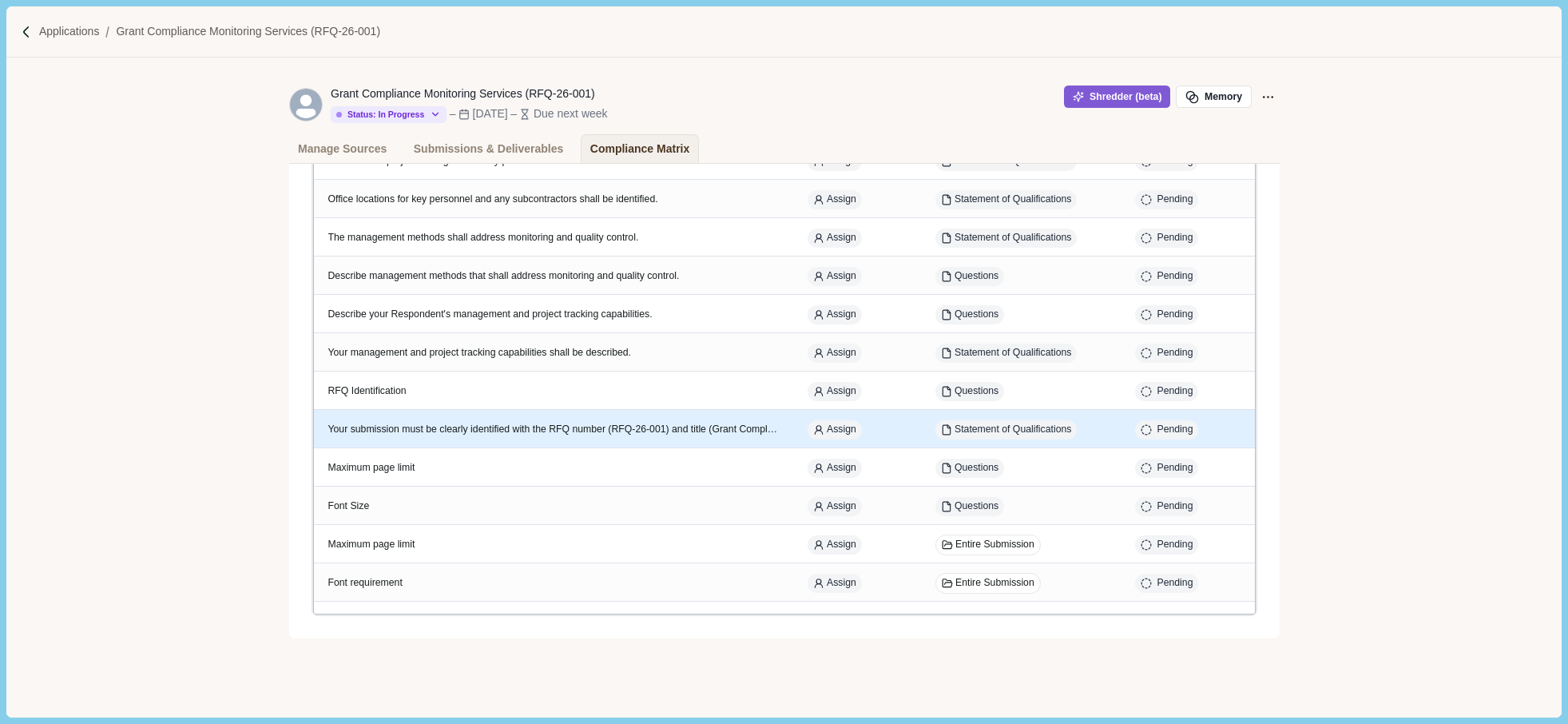
click at [713, 421] on div "Your submission must be clearly identified with the RFQ number (RFQ-26-001) and…" at bounding box center [553, 430] width 451 height 39
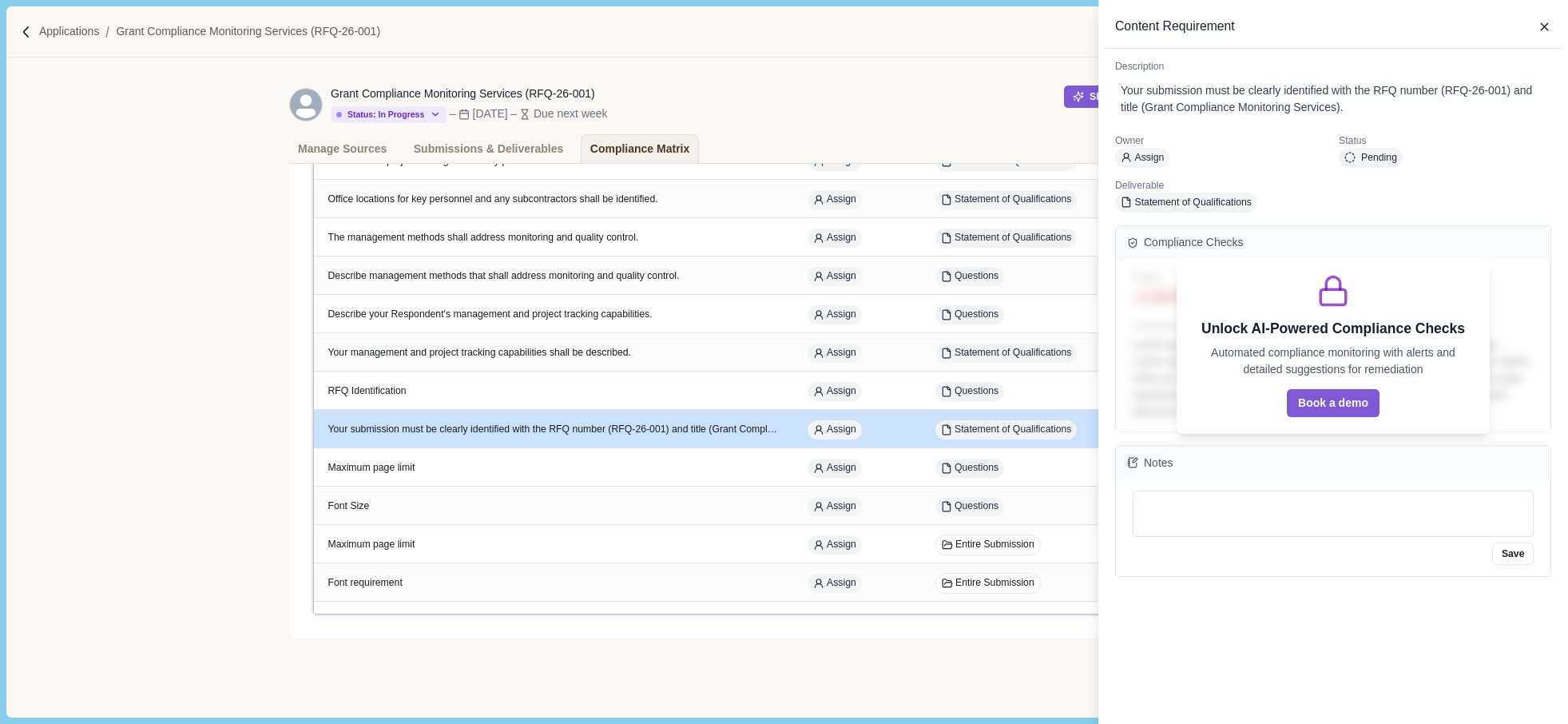
click at [832, 669] on div "Content Requirement Description Your submission must be clearly identified with…" at bounding box center [784, 362] width 1568 height 724
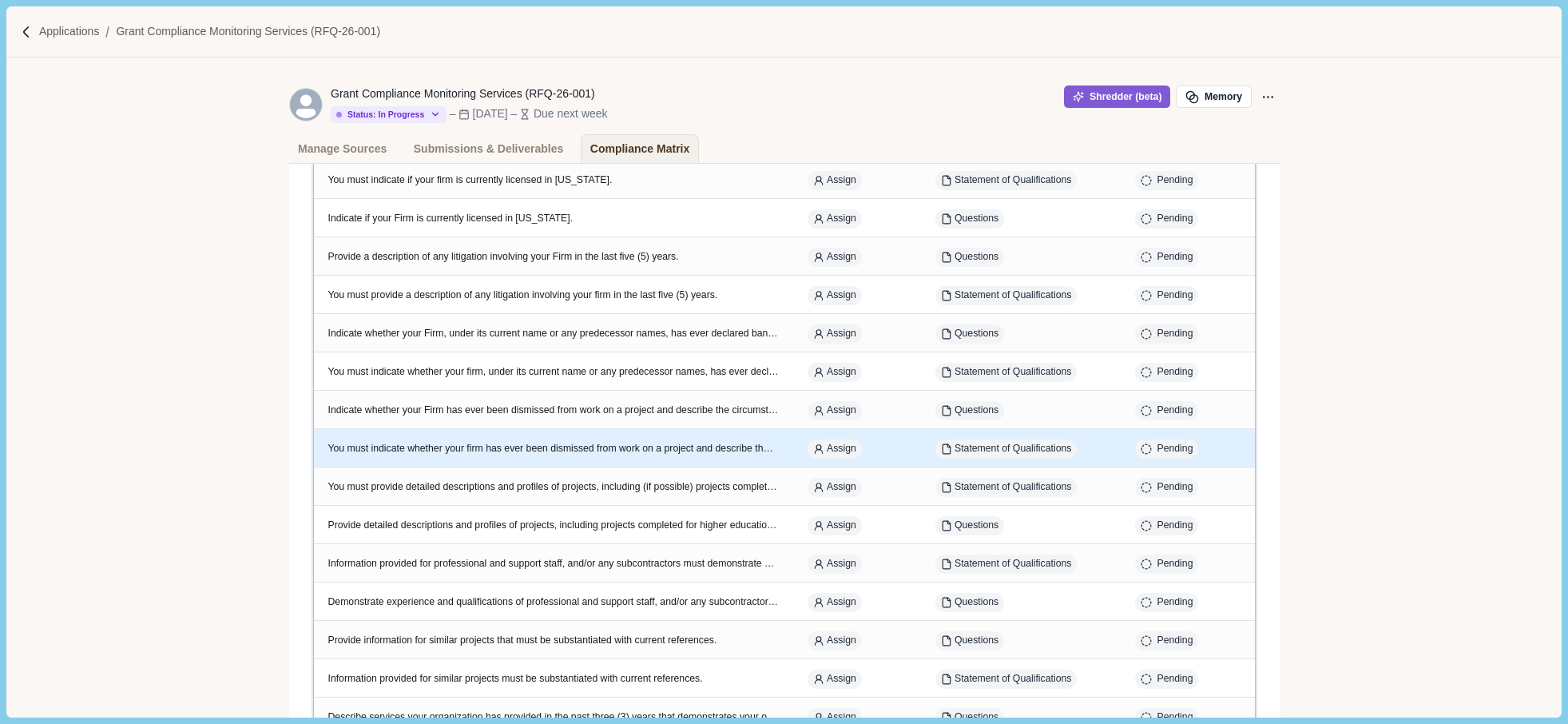
scroll to position [0, 0]
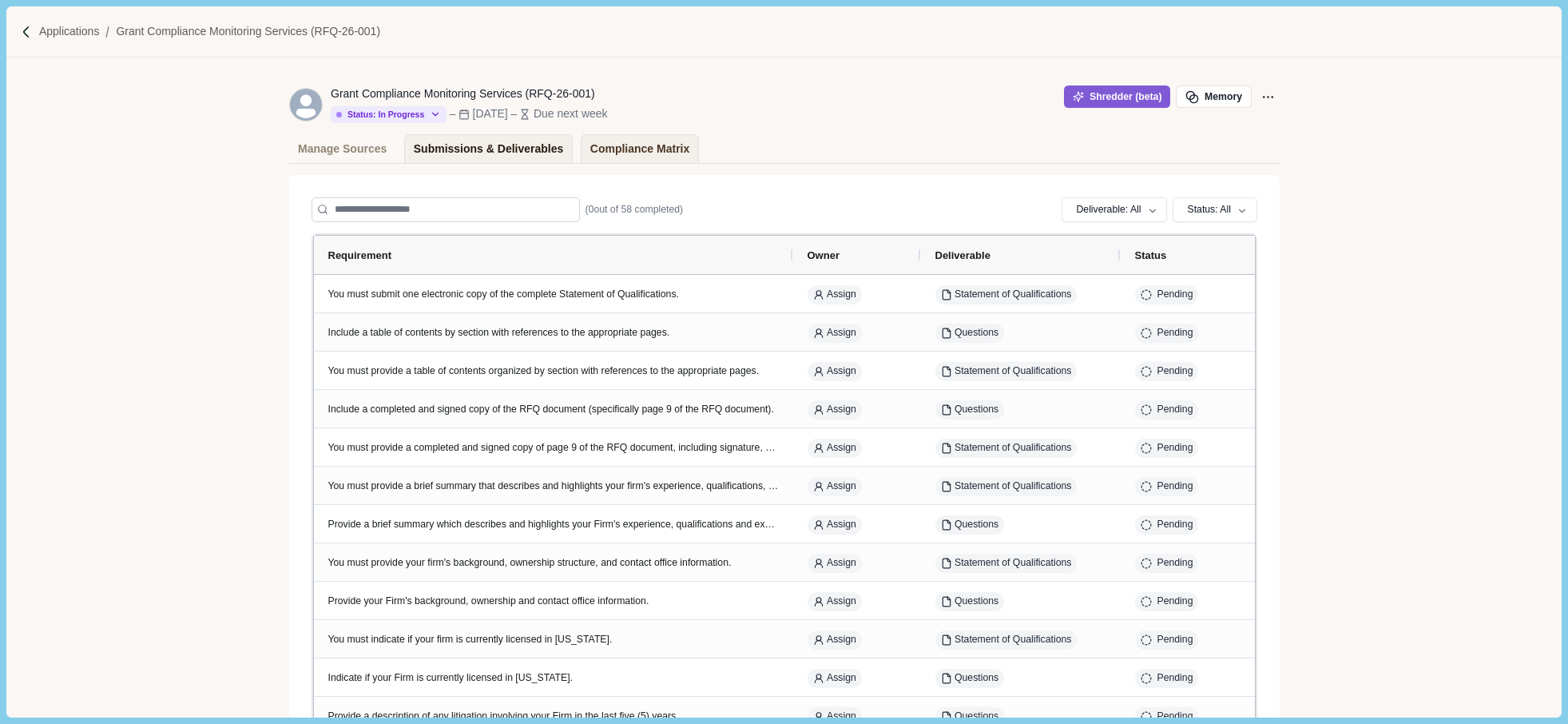
click at [542, 149] on link "Submissions & Deliverables" at bounding box center [488, 148] width 168 height 29
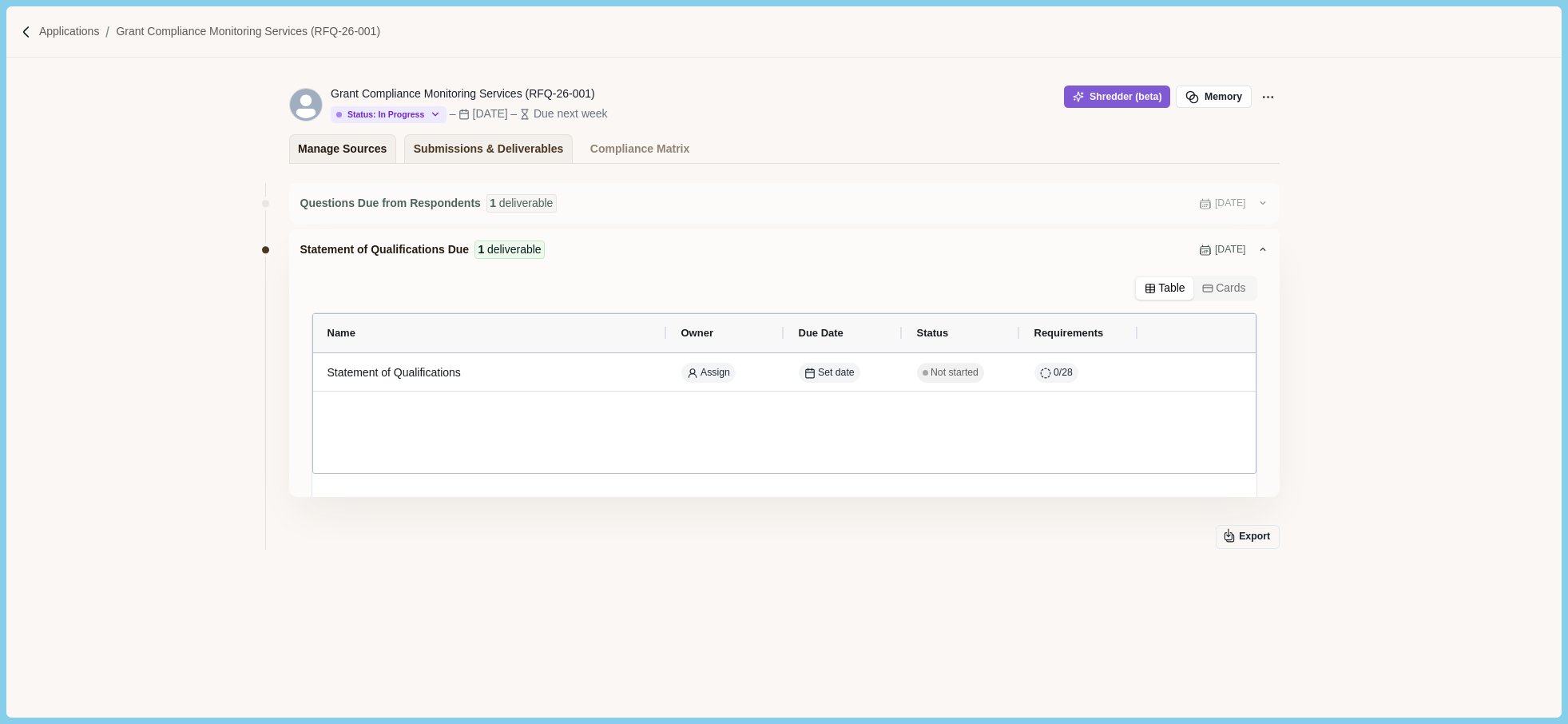
click at [327, 145] on div "Manage Sources" at bounding box center [342, 148] width 89 height 28
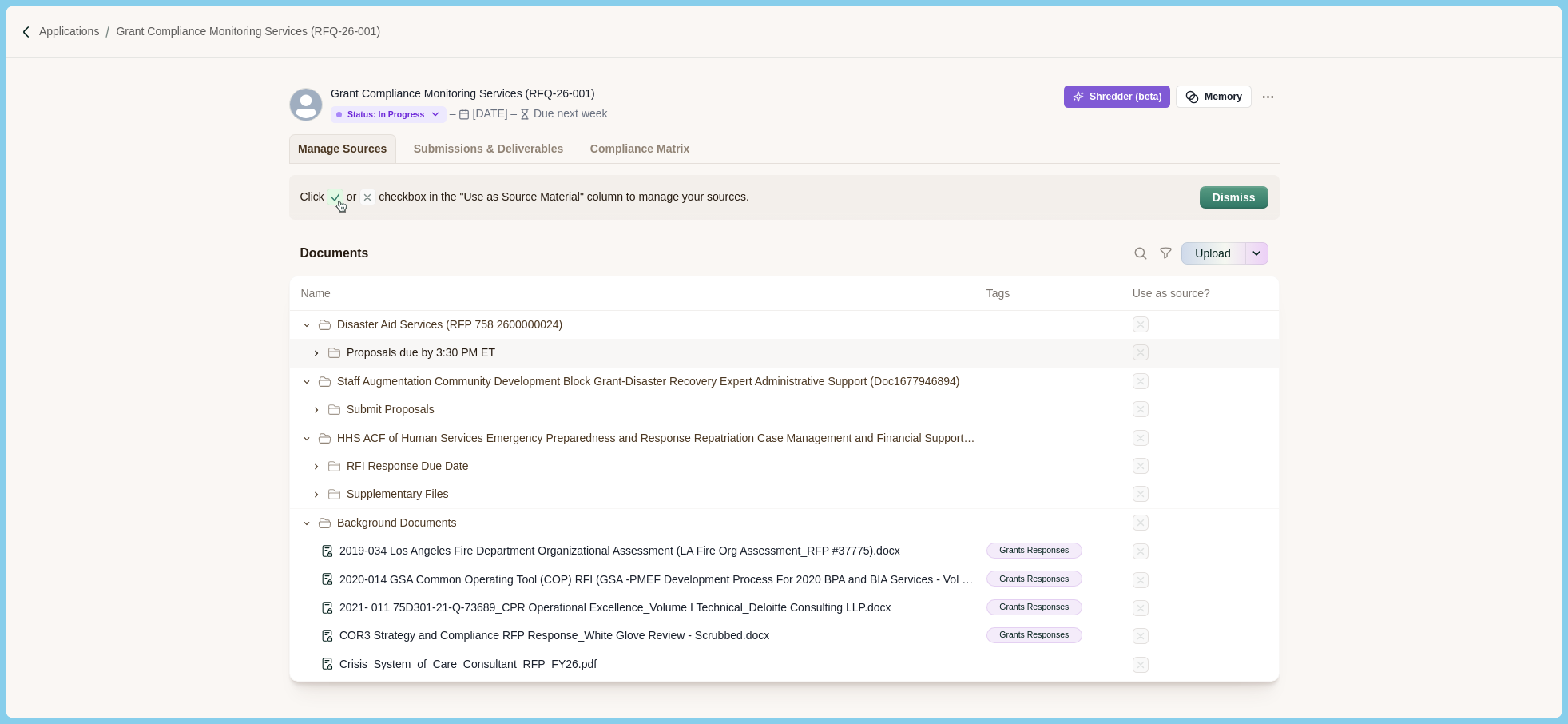
click at [310, 354] on icon at bounding box center [316, 353] width 11 height 11
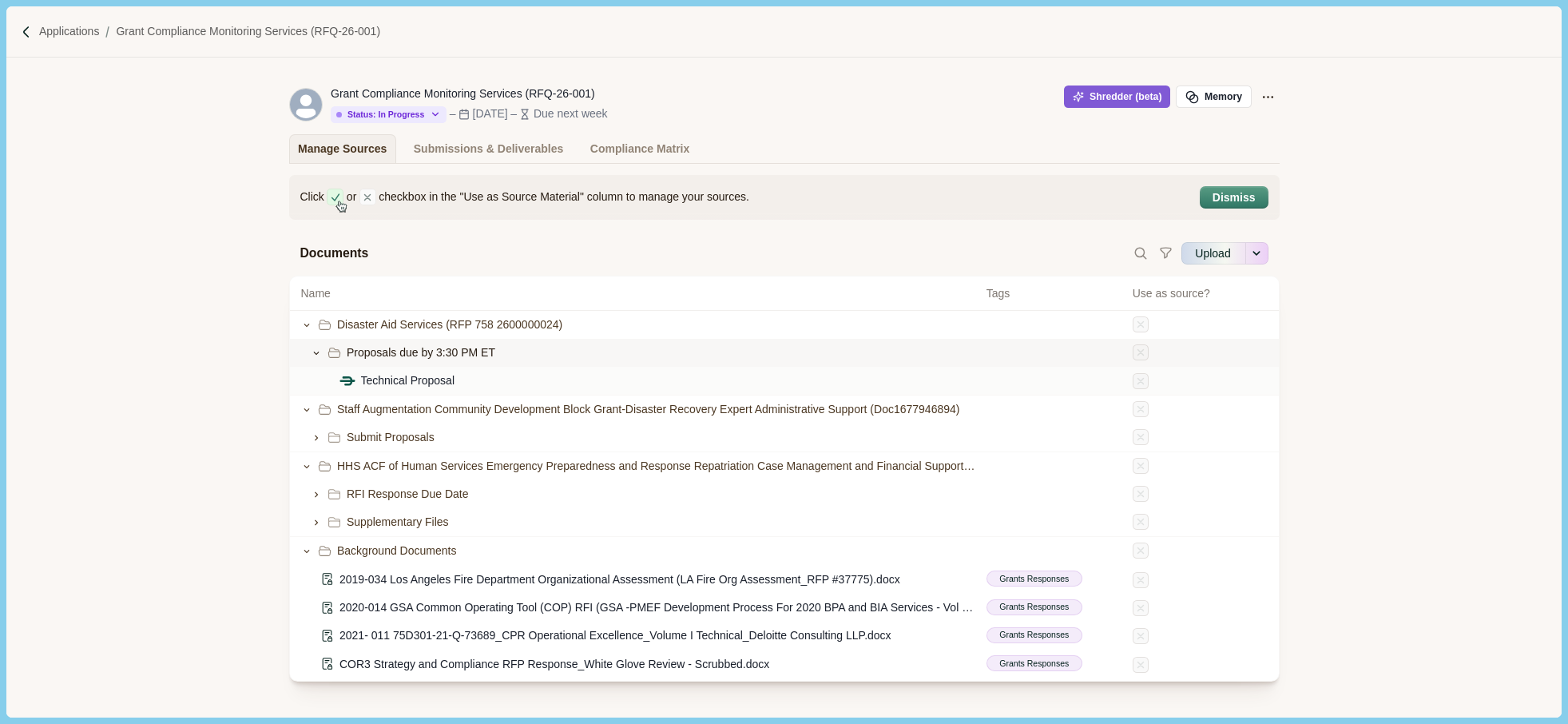
click at [429, 386] on span "Technical Proposal" at bounding box center [408, 380] width 94 height 17
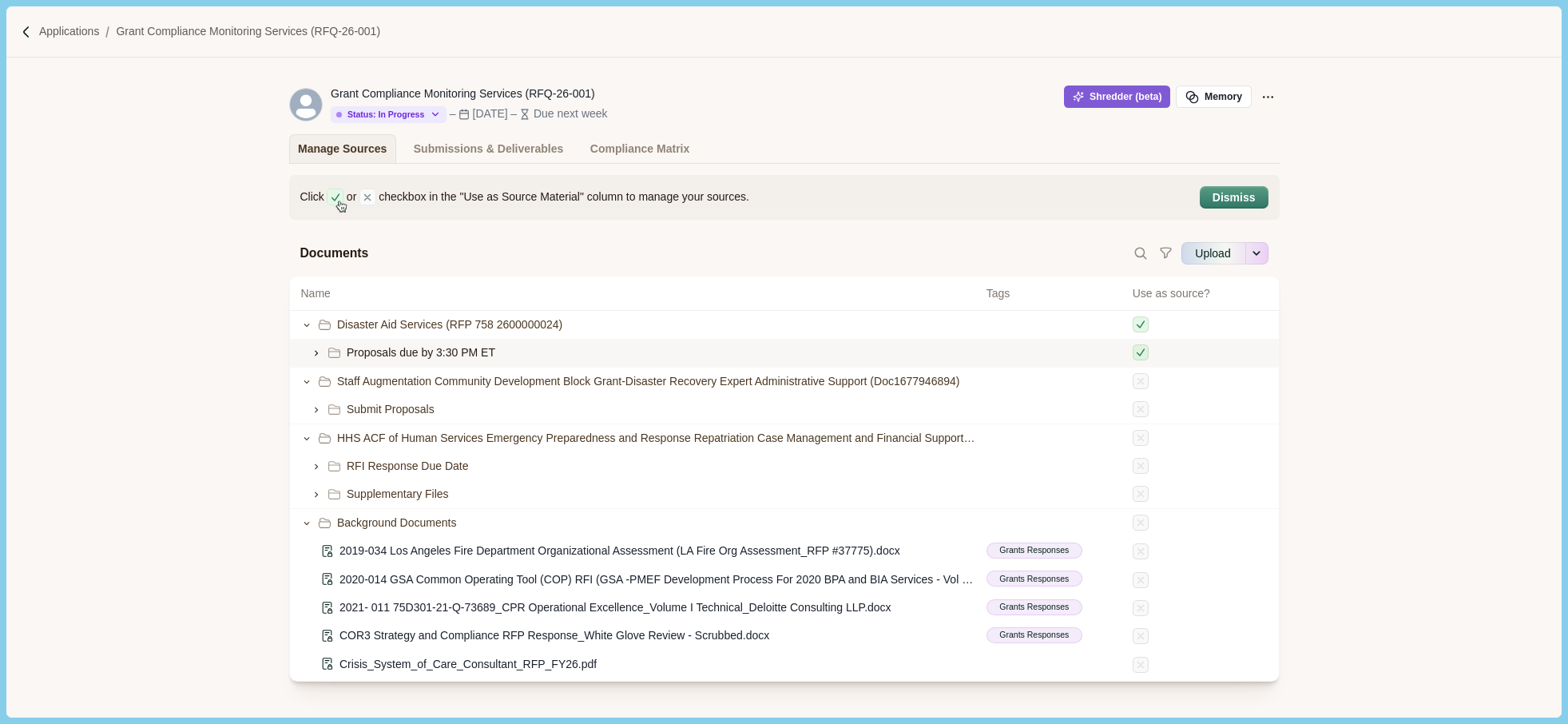
click at [454, 348] on span "Proposals due by 3:30 PM ET" at bounding box center [420, 353] width 148 height 17
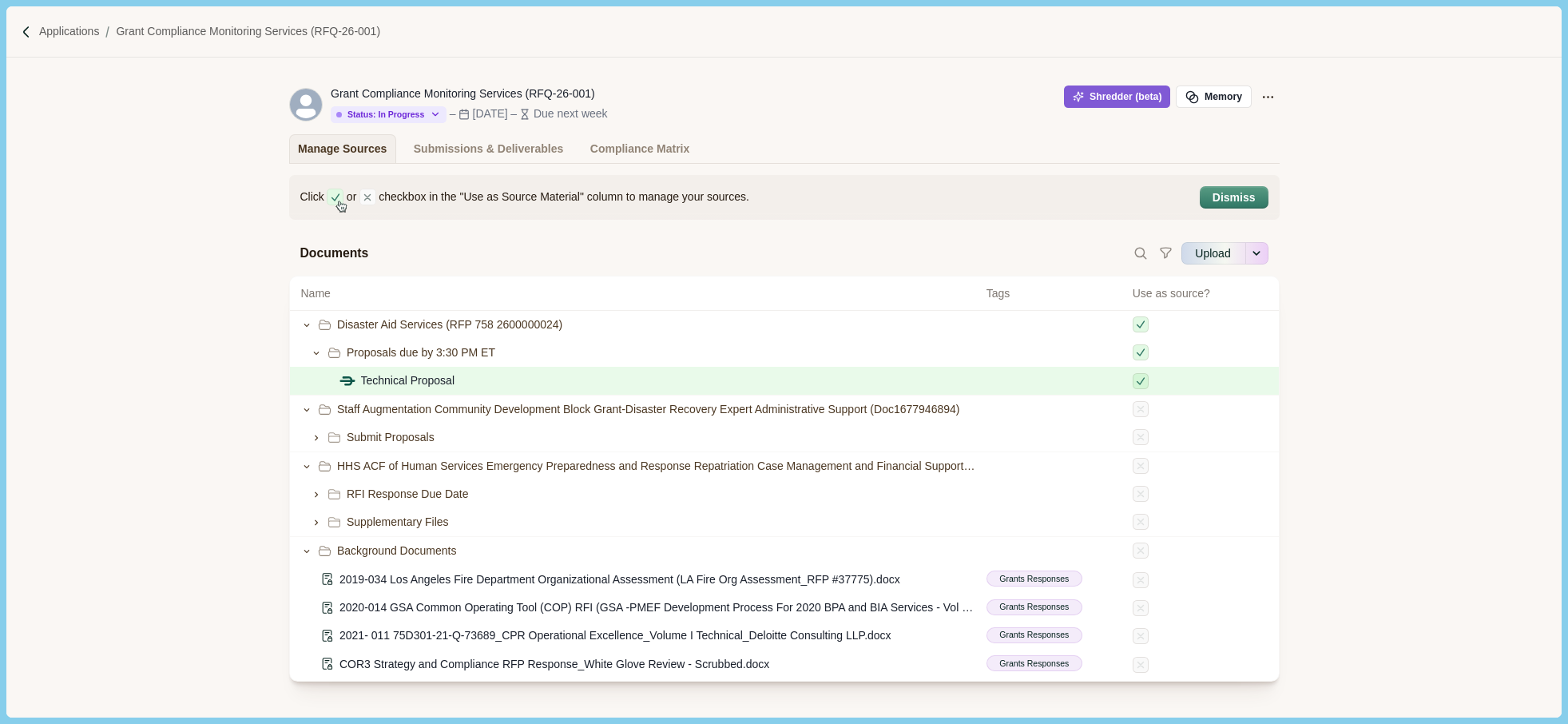
click at [450, 380] on div "Technical Proposal" at bounding box center [639, 380] width 675 height 17
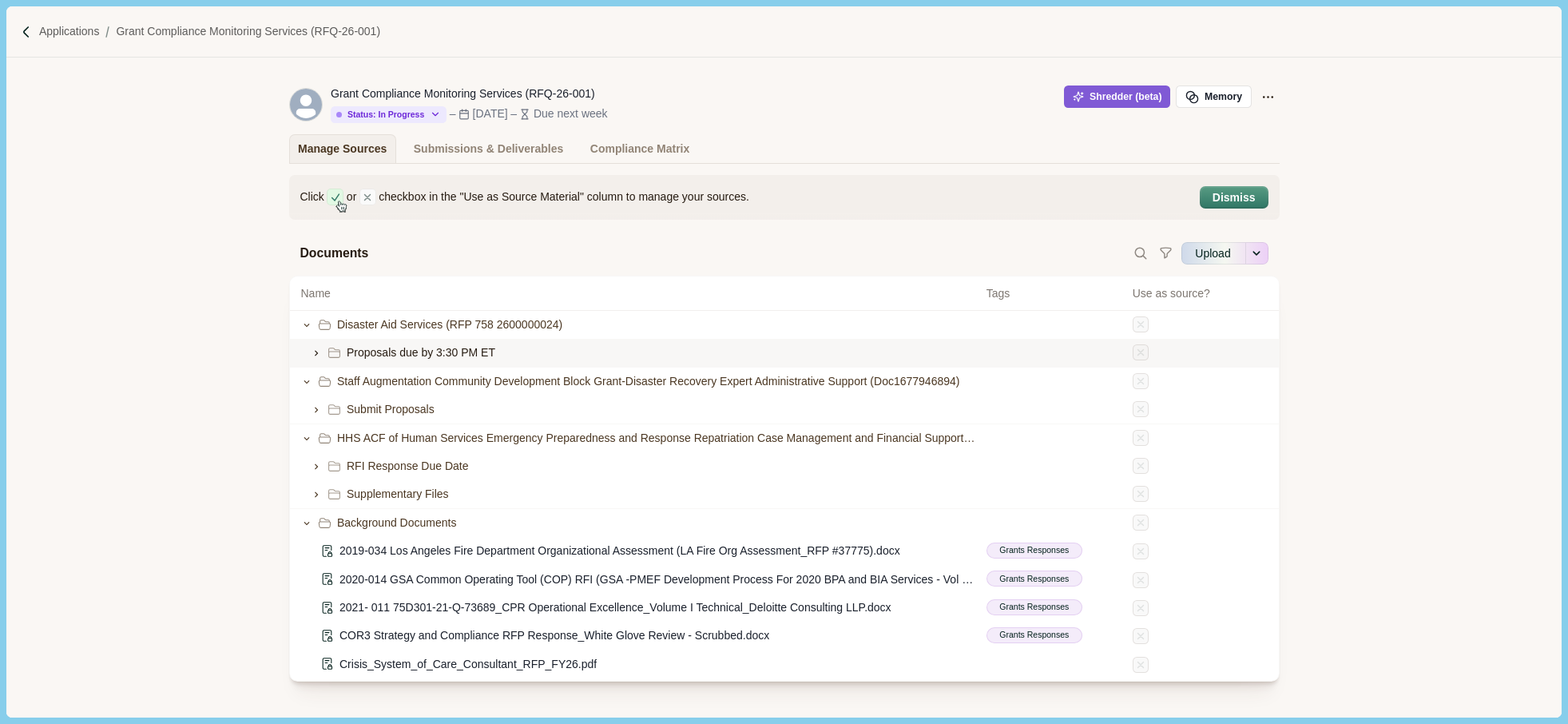
click at [462, 345] on span "Proposals due by 3:30 PM ET" at bounding box center [420, 353] width 148 height 17
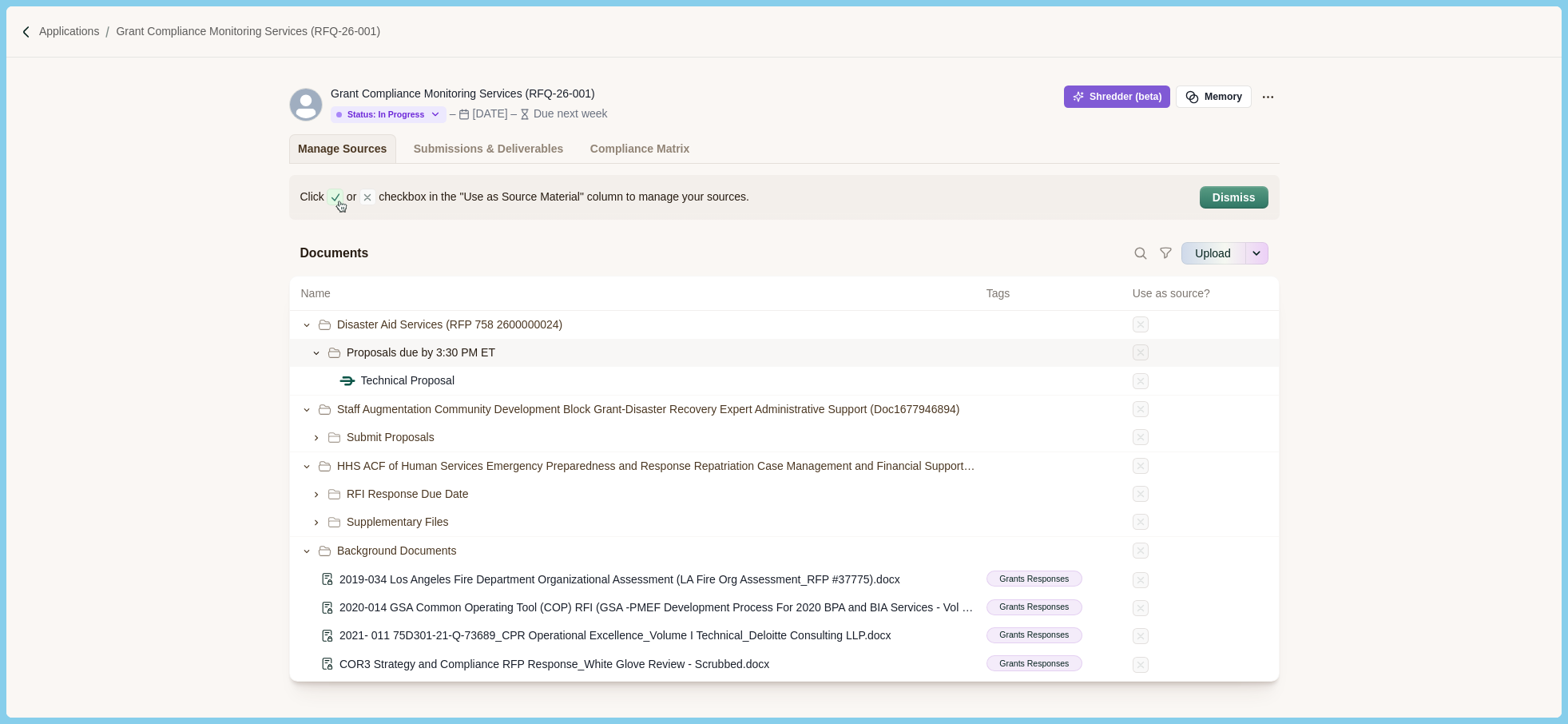
click at [462, 345] on span "Proposals due by 3:30 PM ET" at bounding box center [420, 353] width 148 height 17
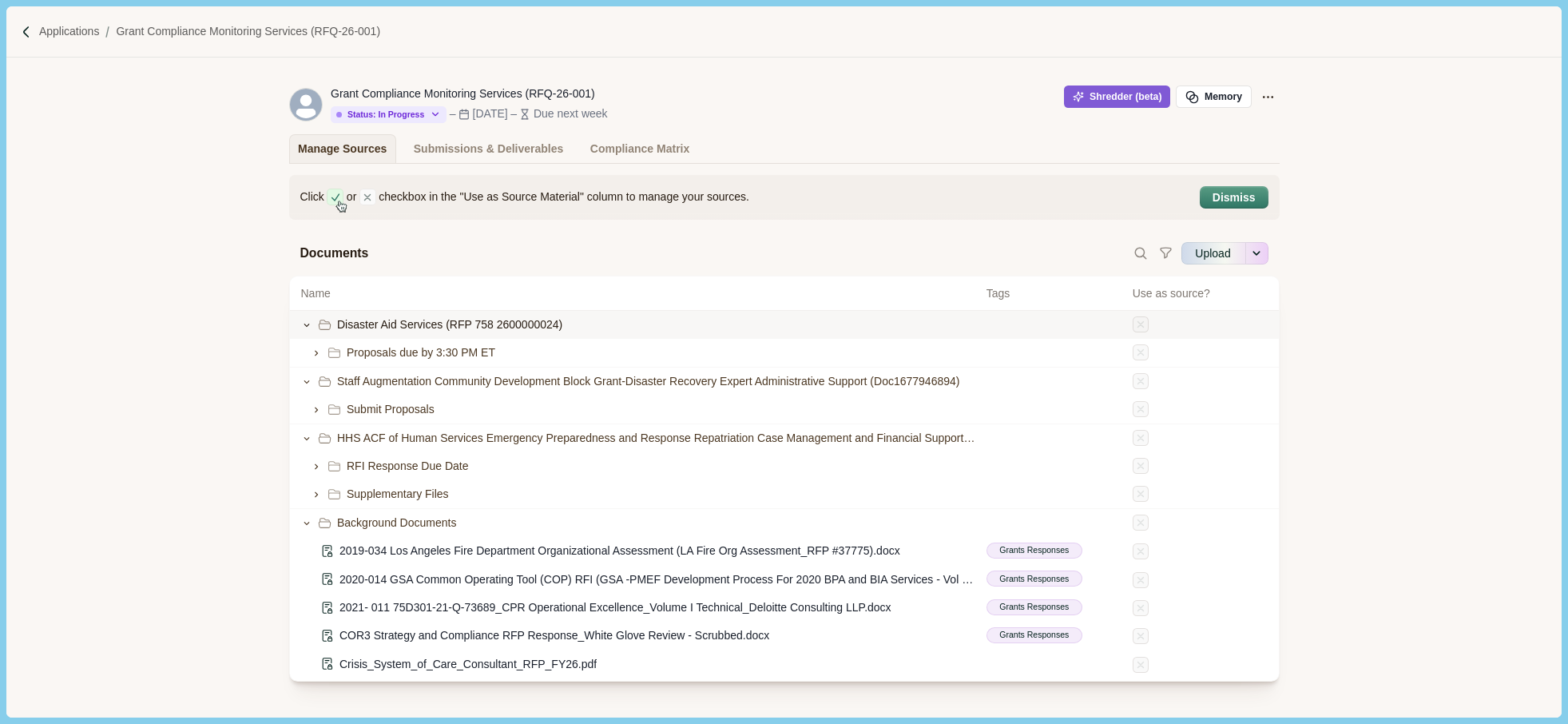
click at [304, 327] on icon at bounding box center [307, 325] width 11 height 11
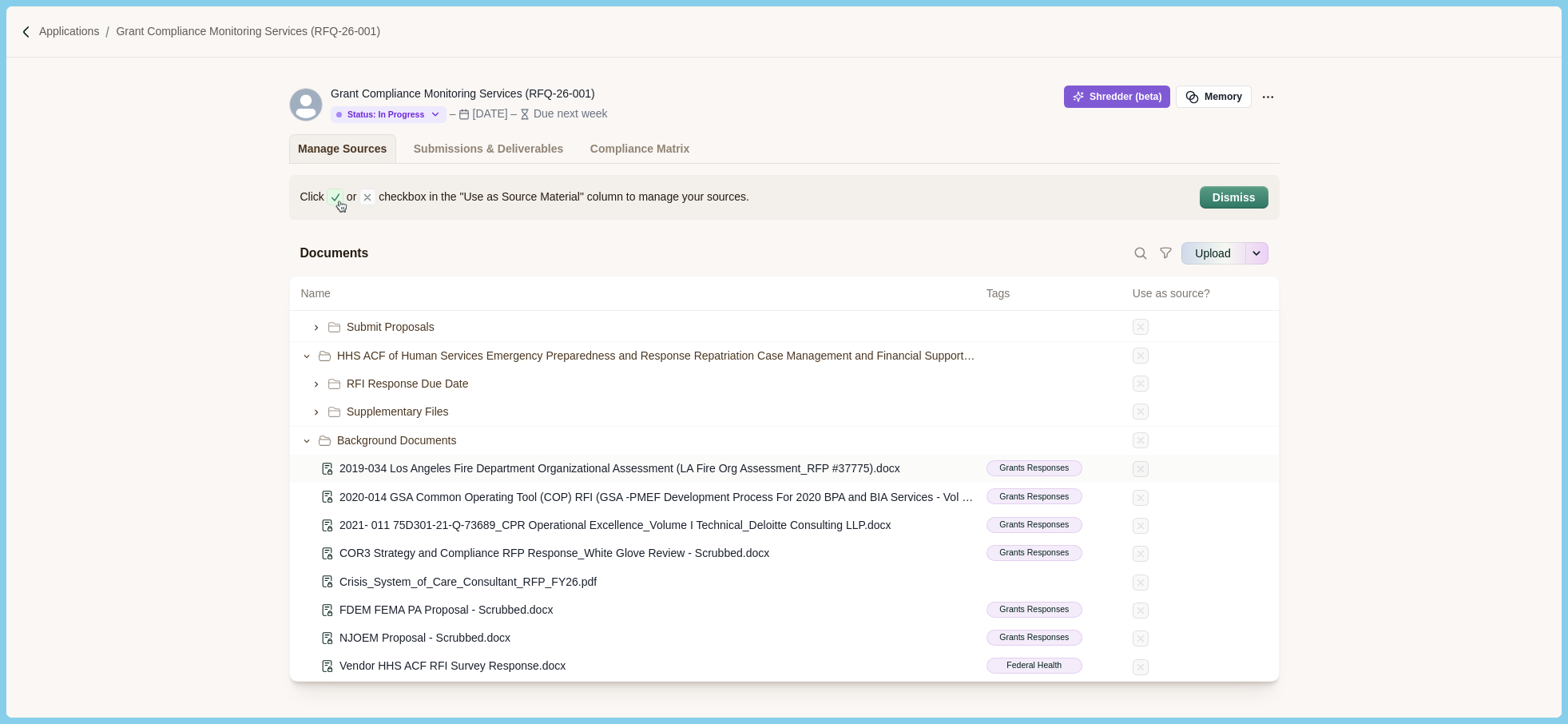
click at [1026, 461] on span "Grants Responses" at bounding box center [1034, 468] width 69 height 13
click at [1134, 463] on icon at bounding box center [1140, 469] width 12 height 12
click at [590, 147] on div "Compliance Matrix" at bounding box center [640, 148] width 99 height 28
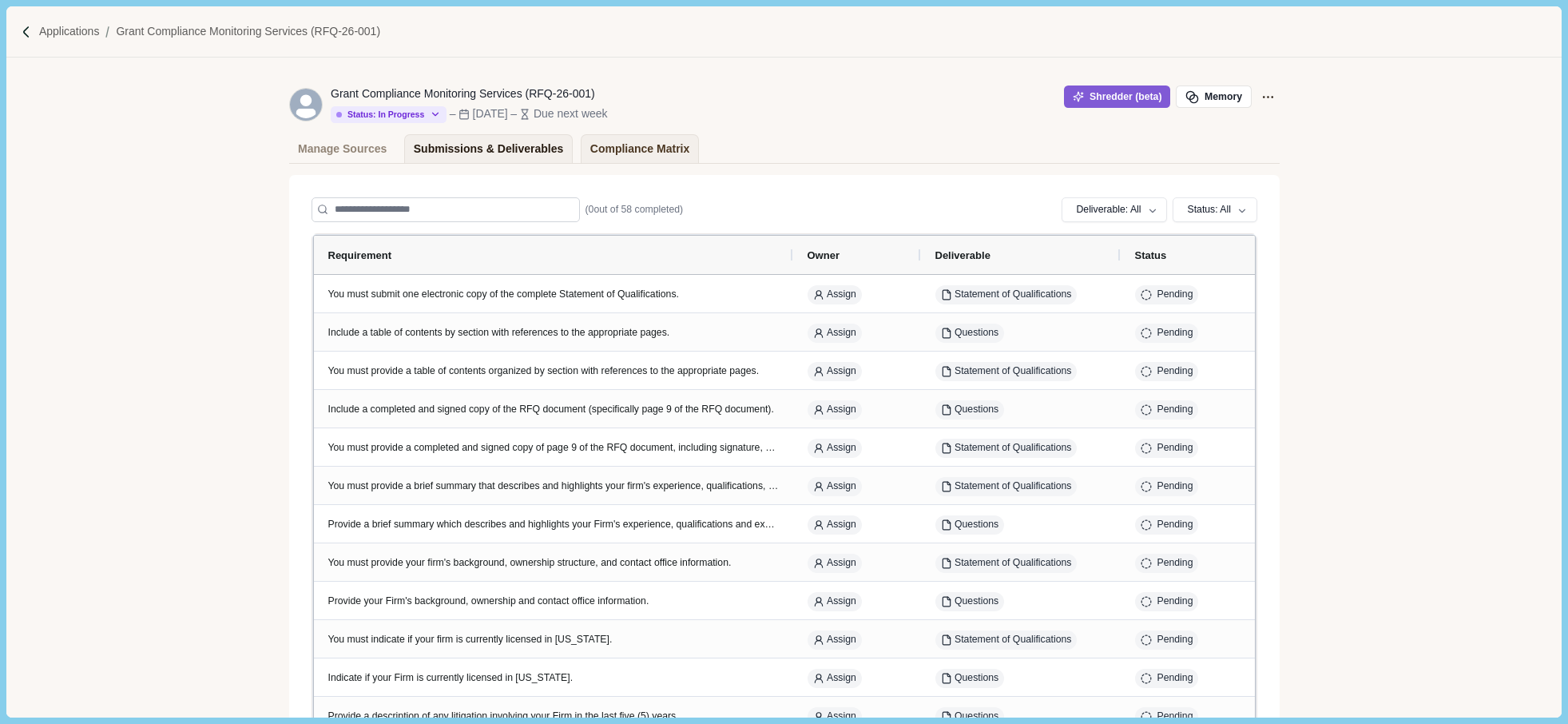
click at [469, 144] on div "Submissions & Deliverables" at bounding box center [488, 148] width 150 height 28
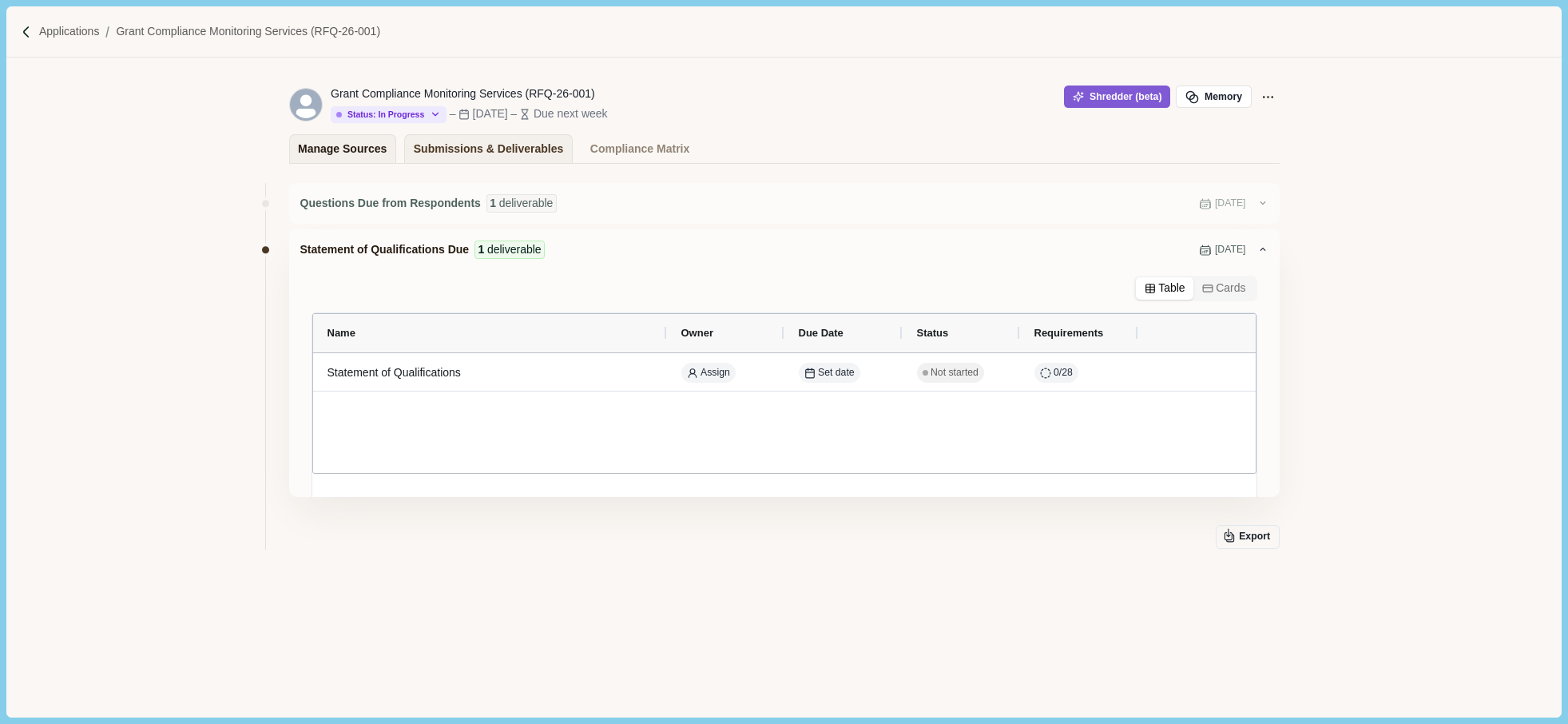
click at [336, 141] on div "Manage Sources" at bounding box center [342, 148] width 89 height 28
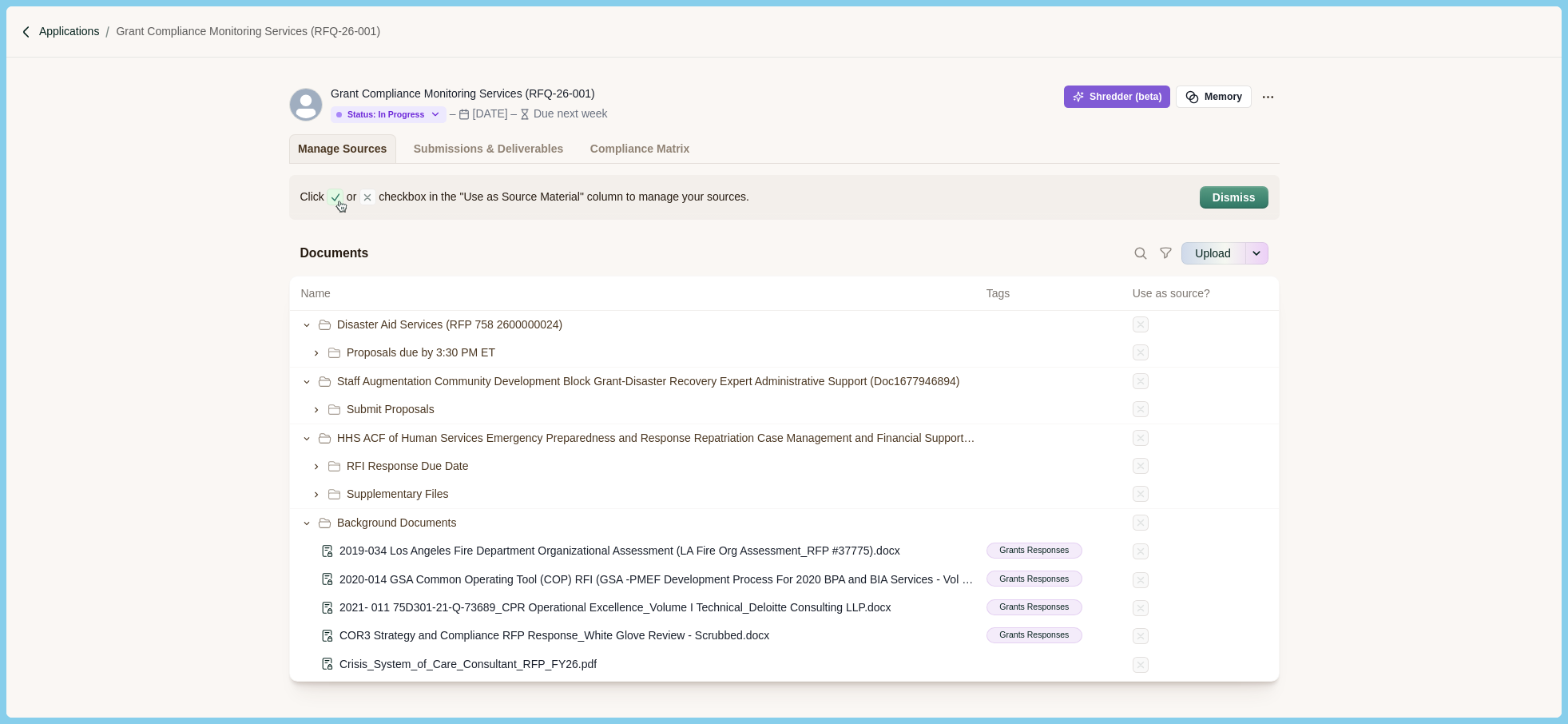
click at [75, 31] on p "Applications" at bounding box center [69, 31] width 60 height 17
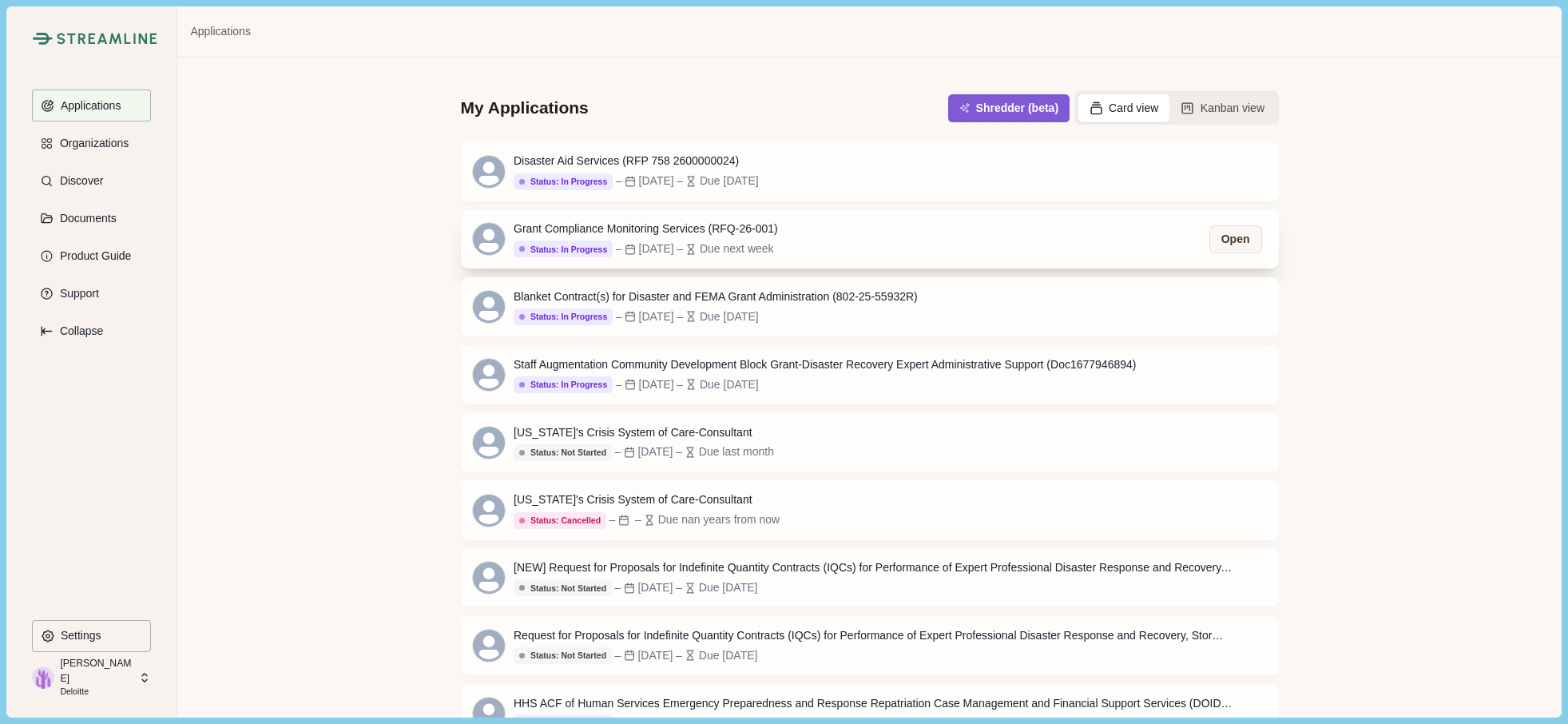
click at [727, 227] on div "Grant Compliance Monitoring Services (RFQ-26-001)" at bounding box center [646, 228] width 264 height 17
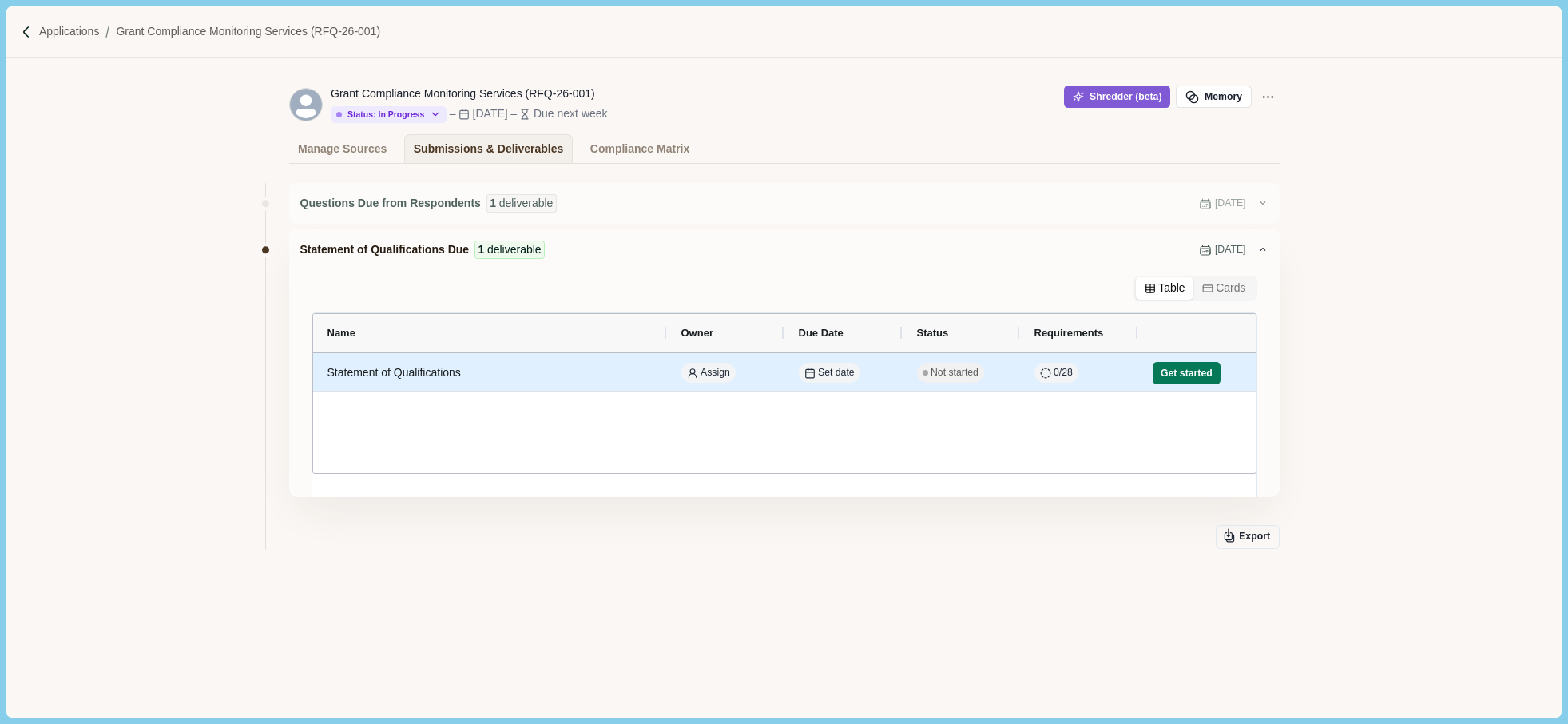
click at [446, 378] on div "Statement of Qualifications" at bounding box center [489, 372] width 325 height 31
select select "********"
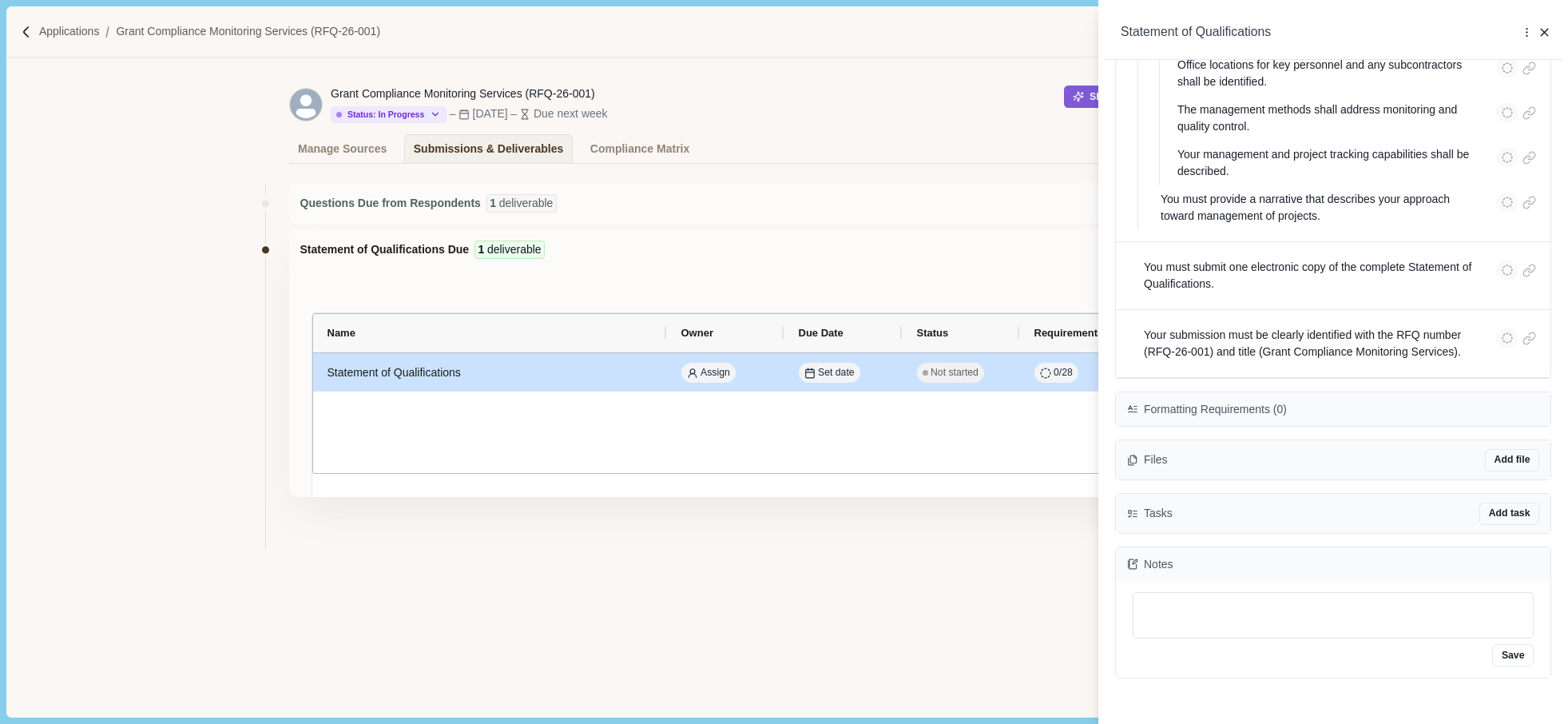
scroll to position [2058, 0]
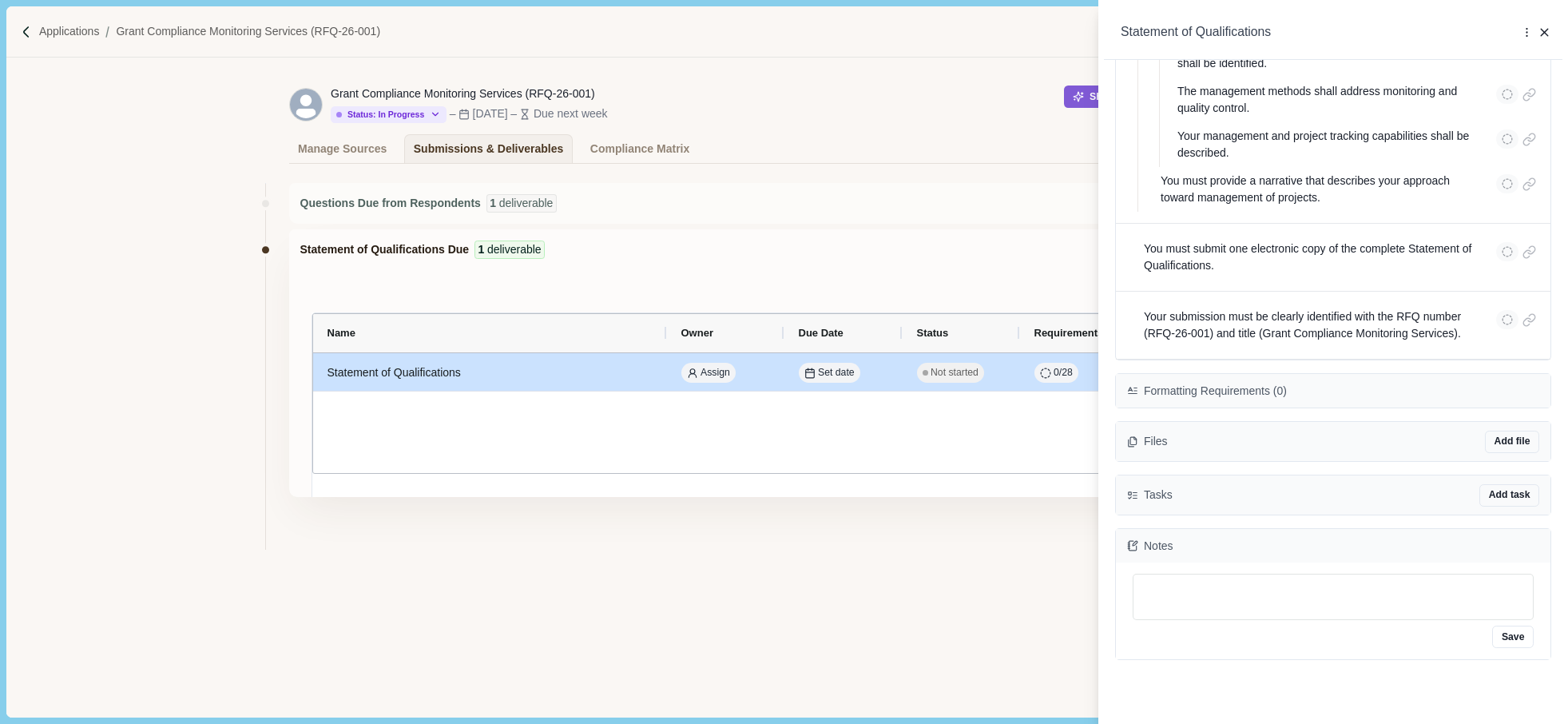
click at [1029, 598] on div "**********" at bounding box center [784, 362] width 1568 height 724
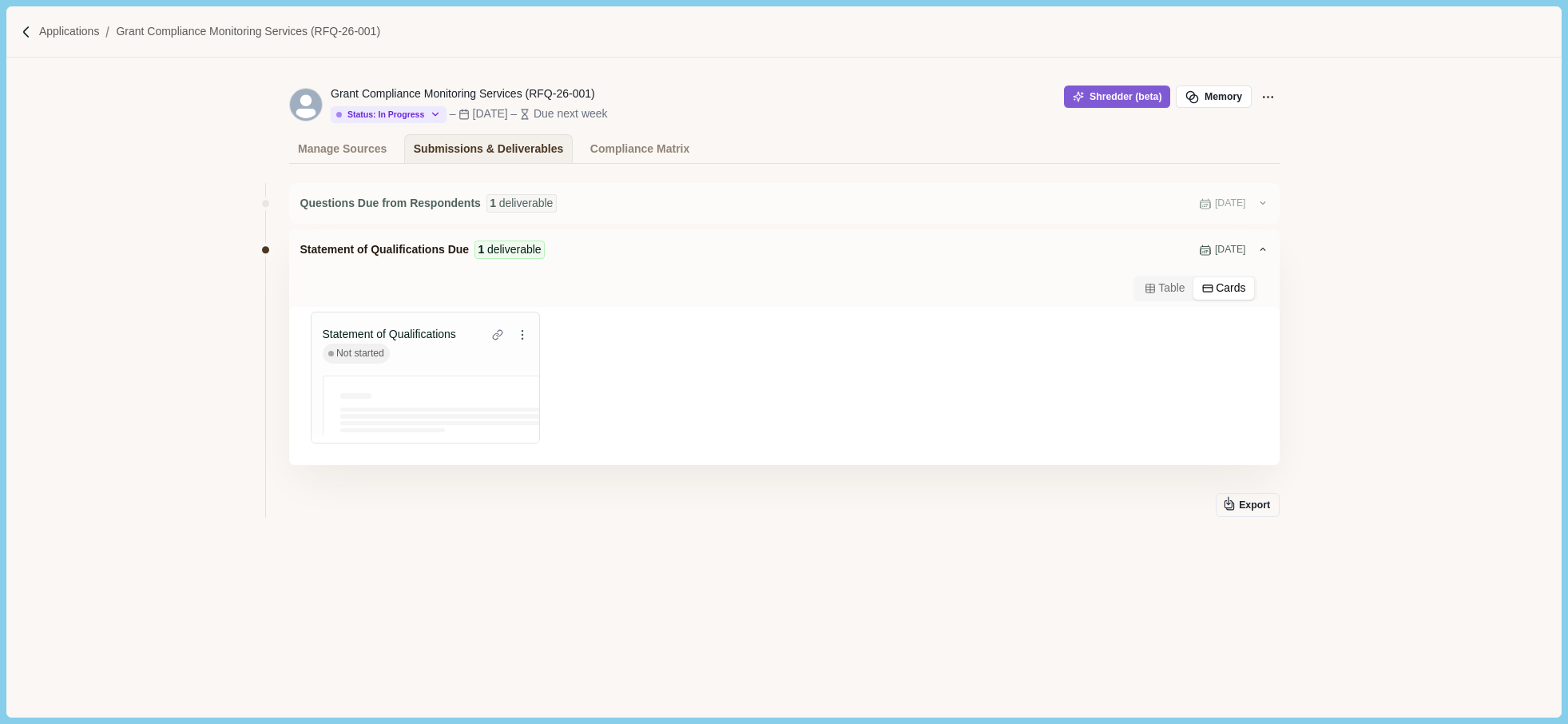
click at [1235, 290] on button "Cards" at bounding box center [1223, 288] width 60 height 22
click at [1182, 291] on button "Table" at bounding box center [1165, 288] width 58 height 22
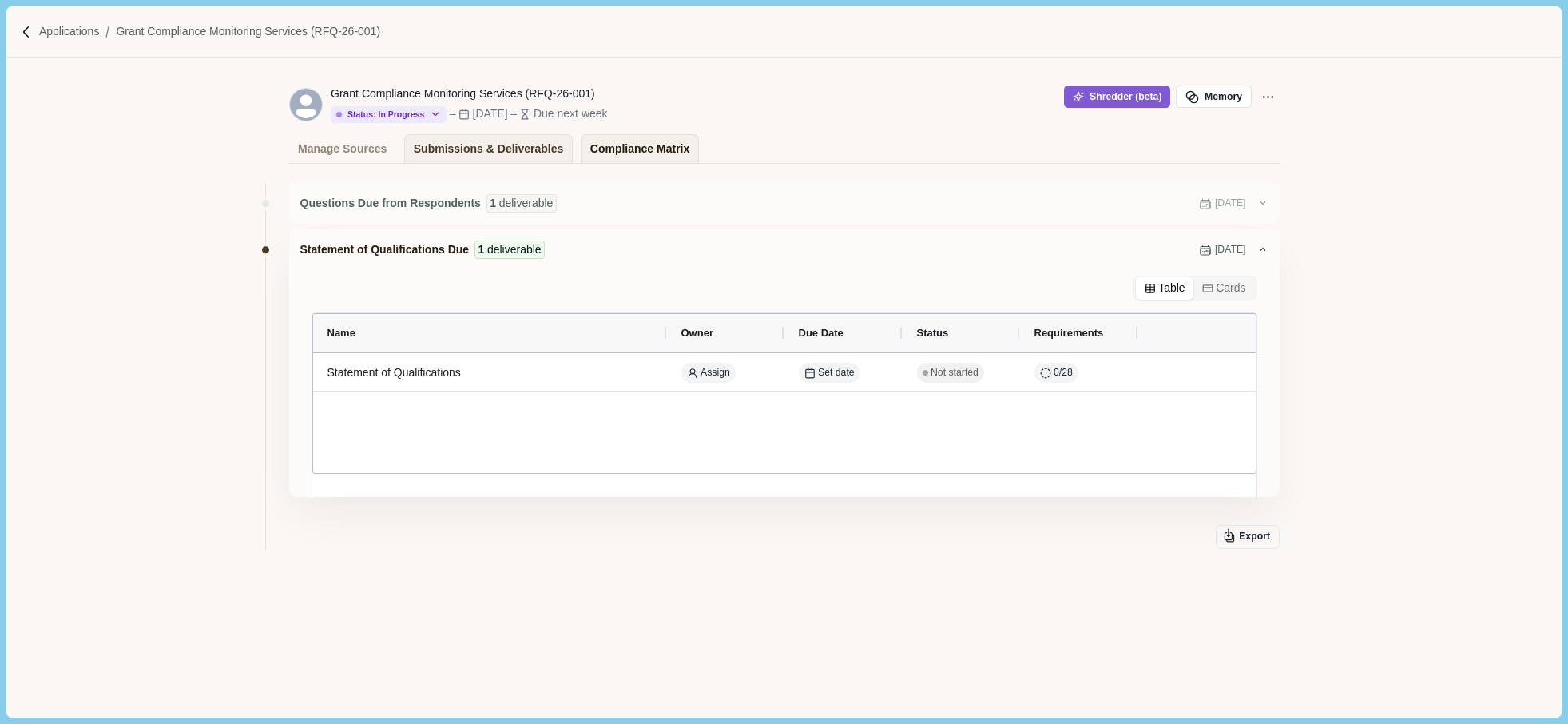
click at [634, 160] on div "Compliance Matrix" at bounding box center [640, 148] width 99 height 28
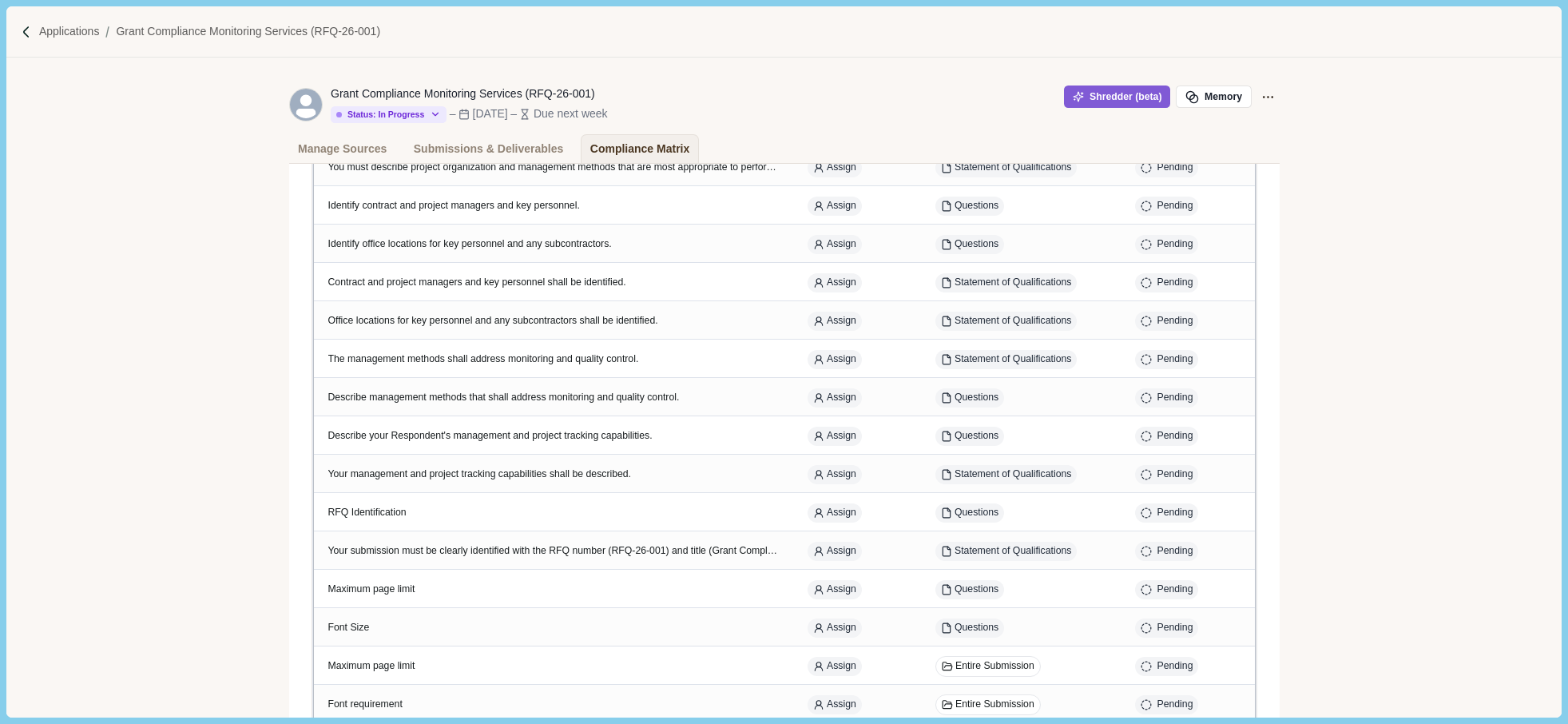
scroll to position [1837, 0]
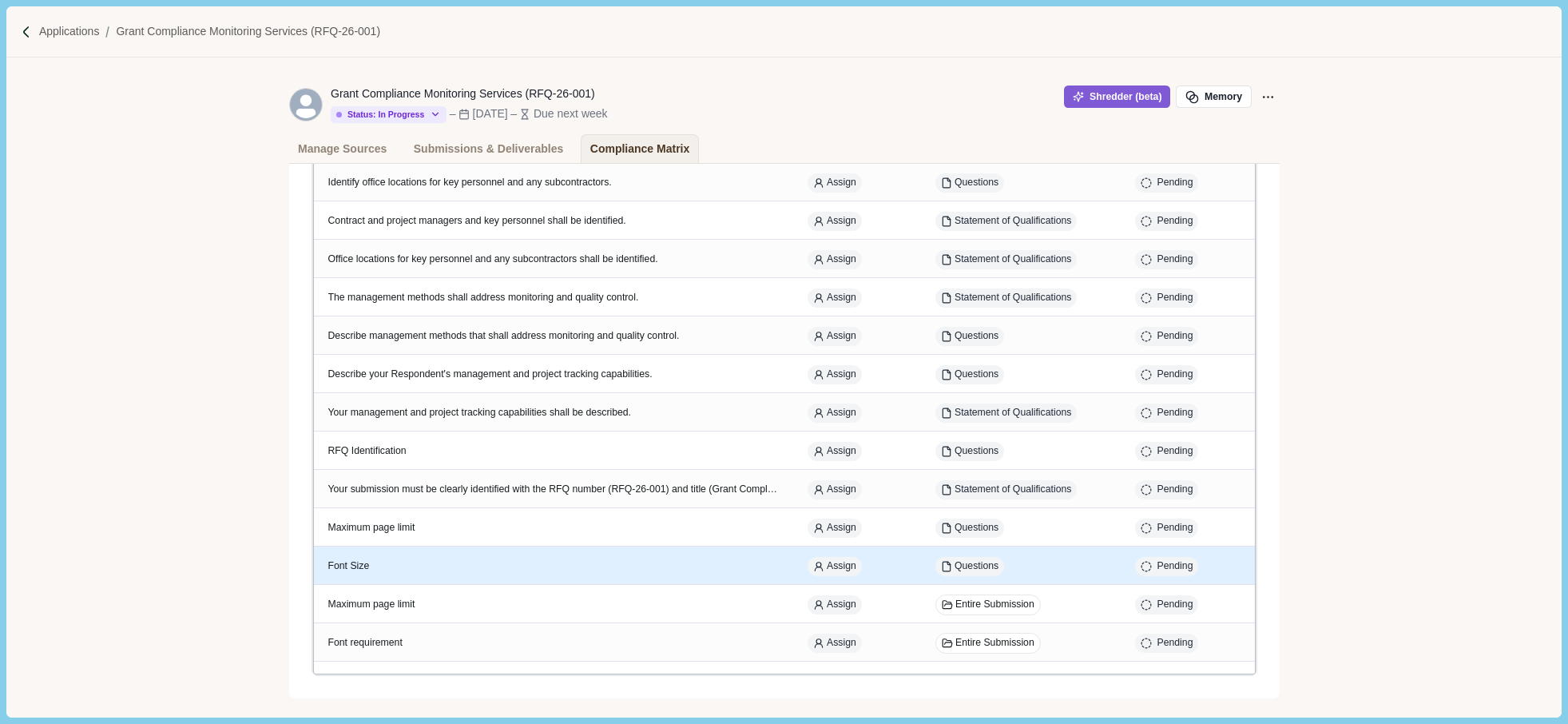
click at [361, 556] on div "Font Size" at bounding box center [553, 566] width 451 height 39
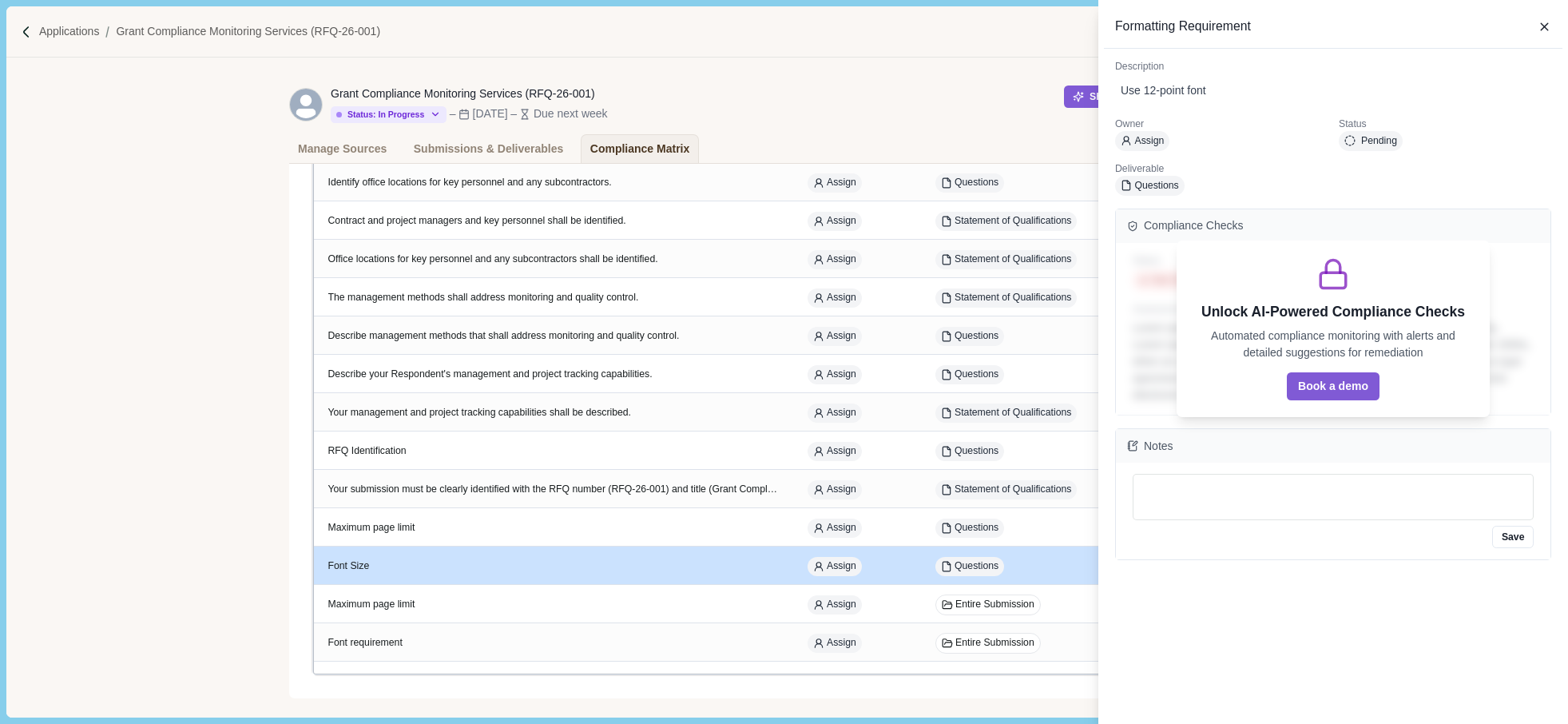
click at [877, 42] on div "Formatting Requirement Description Use 12-point font Owner Assign Status Pendin…" at bounding box center [784, 362] width 1568 height 724
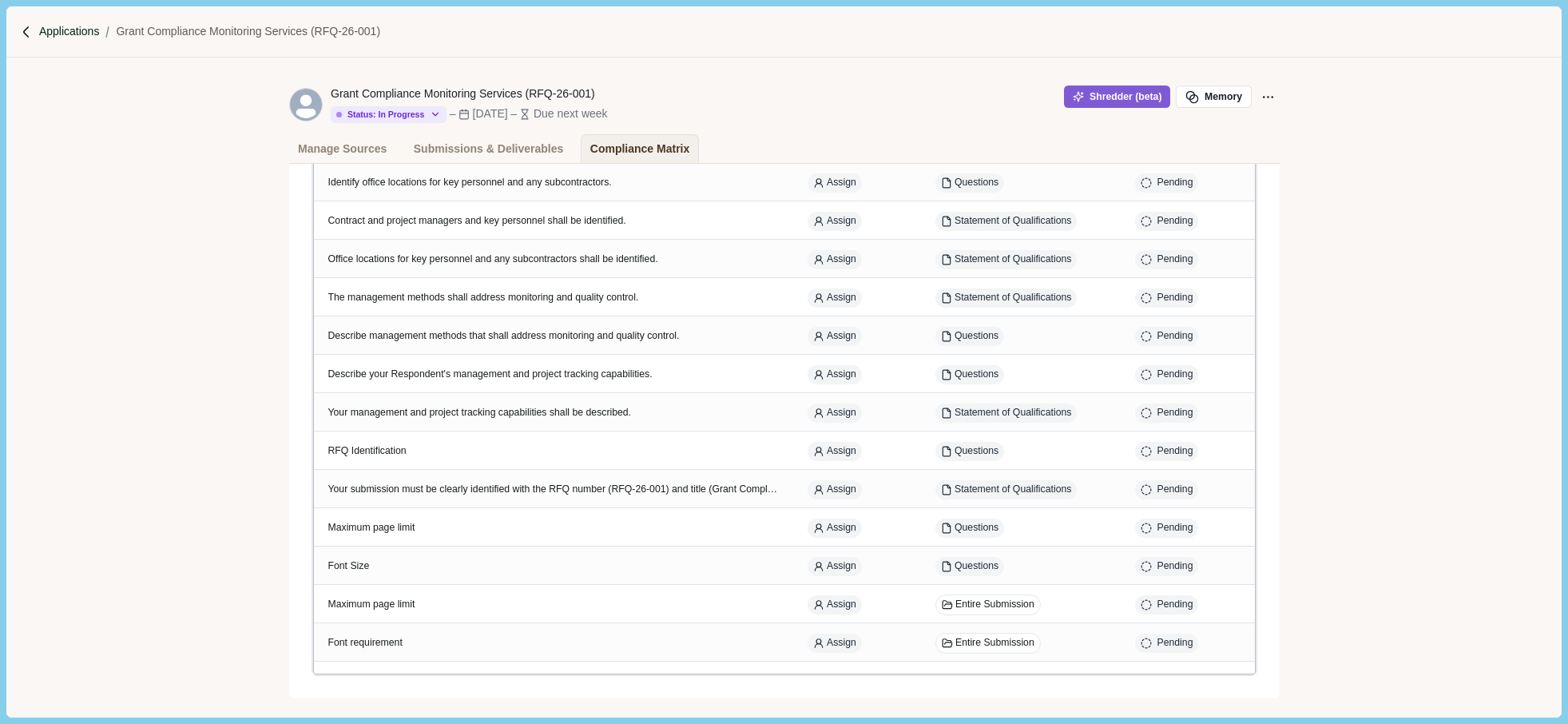
click at [68, 25] on p "Applications" at bounding box center [69, 31] width 60 height 17
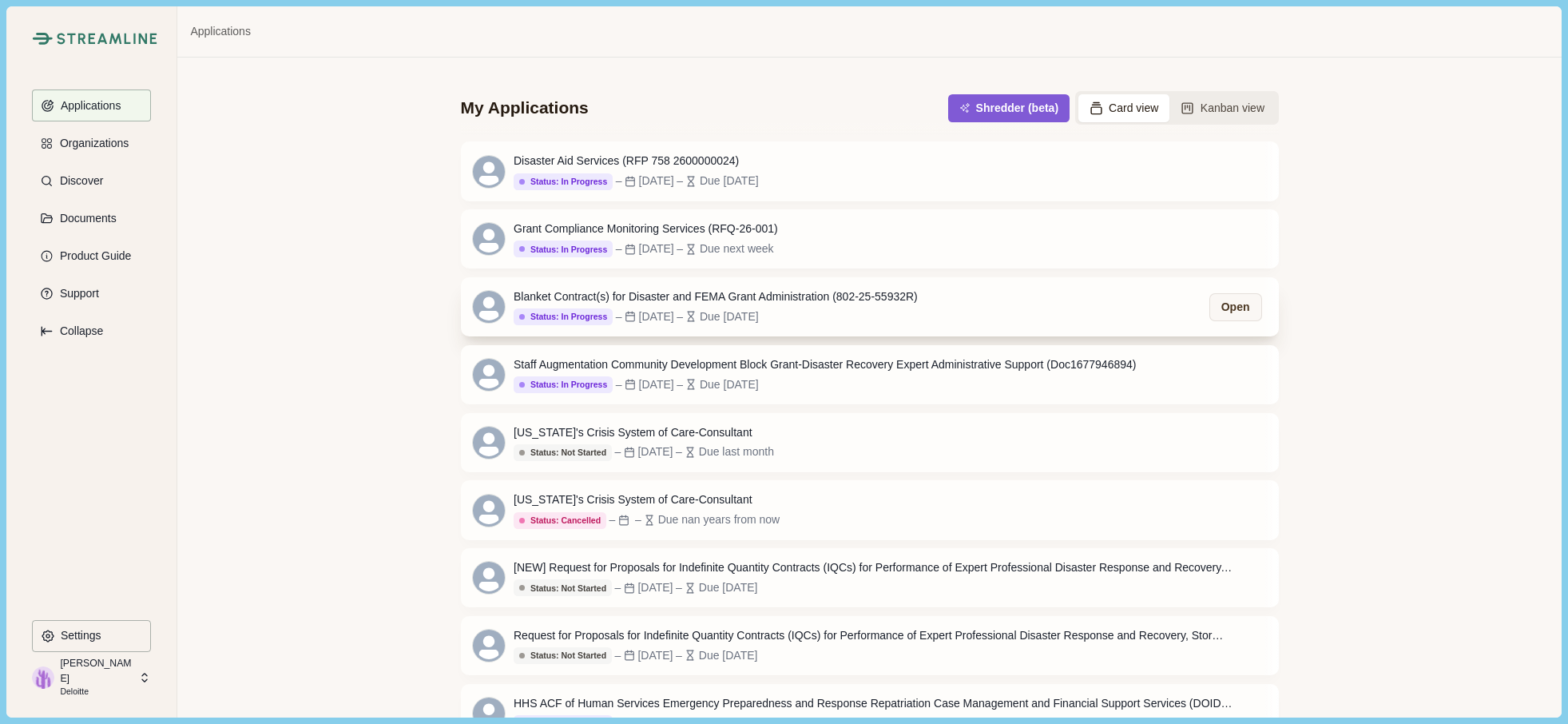
click at [635, 302] on div "Blanket Contract(s) for Disaster and FEMA Grant Administration (802-25-55932R)" at bounding box center [715, 297] width 404 height 17
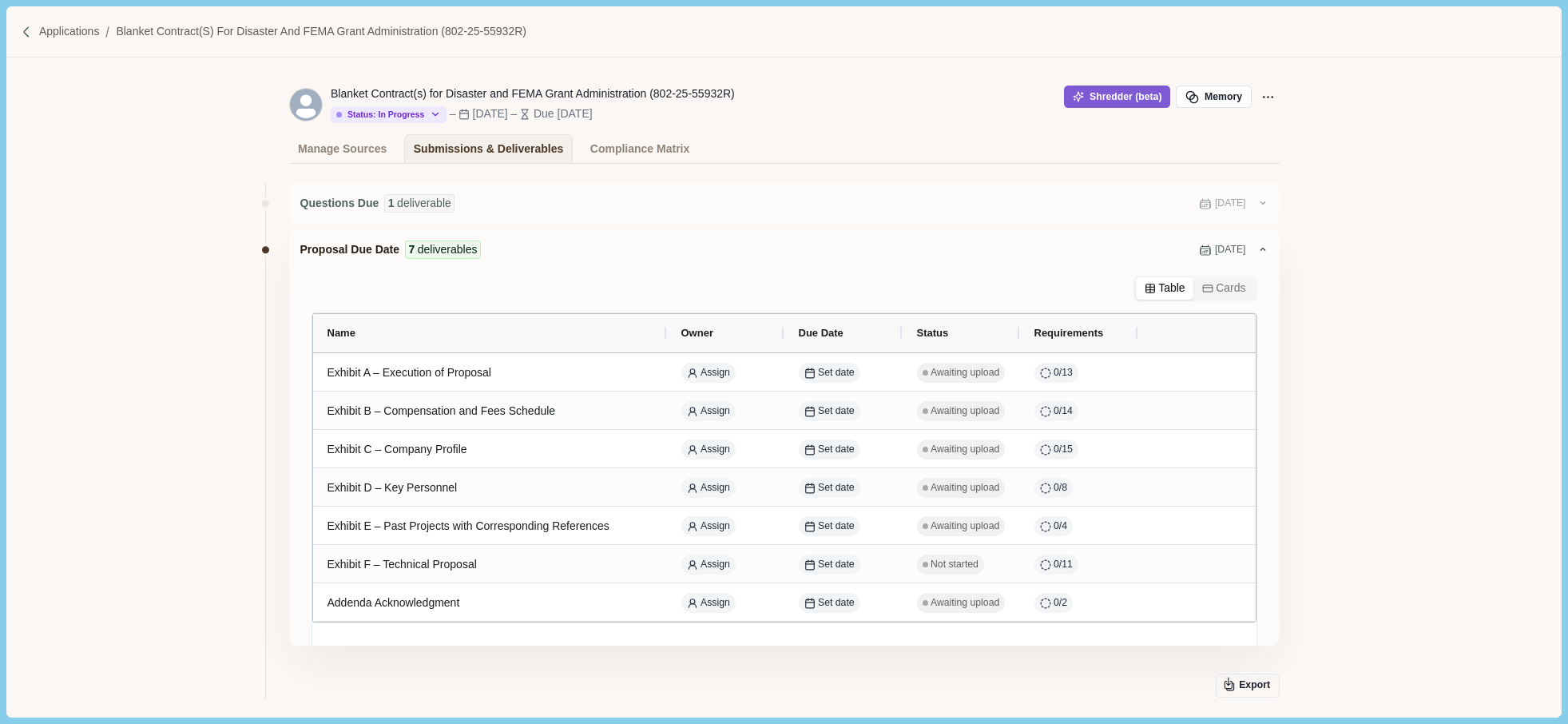
click at [31, 32] on img at bounding box center [26, 31] width 13 height 13
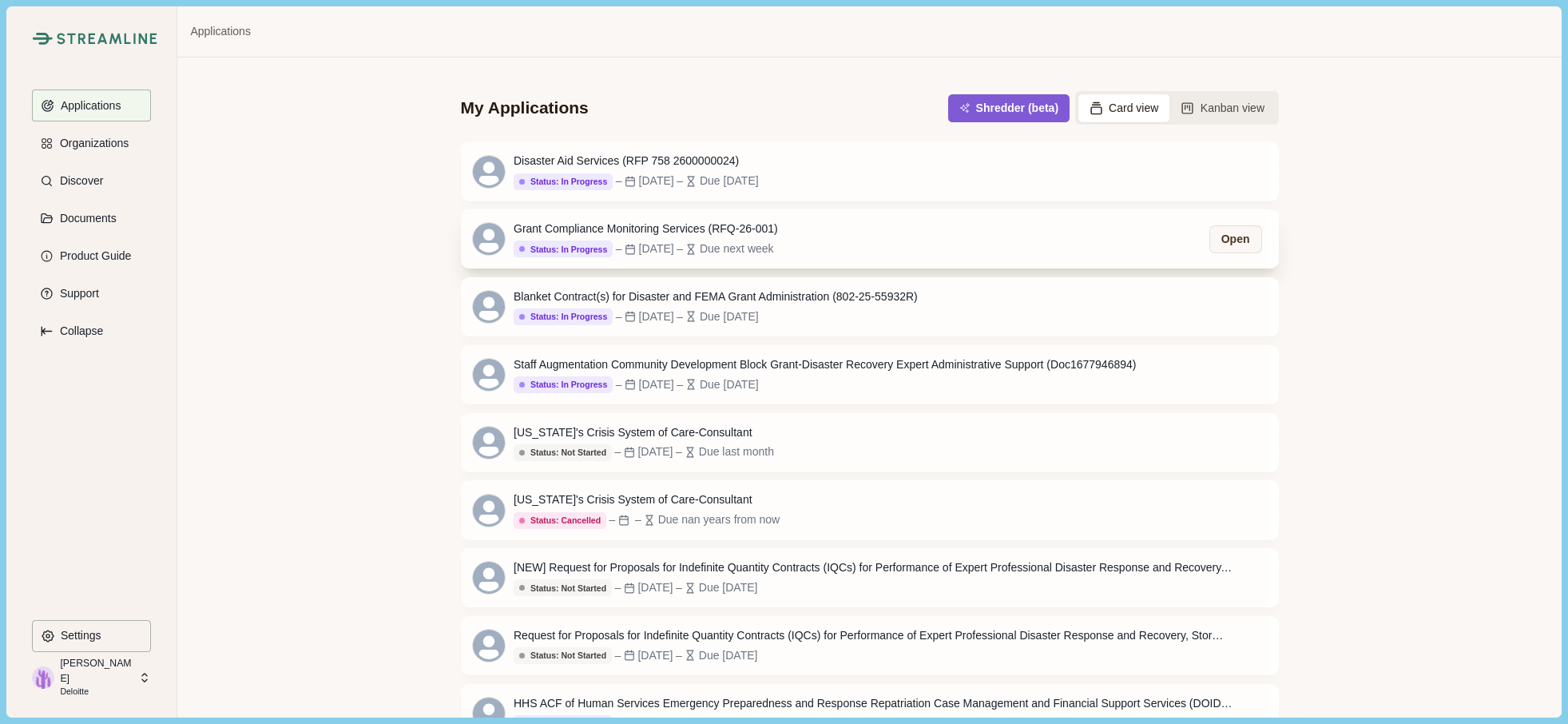
click at [642, 228] on div "Grant Compliance Monitoring Services (RFQ-26-001)" at bounding box center [646, 228] width 264 height 17
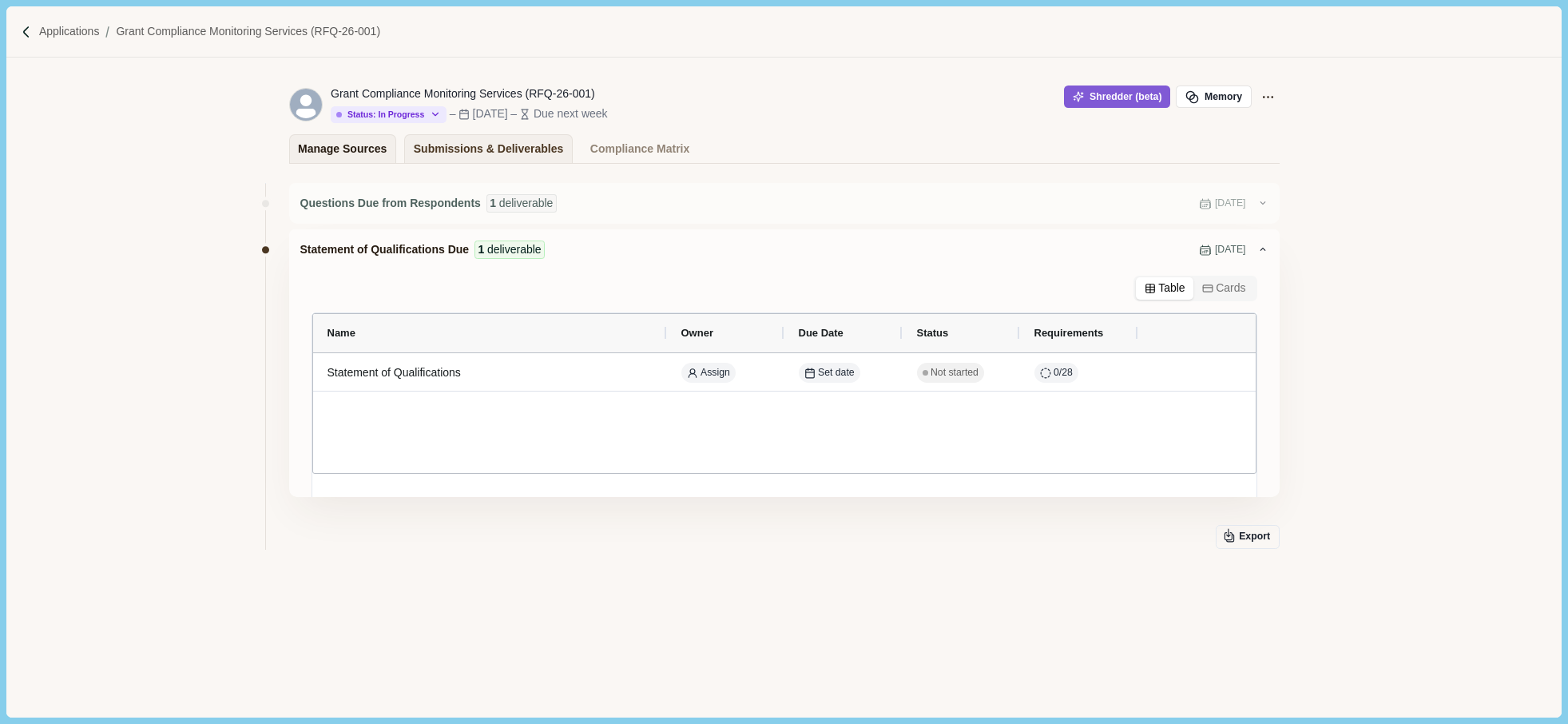
click at [324, 143] on div "Manage Sources" at bounding box center [342, 148] width 89 height 28
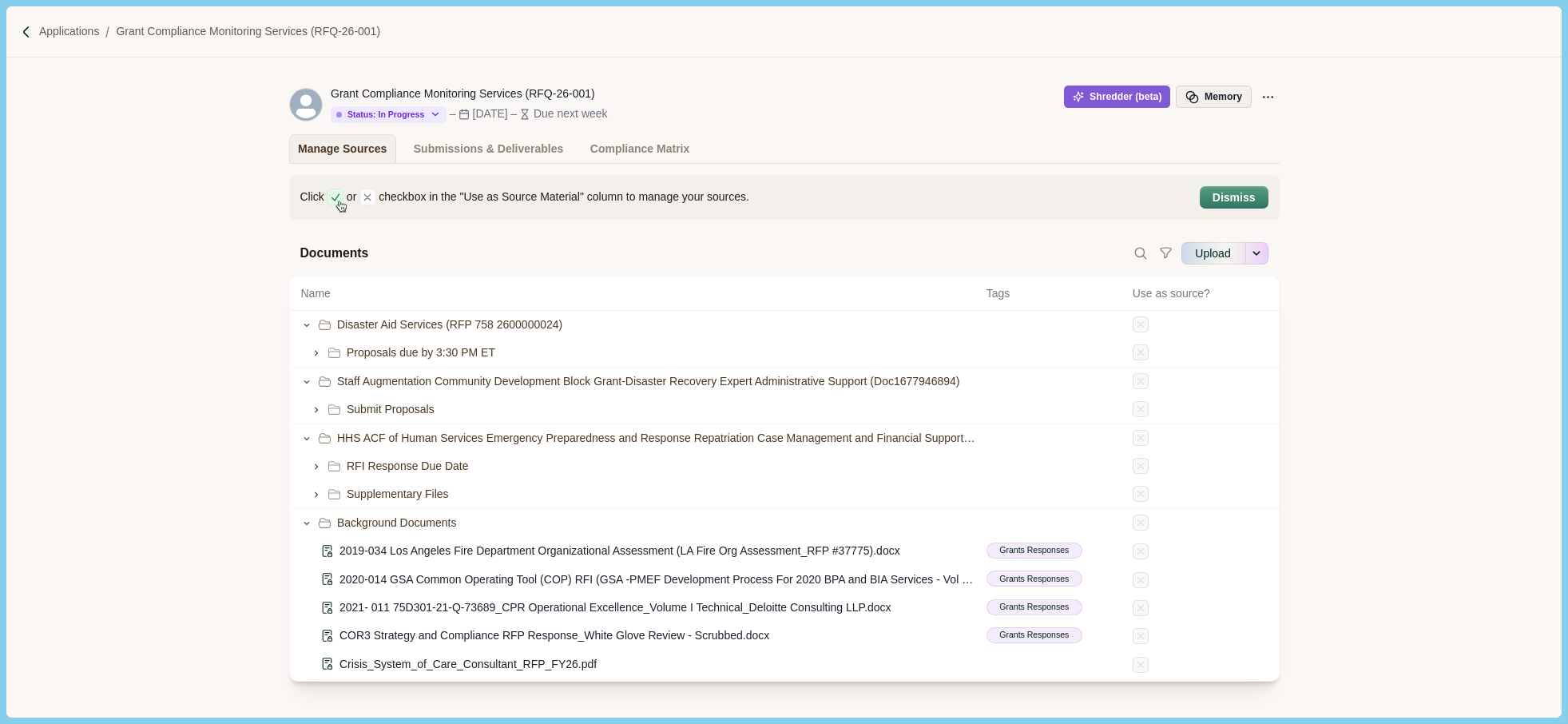
click at [1200, 101] on button "Memory" at bounding box center [1213, 96] width 75 height 22
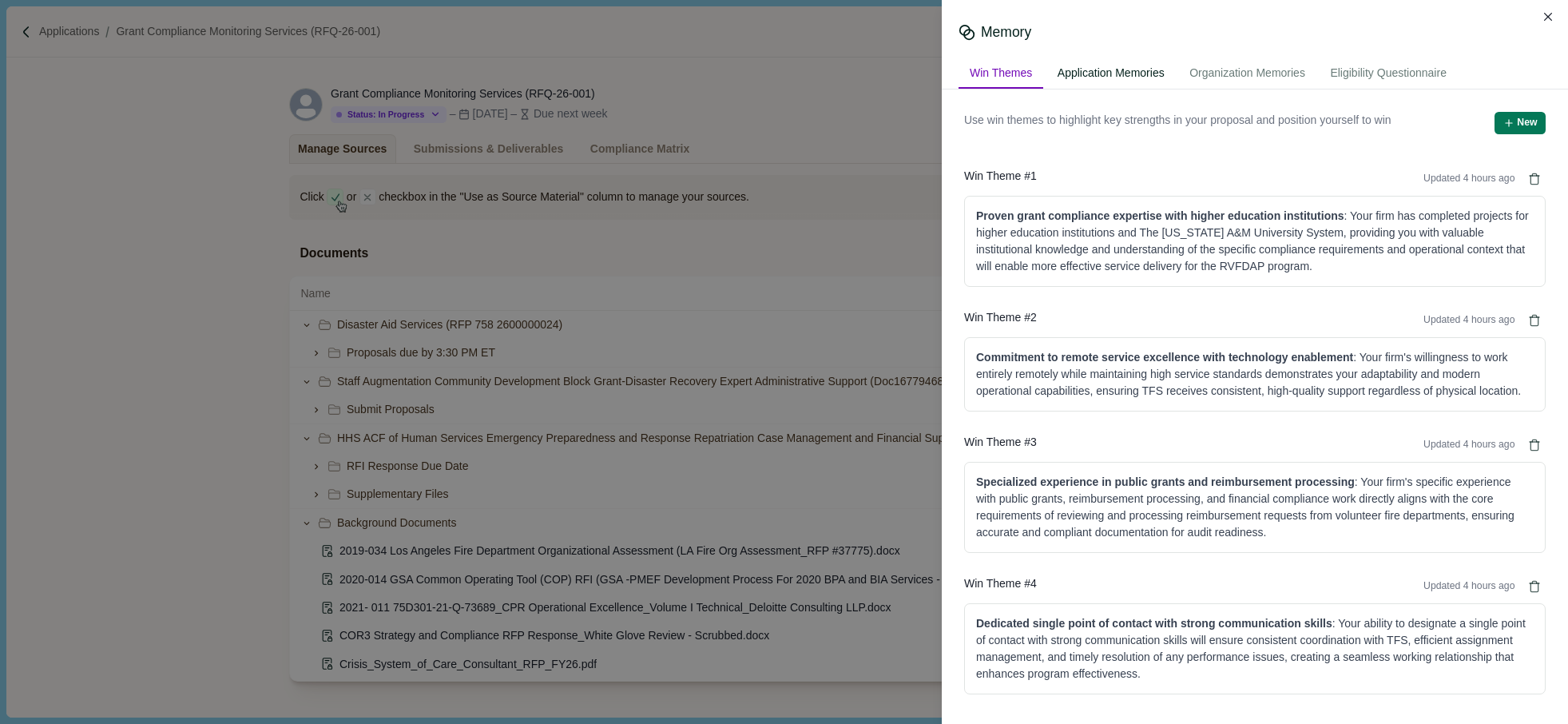
click at [1136, 66] on div "Application Memories" at bounding box center [1111, 74] width 130 height 30
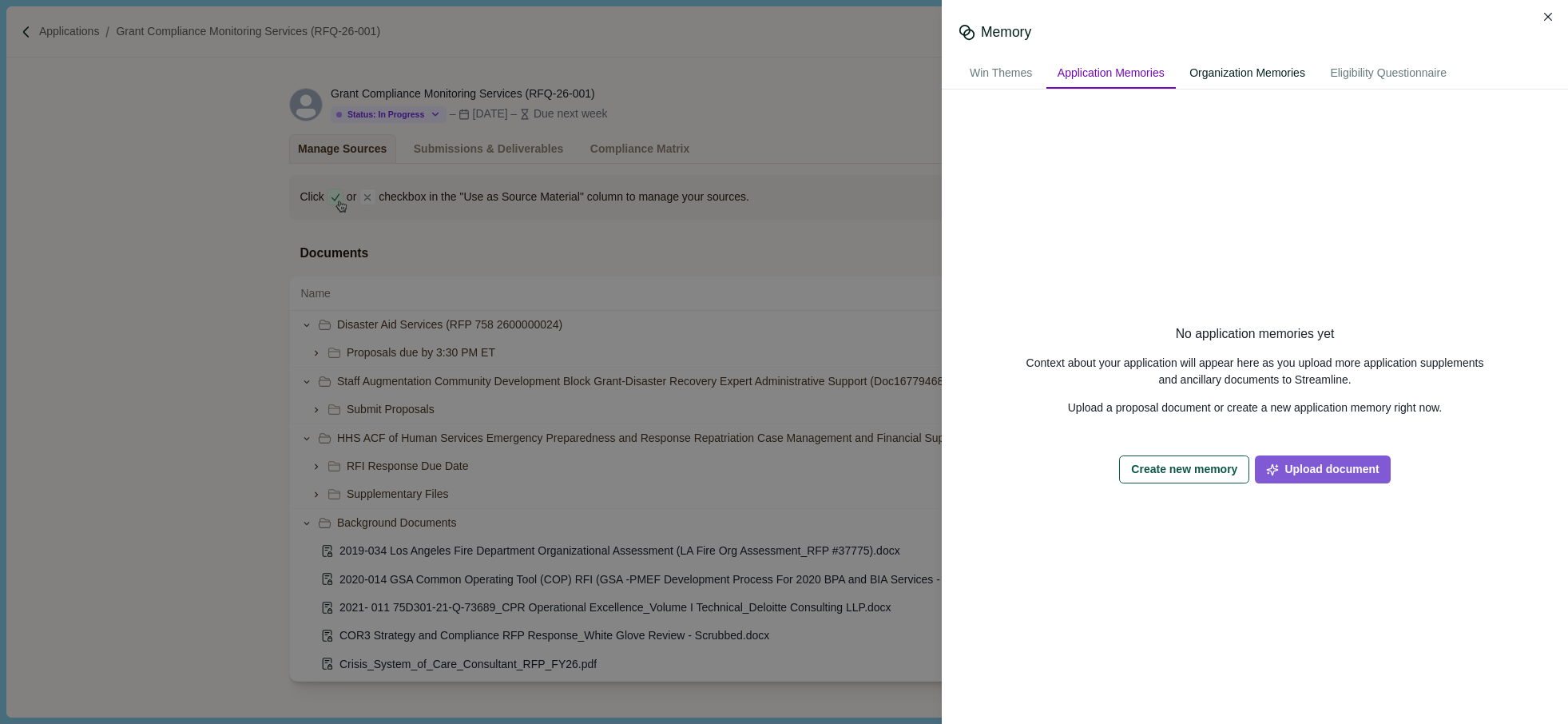
click at [1218, 70] on div "Organization Memories" at bounding box center [1248, 74] width 139 height 30
click at [1003, 81] on div "Win Themes" at bounding box center [1001, 74] width 85 height 30
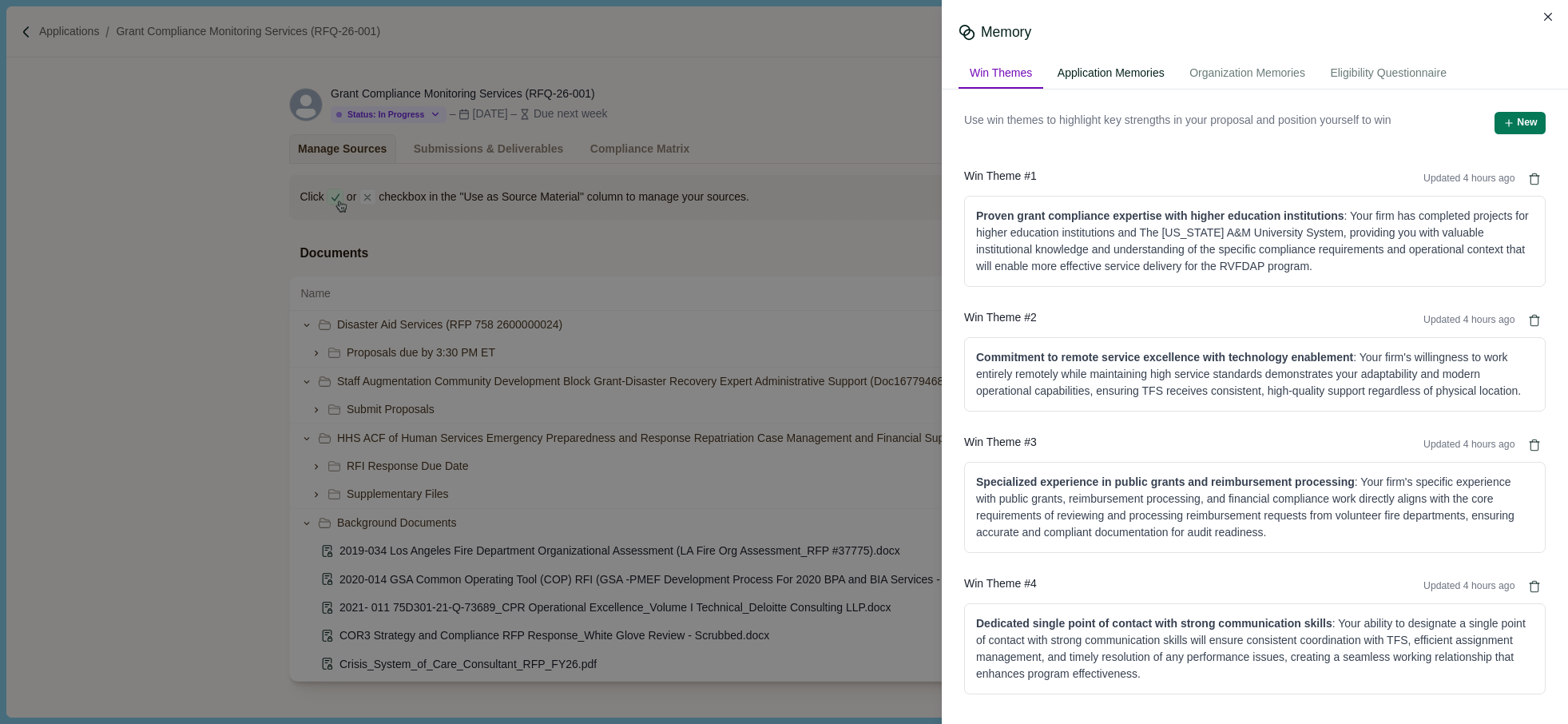
click at [1118, 63] on div "Application Memories" at bounding box center [1111, 74] width 130 height 30
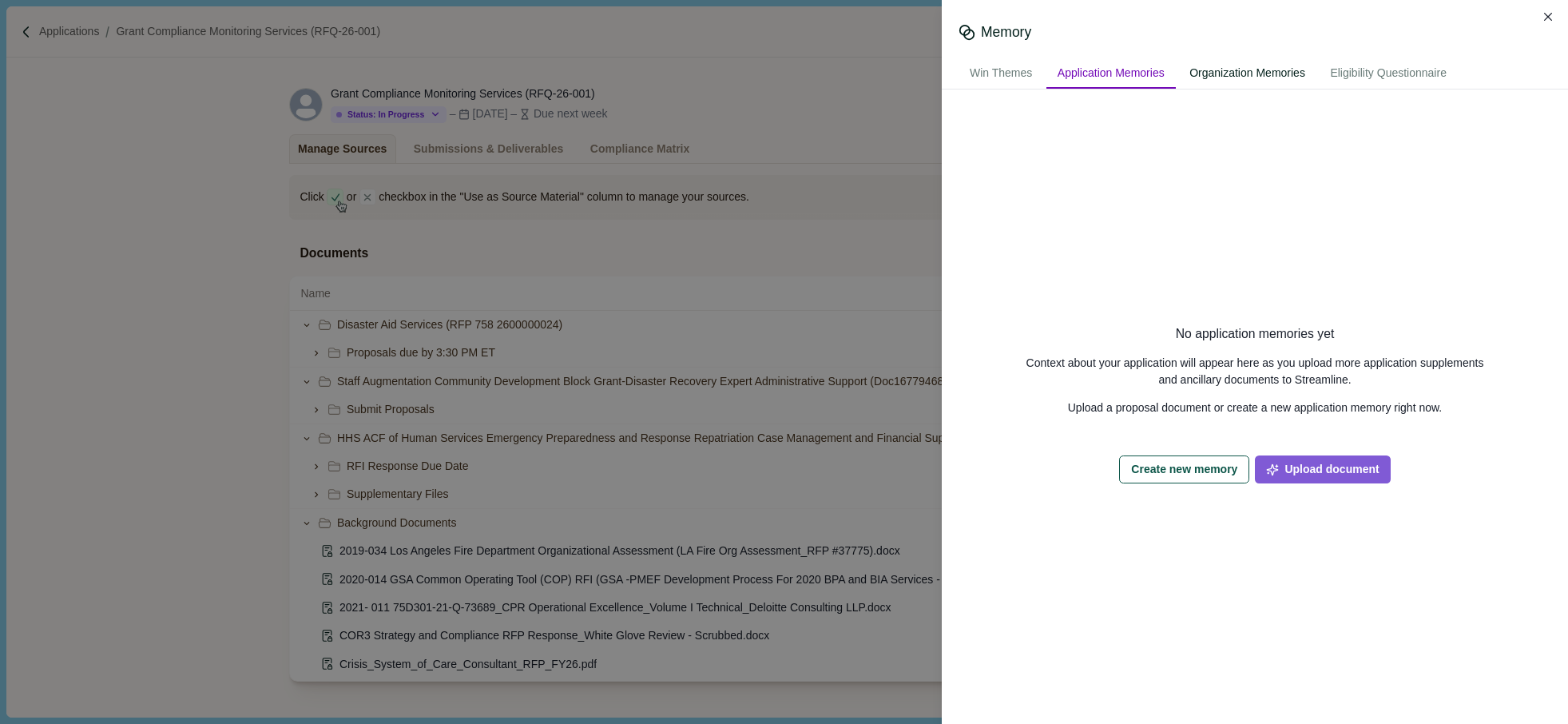
click at [1232, 67] on div "Organization Memories" at bounding box center [1248, 74] width 139 height 30
click at [1368, 67] on div "Eligibility Questionnaire" at bounding box center [1388, 74] width 139 height 30
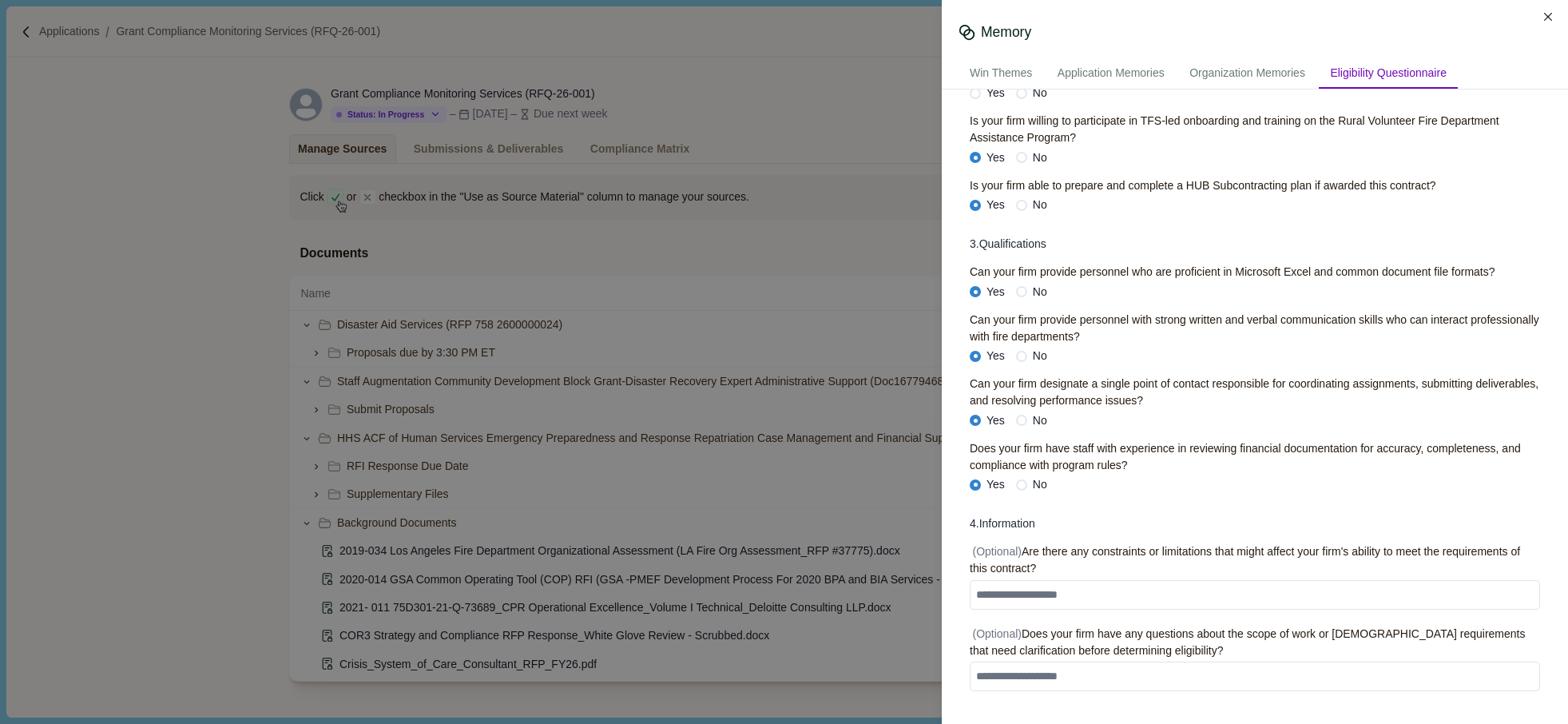
scroll to position [727, 0]
click at [1068, 685] on textarea at bounding box center [1255, 675] width 570 height 30
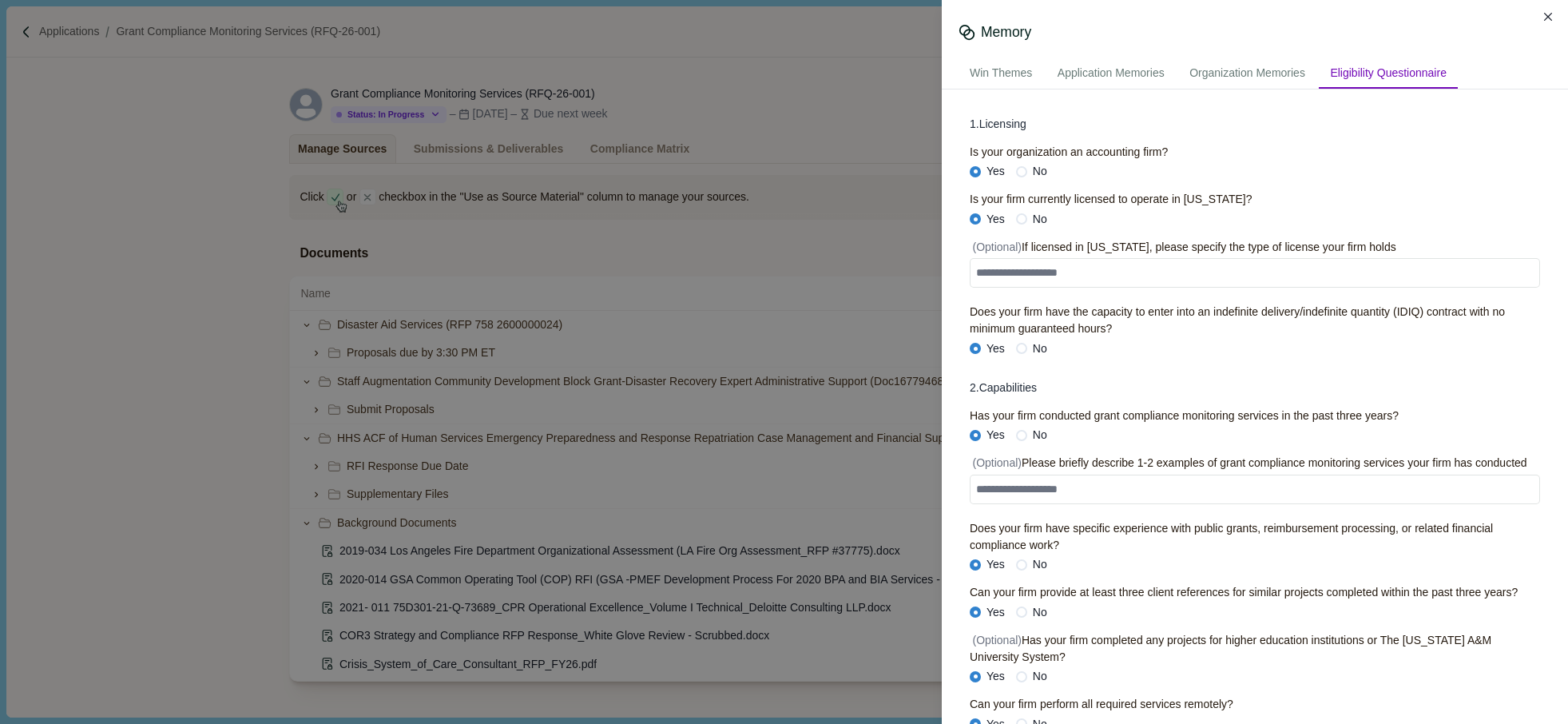
scroll to position [0, 0]
click at [106, 197] on div "Memory Win Themes Application Memories Organization Memories Eligibility Questi…" at bounding box center [784, 362] width 1568 height 724
